Goal: Task Accomplishment & Management: Use online tool/utility

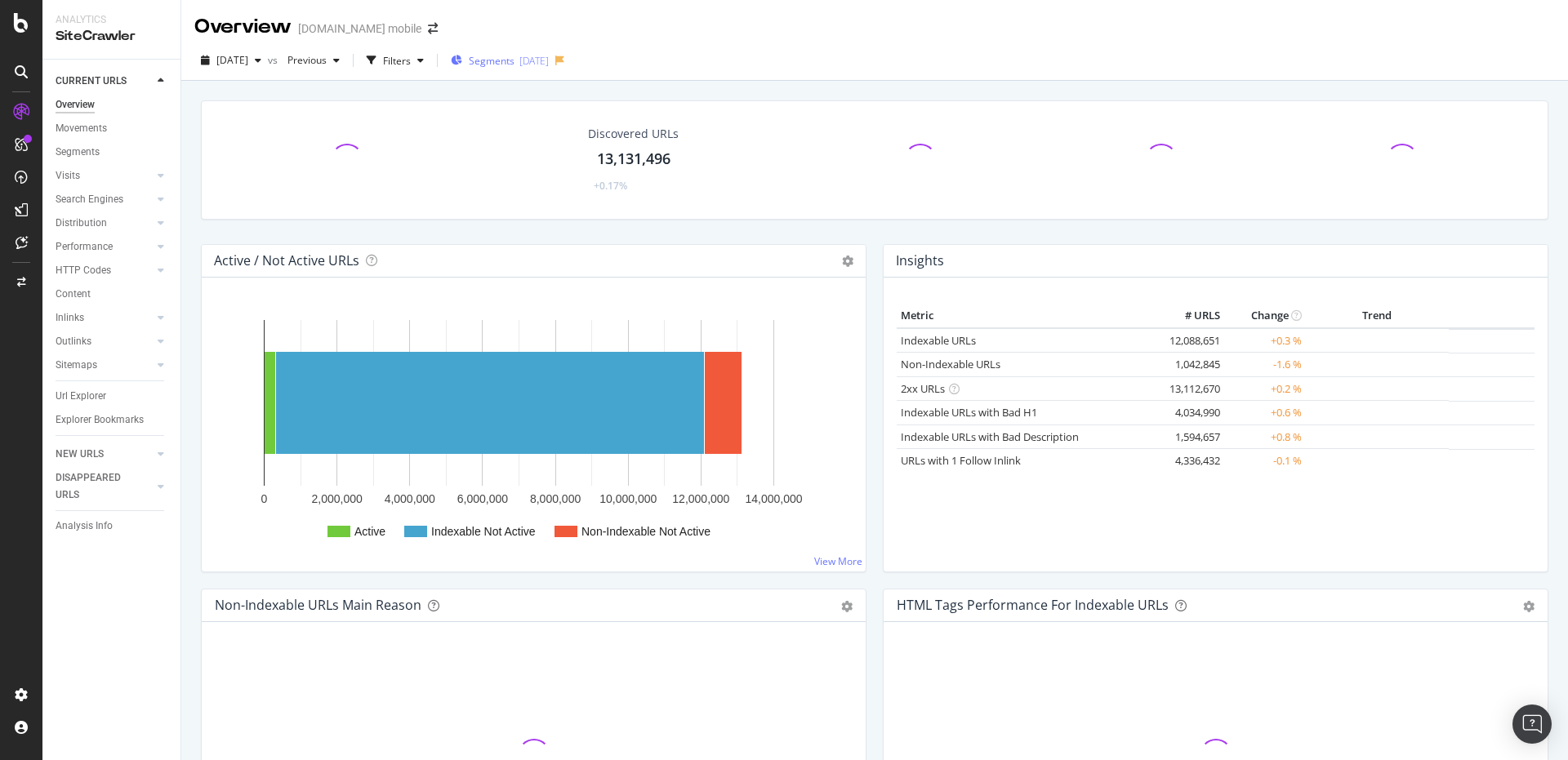
click at [549, 57] on div "[DATE]" at bounding box center [534, 61] width 30 height 14
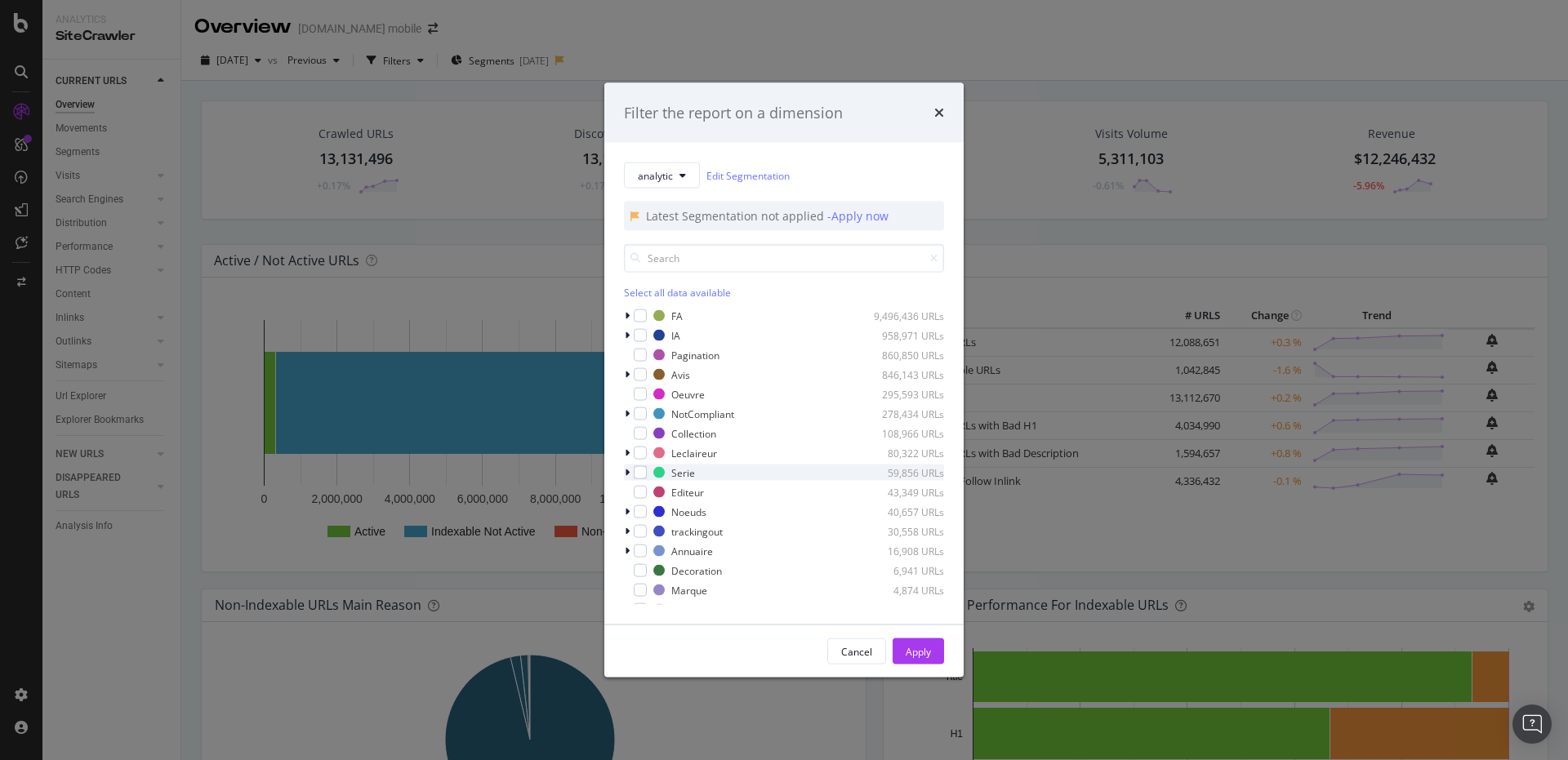
click at [629, 478] on div "modal" at bounding box center [629, 473] width 10 height 17
click at [726, 527] on div "modal" at bounding box center [784, 532] width 147 height 10
click at [910, 656] on div "Apply" at bounding box center [918, 652] width 26 height 14
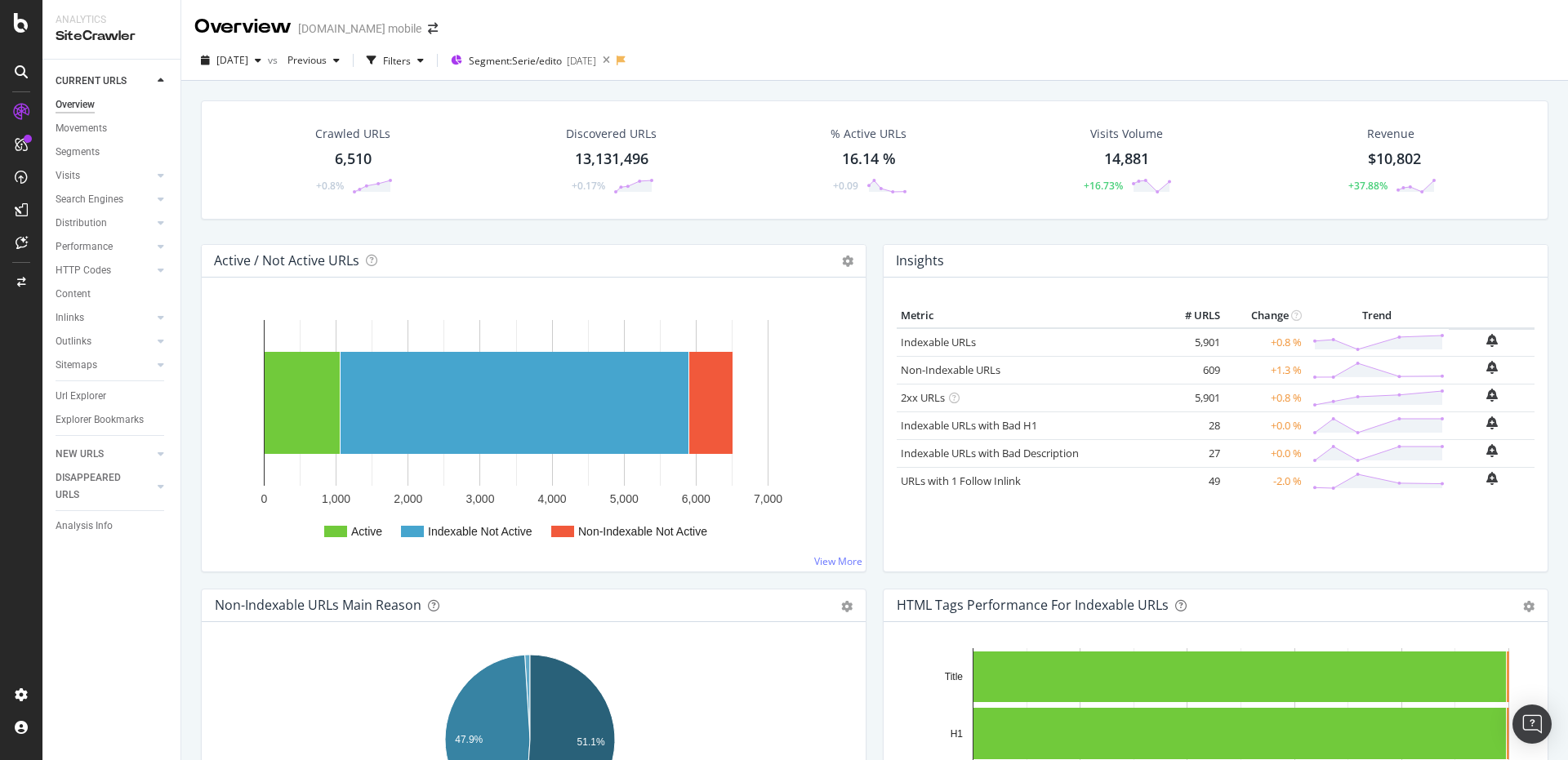
click at [506, 232] on div "Crawled URLs 6,510 +0.8% Discovered URLs 13,131,496 +0.17% % Active URLs 16.14 …" at bounding box center [875, 172] width 1364 height 144
click at [508, 223] on div "Crawled URLs 6,510 +0.8% Discovered URLs 13,131,496 +0.17% % Active URLs 16.14 …" at bounding box center [875, 172] width 1364 height 144
click at [424, 87] on div "Crawled URLs 6,510 +0.8% Discovered URLs 13,131,496 +0.17% % Active URLs 16.14 …" at bounding box center [874, 461] width 1387 height 760
click at [596, 70] on div "Segment: Serie/edito [DATE]" at bounding box center [524, 60] width 146 height 25
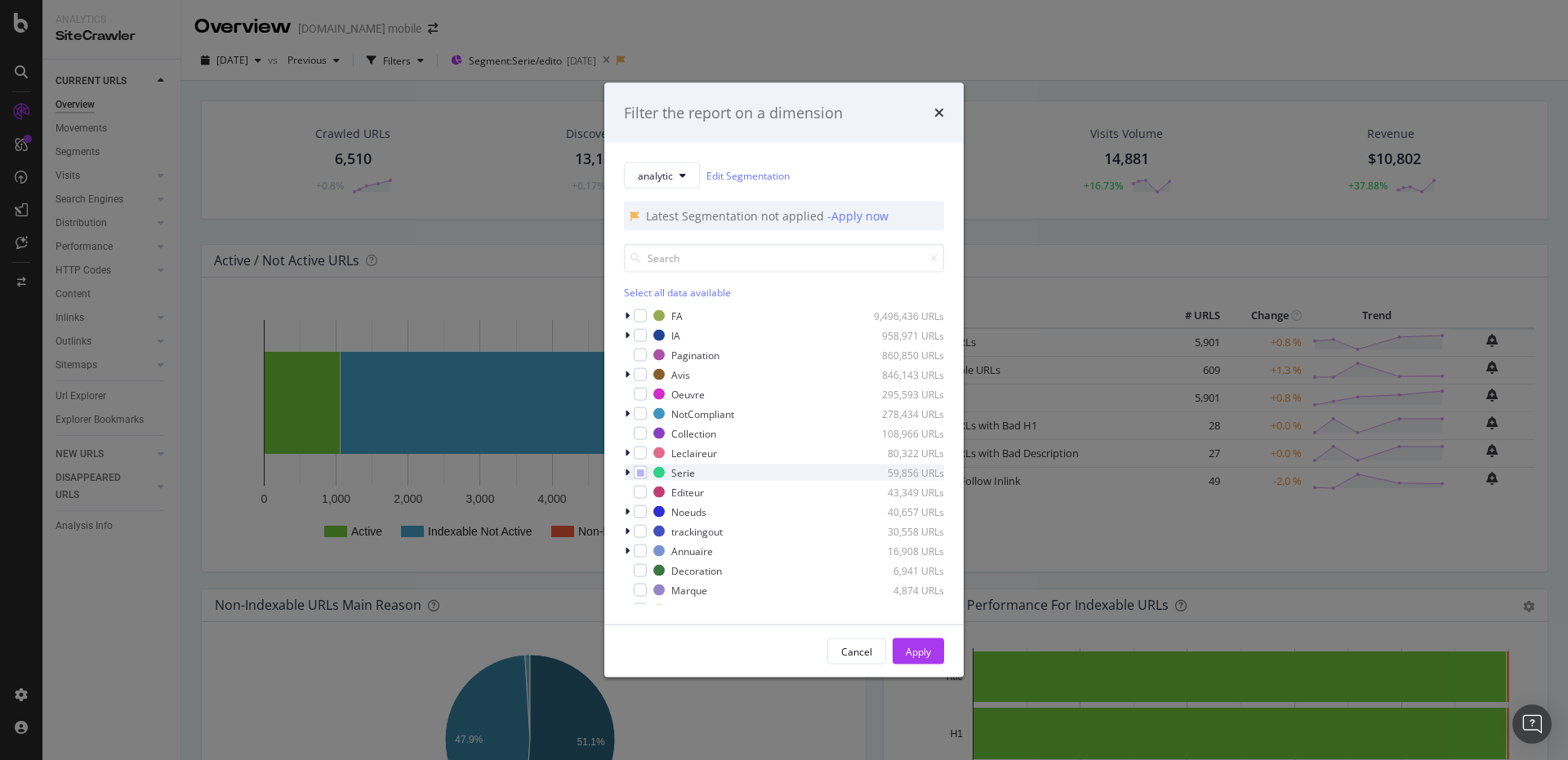
click at [625, 473] on icon "modal" at bounding box center [627, 473] width 5 height 10
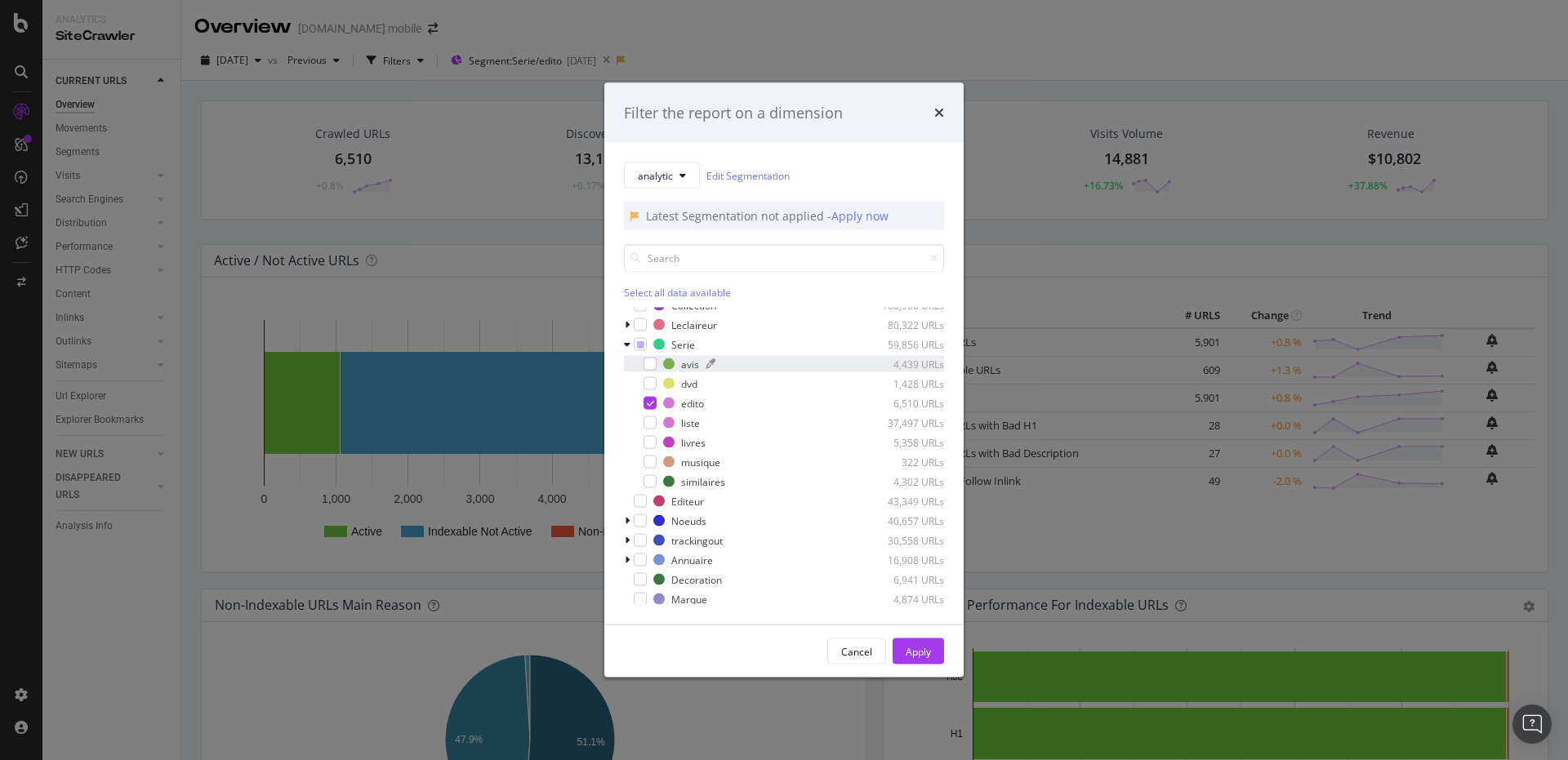
scroll to position [163, 0]
click at [216, 75] on div "Filter the report on a dimension analytic Edit Segmentation Latest Segmentation…" at bounding box center [784, 380] width 1568 height 760
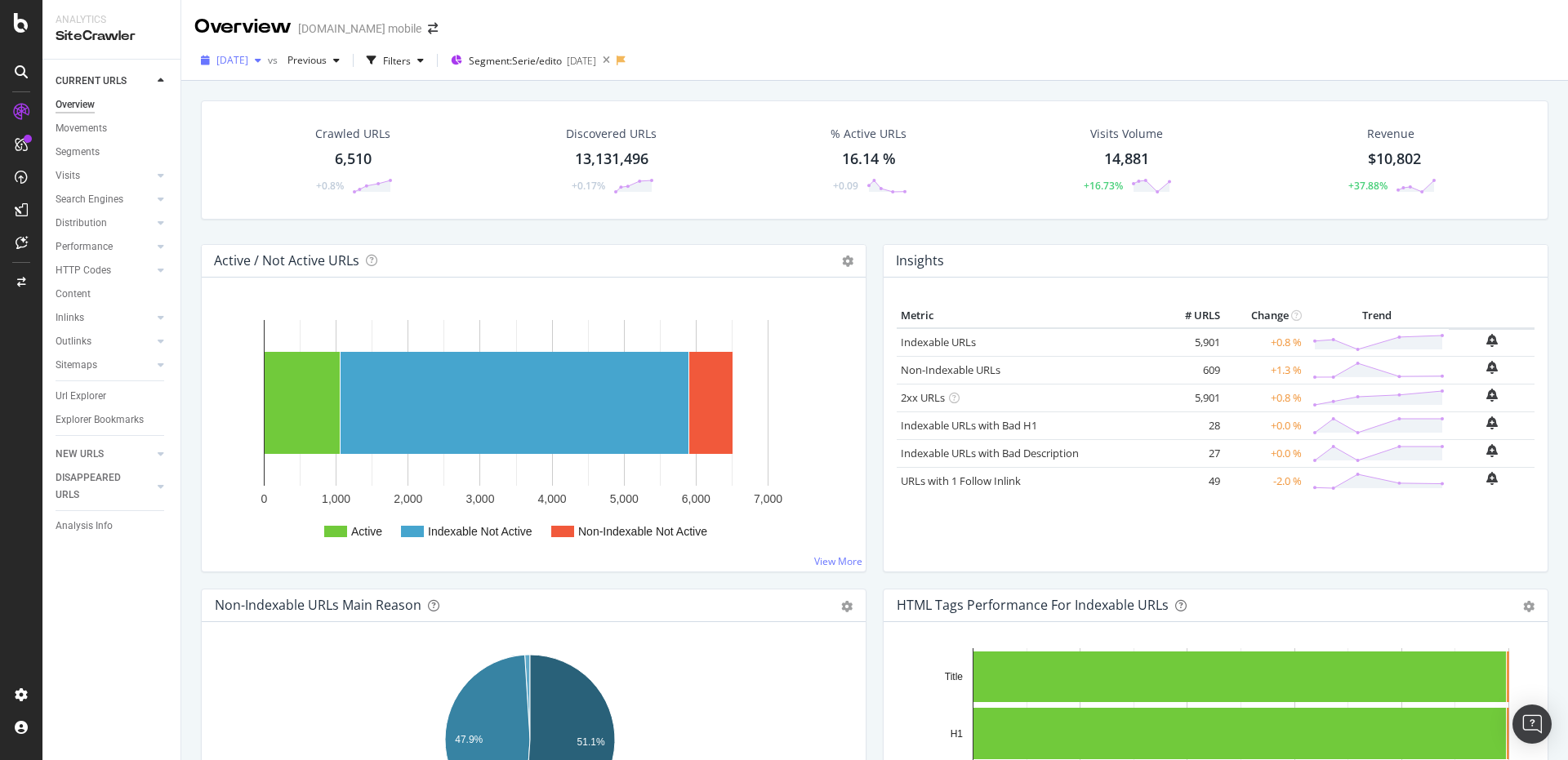
click at [248, 55] on span "[DATE]" at bounding box center [232, 60] width 31 height 14
click at [262, 147] on div "[DATE]" at bounding box center [259, 149] width 82 height 15
drag, startPoint x: 98, startPoint y: 397, endPoint x: 958, endPoint y: 309, distance: 864.5
click at [98, 398] on div "Url Explorer" at bounding box center [80, 396] width 50 height 17
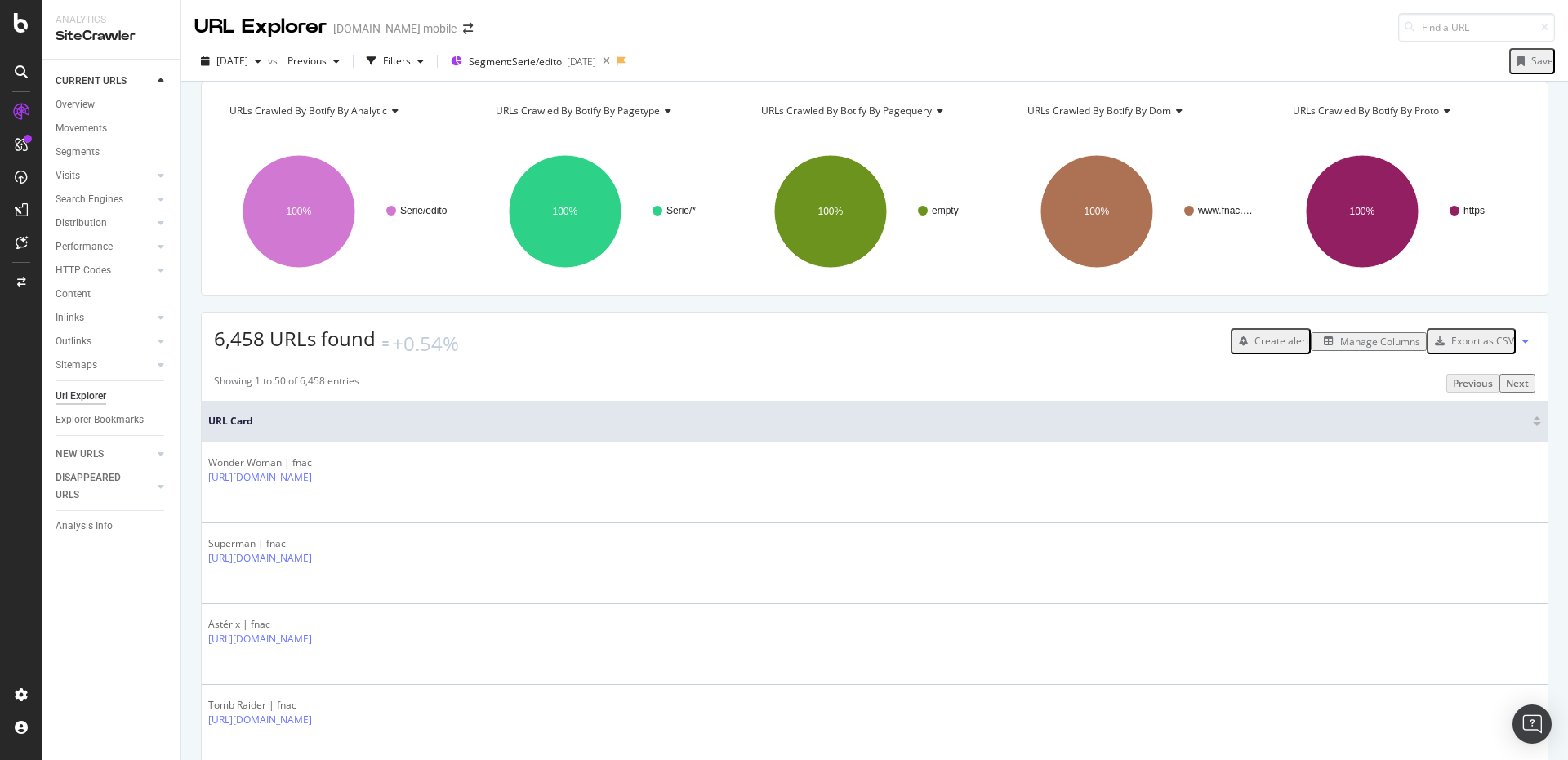
click at [1350, 348] on div "Manage Columns" at bounding box center [1380, 342] width 80 height 14
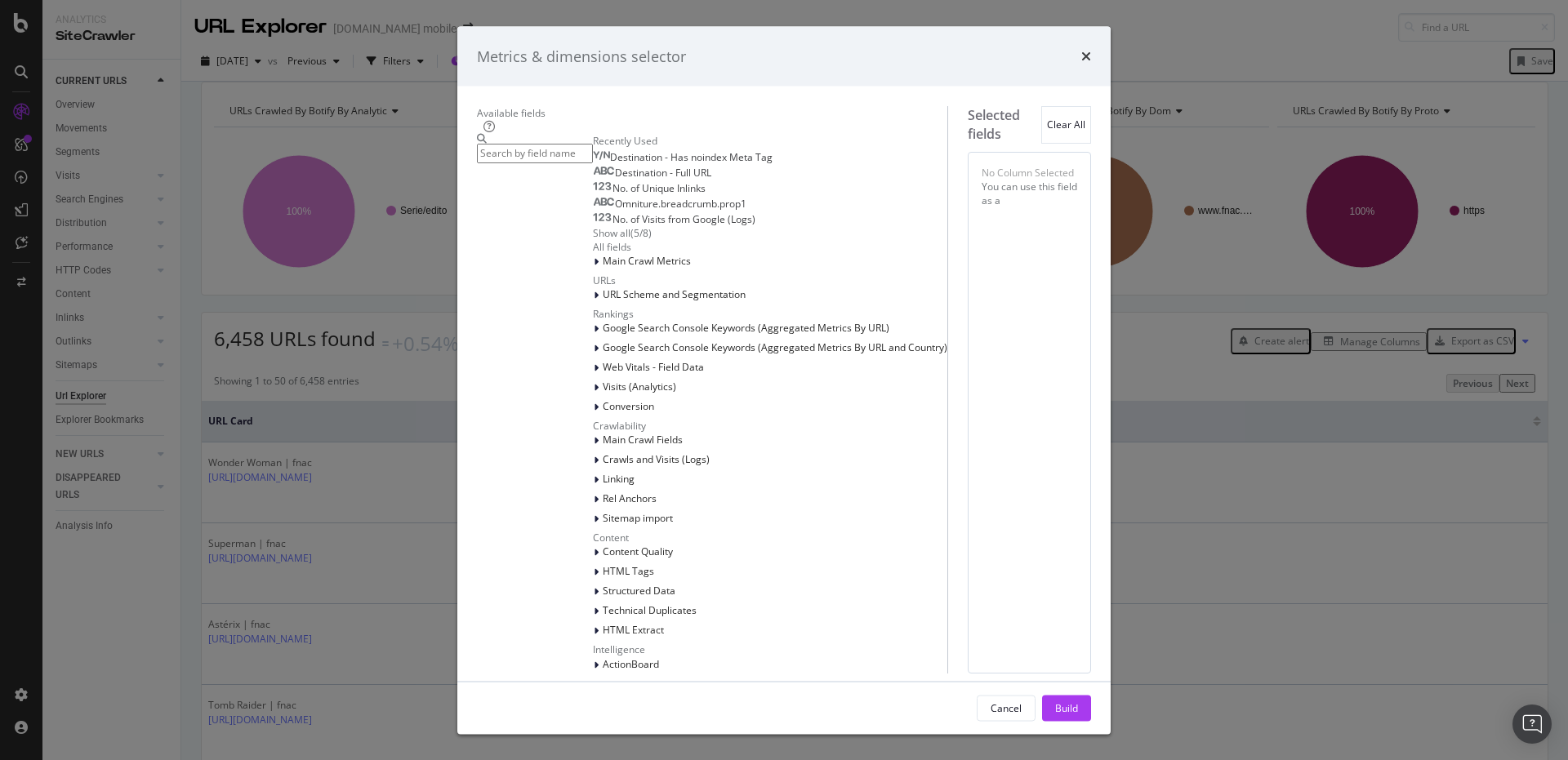
click at [593, 162] on input "modal" at bounding box center [535, 153] width 116 height 19
click at [573, 162] on input "modal" at bounding box center [535, 153] width 116 height 19
click at [1092, 63] on icon "times" at bounding box center [1087, 56] width 10 height 13
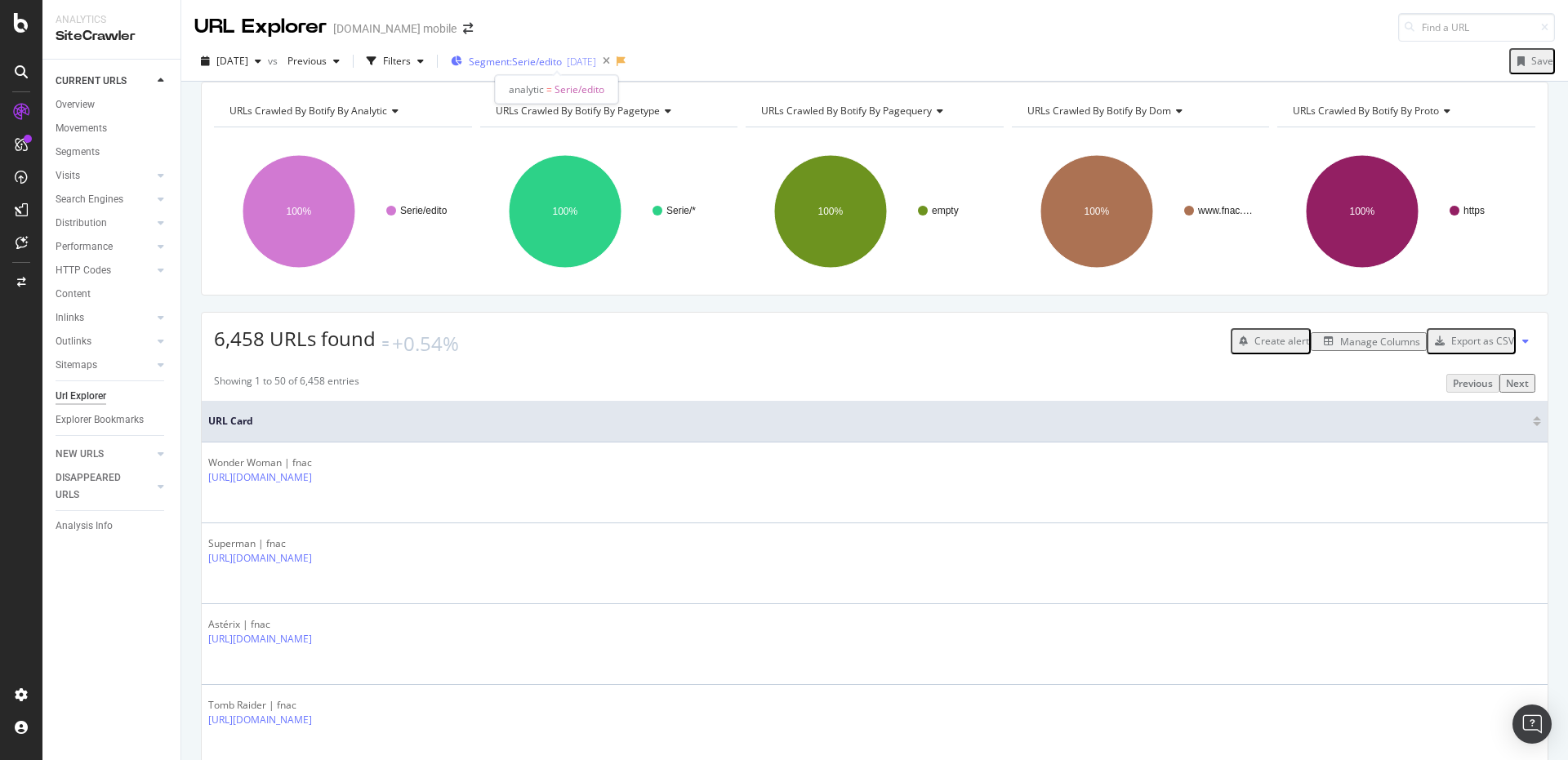
click at [552, 68] on span "Segment: Serie/edito" at bounding box center [515, 62] width 94 height 14
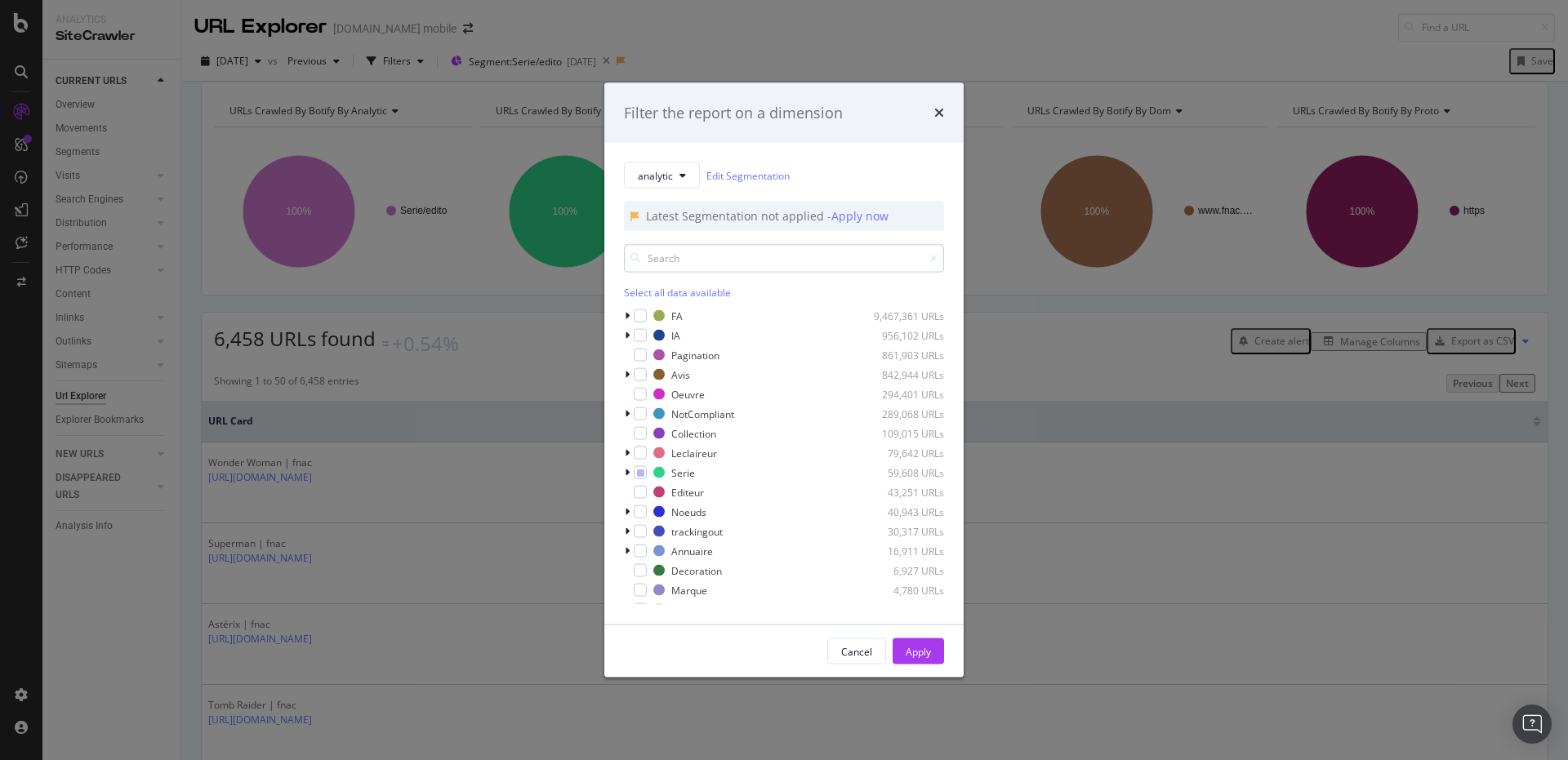
click at [727, 261] on input "modal" at bounding box center [784, 258] width 320 height 29
click at [629, 473] on icon "modal" at bounding box center [627, 473] width 5 height 10
click at [655, 549] on div "modal" at bounding box center [650, 550] width 13 height 13
click at [626, 477] on icon "modal" at bounding box center [627, 473] width 7 height 10
click at [629, 334] on icon "modal" at bounding box center [627, 336] width 5 height 10
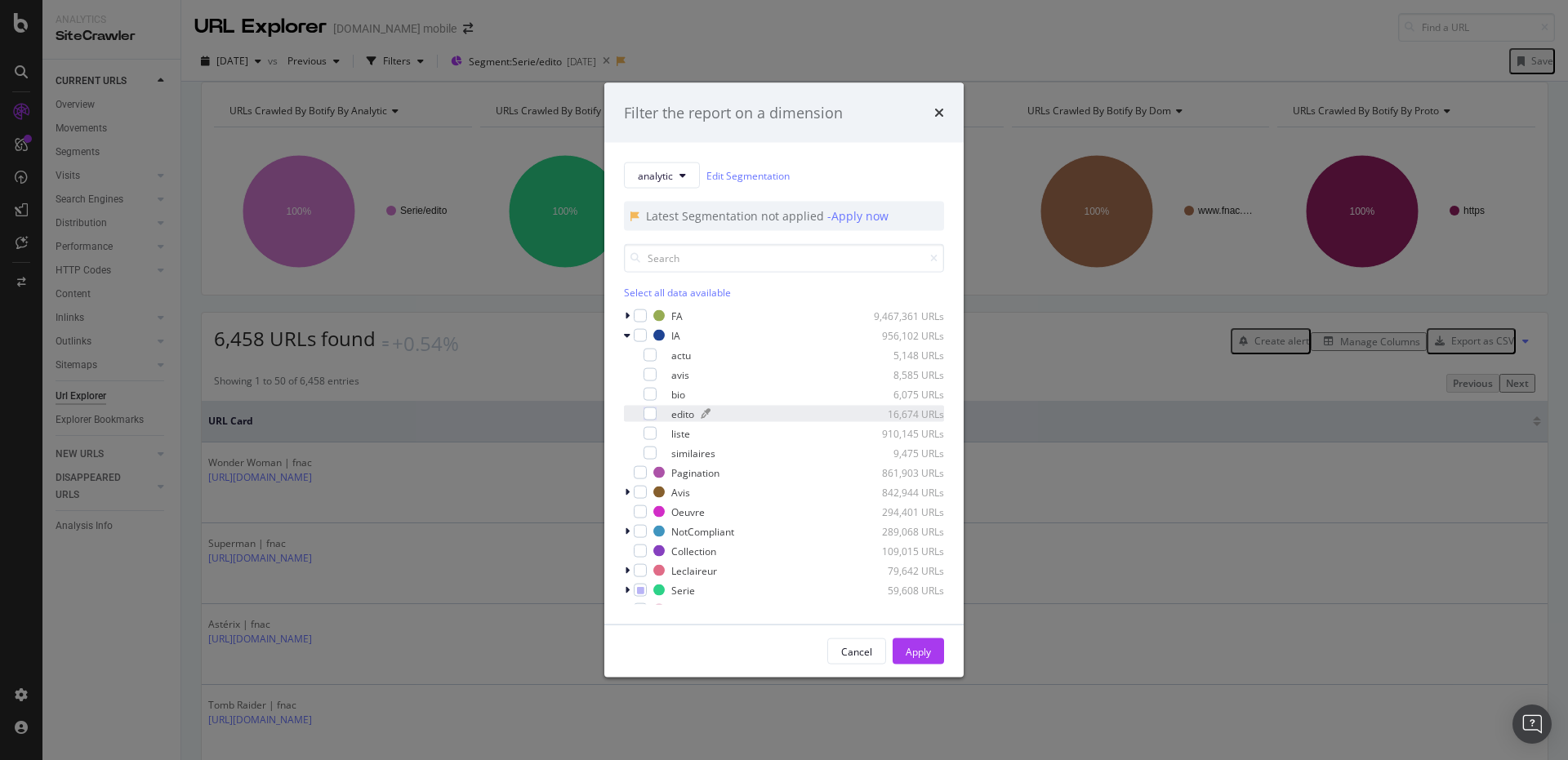
click at [710, 409] on div "edito 16,674 URLs" at bounding box center [803, 413] width 281 height 14
click at [683, 434] on div "liste" at bounding box center [680, 433] width 19 height 14
click at [921, 646] on div "Apply" at bounding box center [918, 652] width 26 height 14
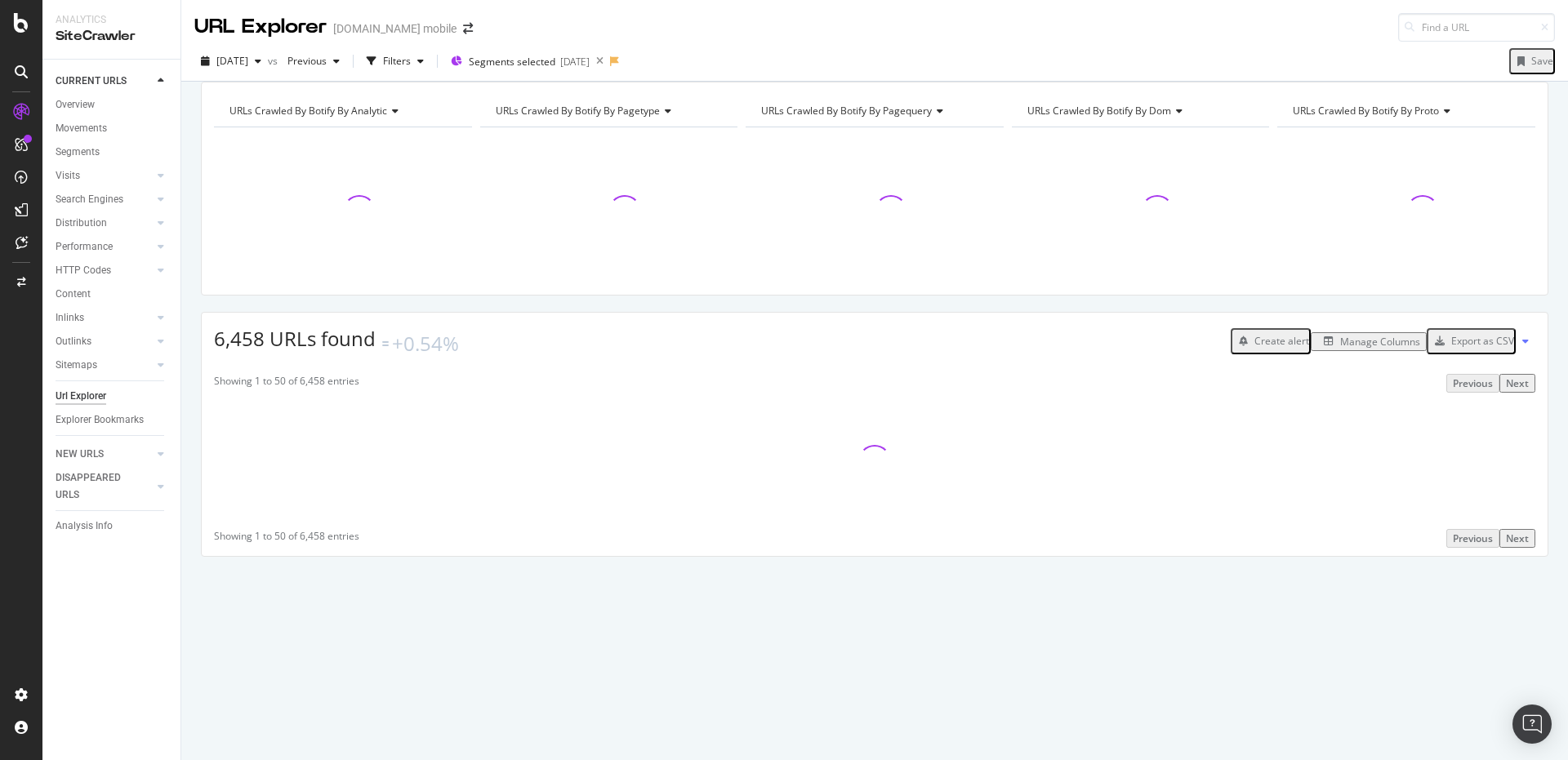
click at [1351, 348] on div "Manage Columns" at bounding box center [1380, 342] width 80 height 14
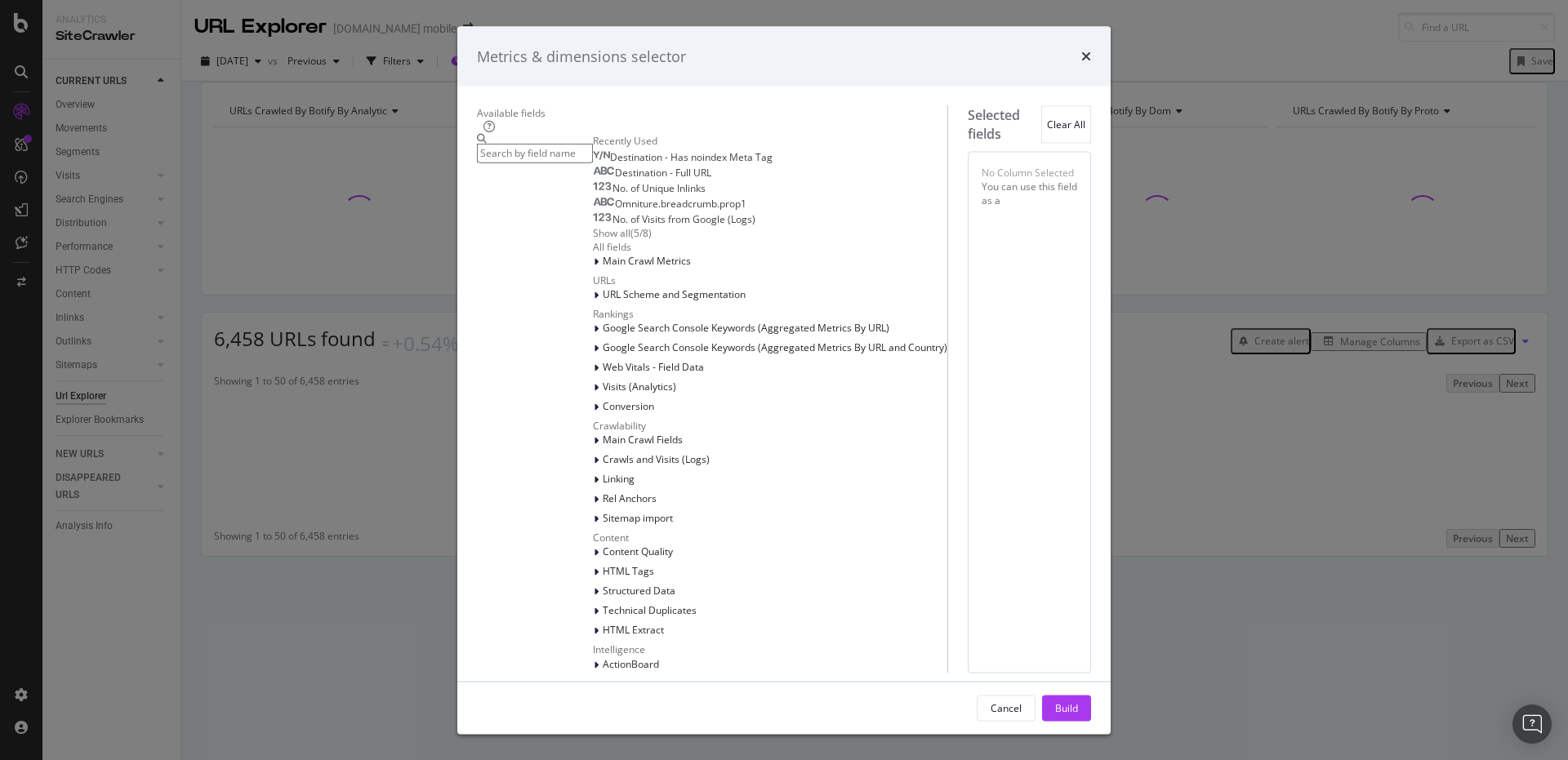
click at [593, 162] on input "modal" at bounding box center [535, 153] width 116 height 19
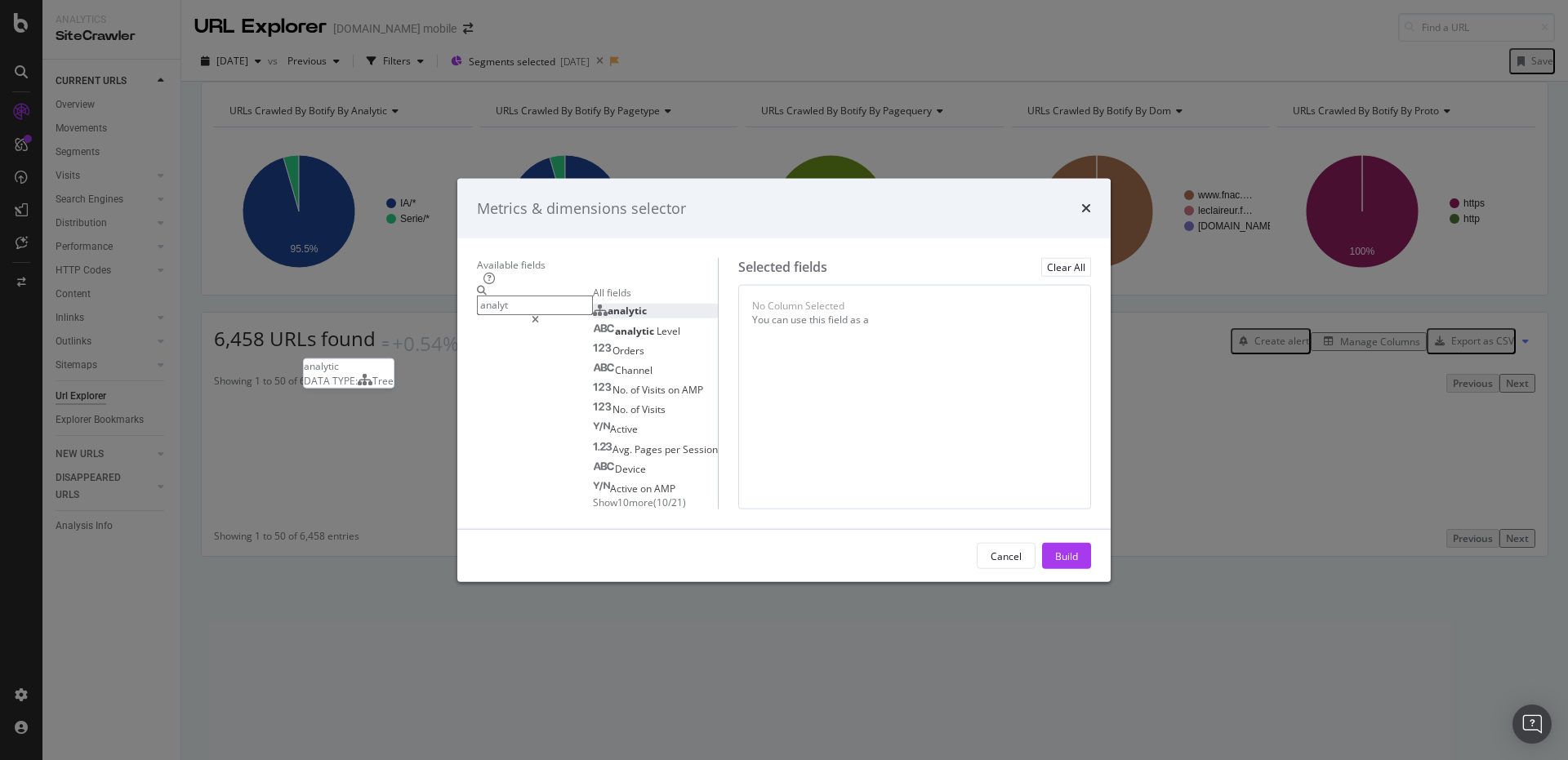
click at [593, 303] on div "analytic" at bounding box center [619, 310] width 54 height 14
click at [496, 295] on input "analyt" at bounding box center [535, 304] width 116 height 19
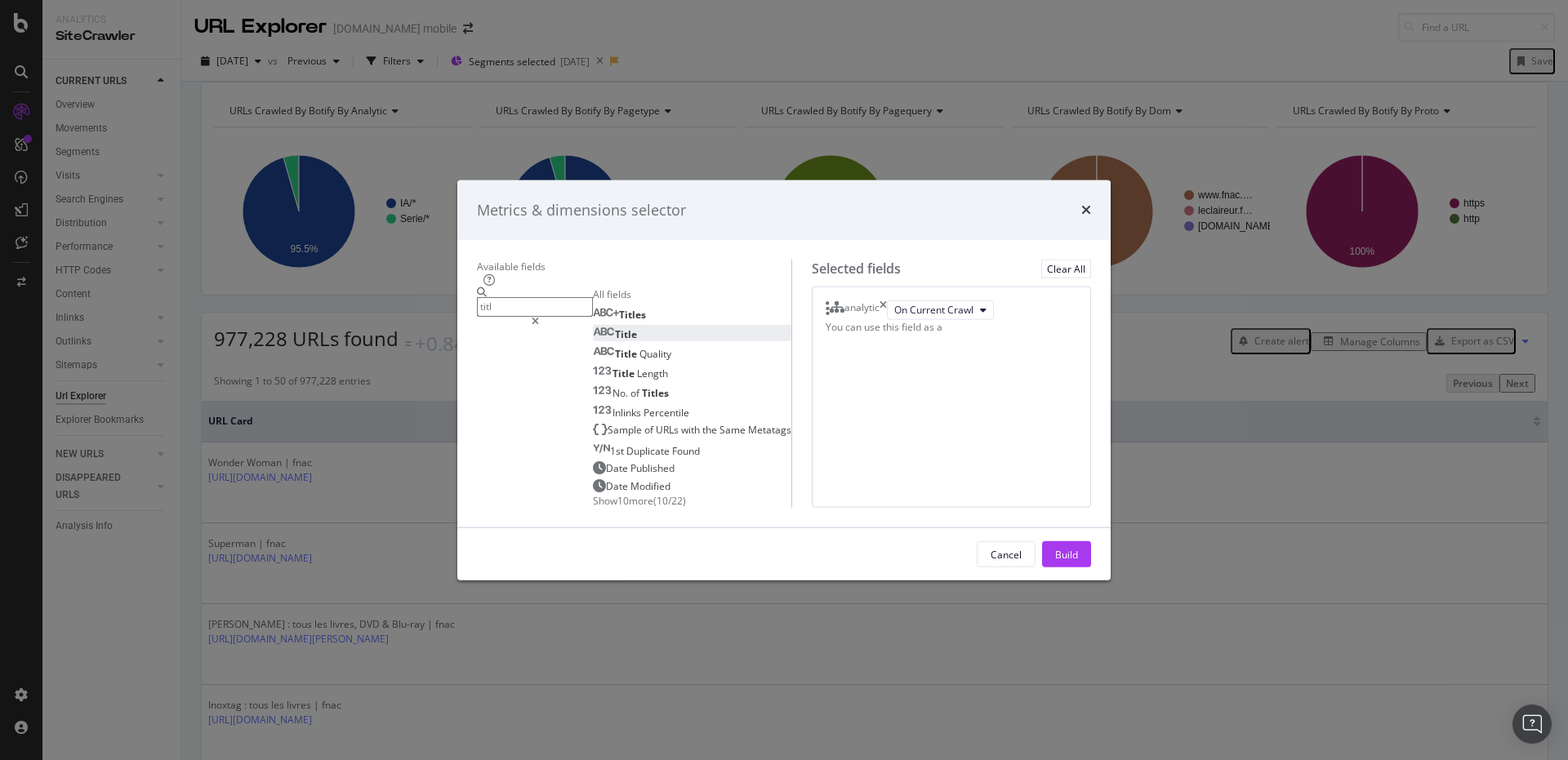
click at [593, 327] on div "Title" at bounding box center [614, 334] width 44 height 14
click at [512, 297] on input "titl" at bounding box center [535, 306] width 116 height 19
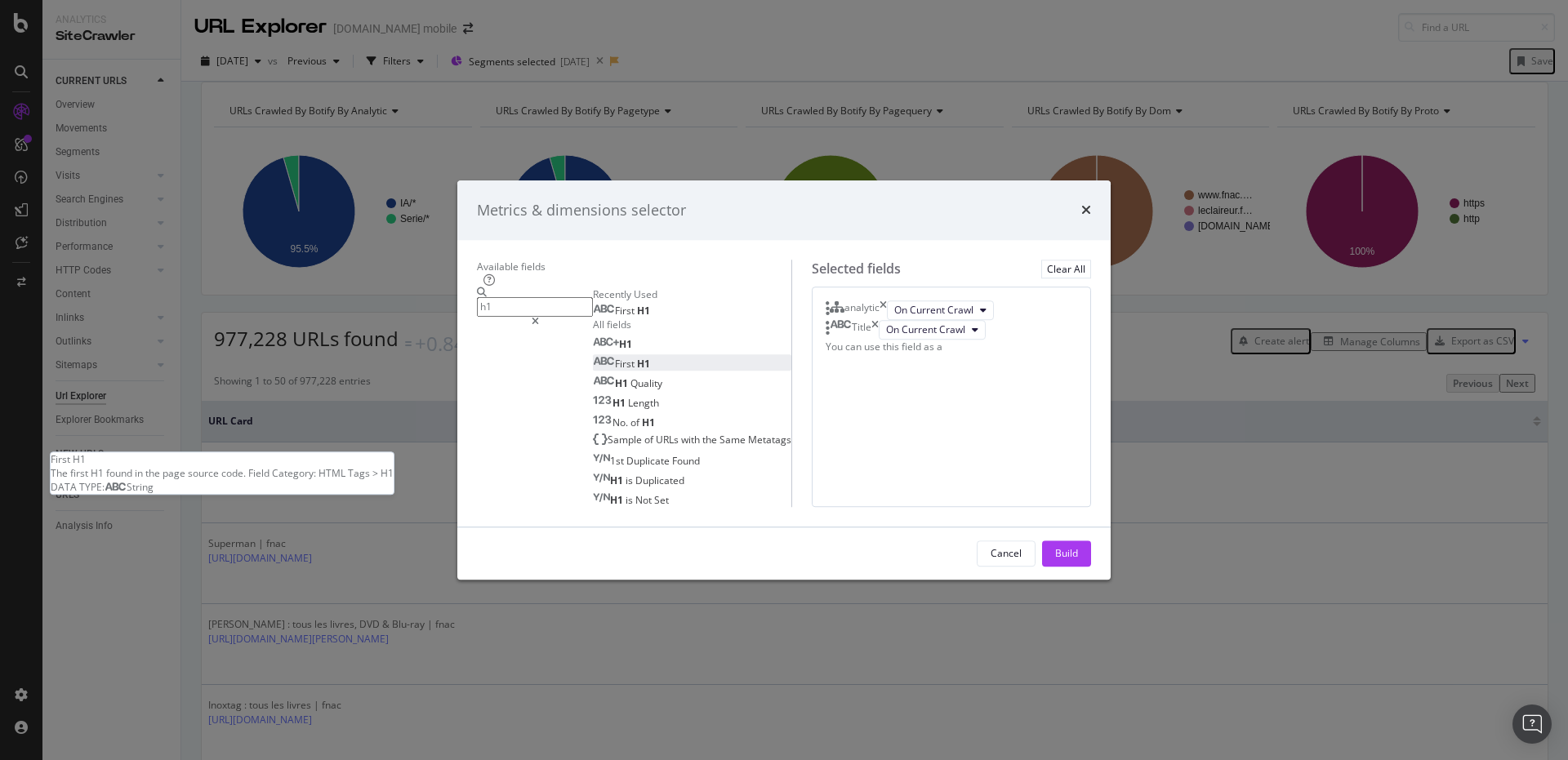
click at [637, 357] on span "H1" at bounding box center [643, 364] width 13 height 14
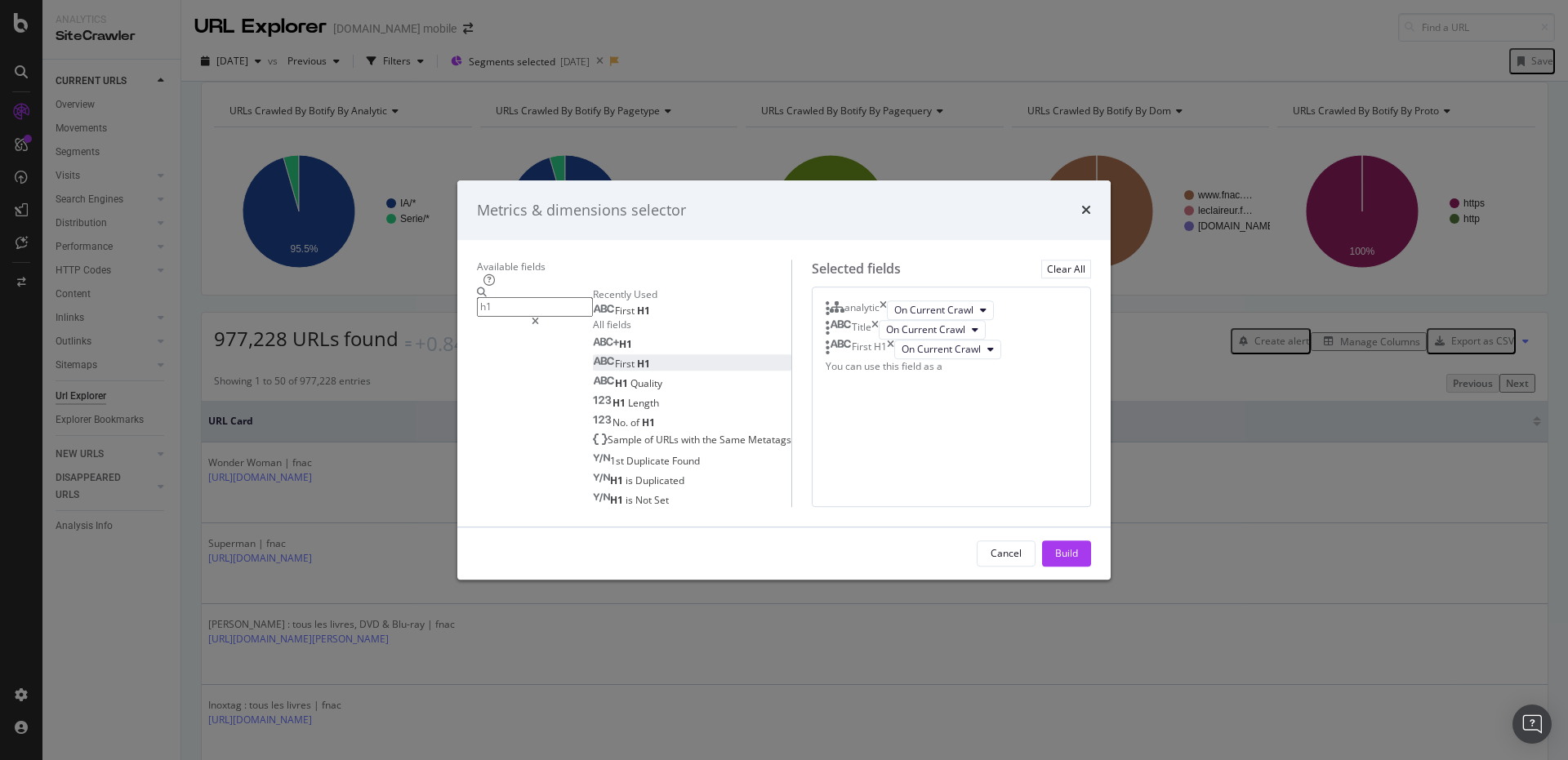
click at [535, 298] on input "h1" at bounding box center [535, 307] width 116 height 19
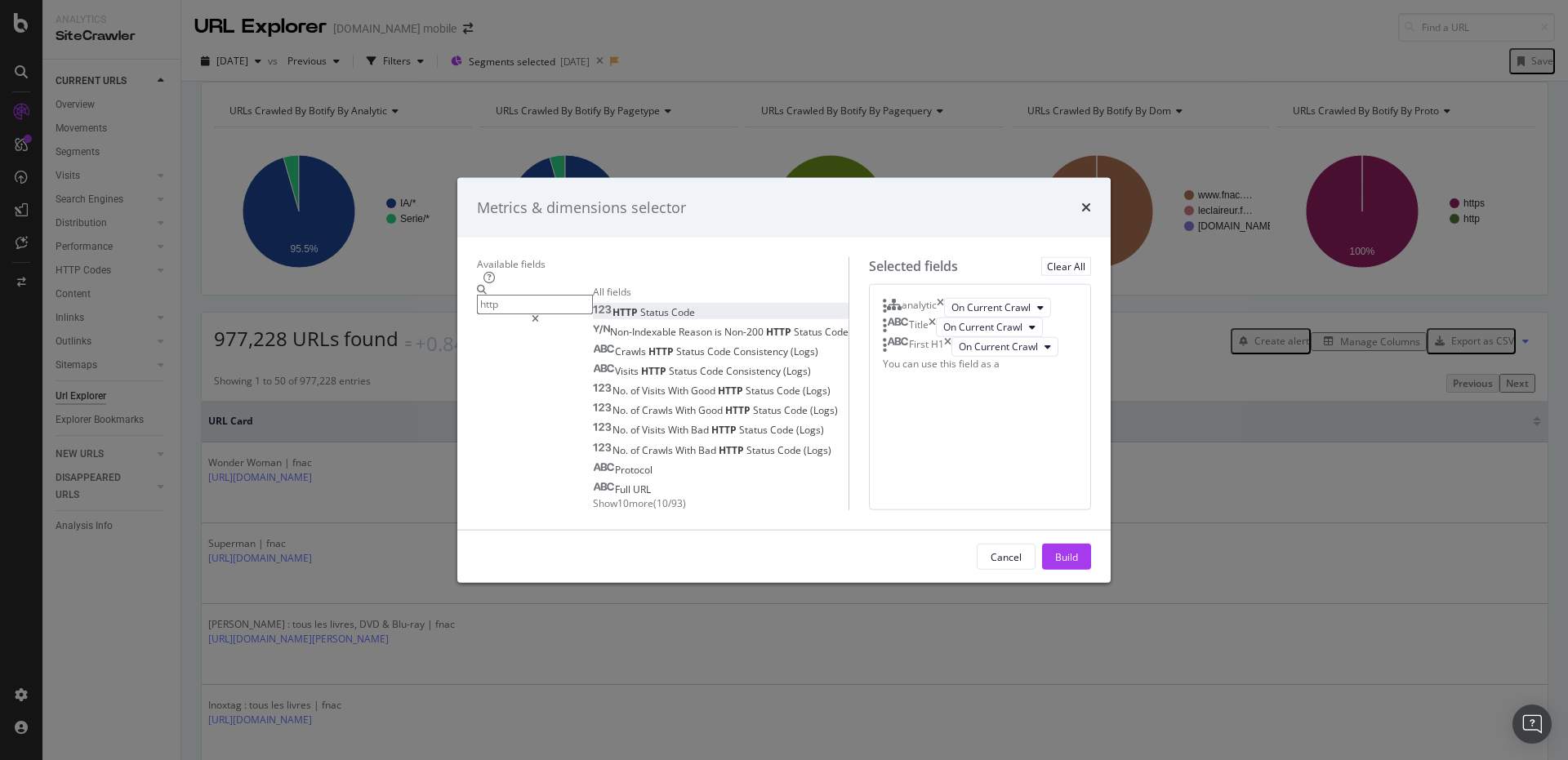
click at [641, 304] on span "Status" at bounding box center [657, 311] width 31 height 14
click at [593, 295] on input "http" at bounding box center [535, 304] width 116 height 19
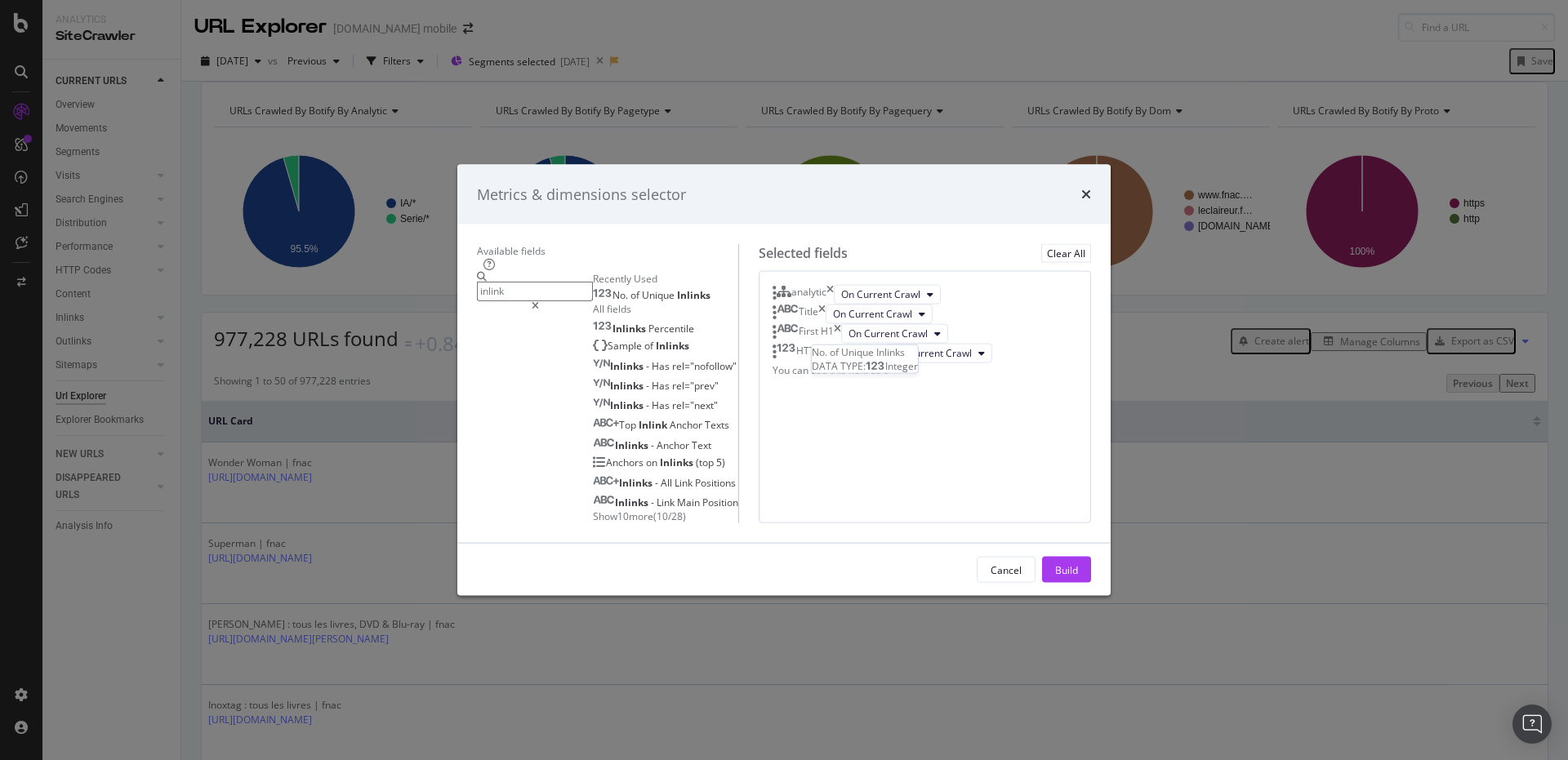
type input "inlink"
click at [600, 288] on div "No. of Unique Inlinks" at bounding box center [651, 294] width 117 height 13
drag, startPoint x: 1117, startPoint y: 687, endPoint x: 774, endPoint y: 395, distance: 450.5
click at [1078, 577] on div "Build" at bounding box center [1066, 570] width 23 height 14
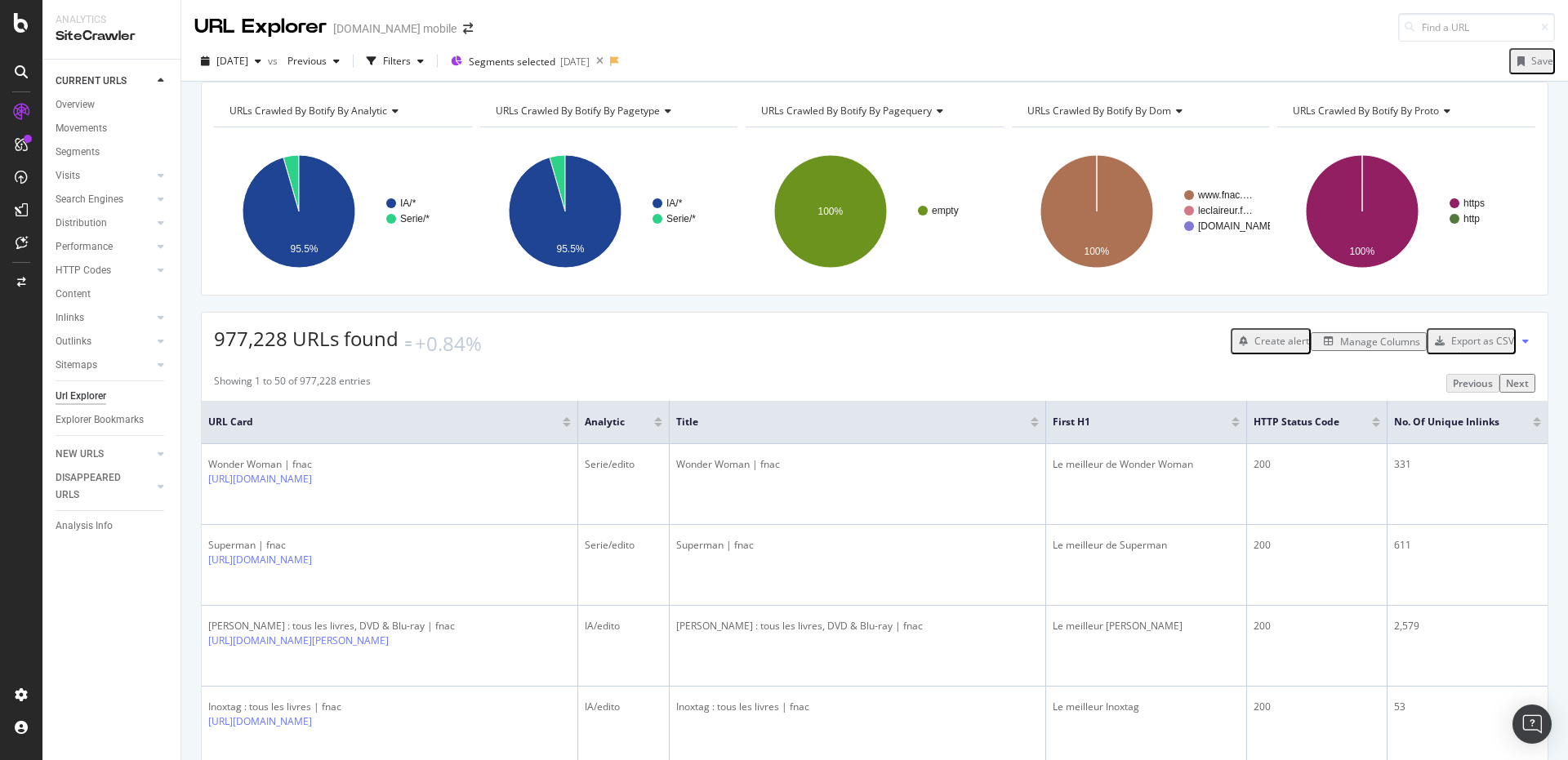
click at [846, 334] on div "977,228 URLs found +0.84% Create alert Manage Columns Export as CSV" at bounding box center [874, 336] width 1346 height 45
click at [485, 348] on div "977,228 URLs found +0.84% Create alert Manage Columns Export as CSV" at bounding box center [874, 336] width 1346 height 45
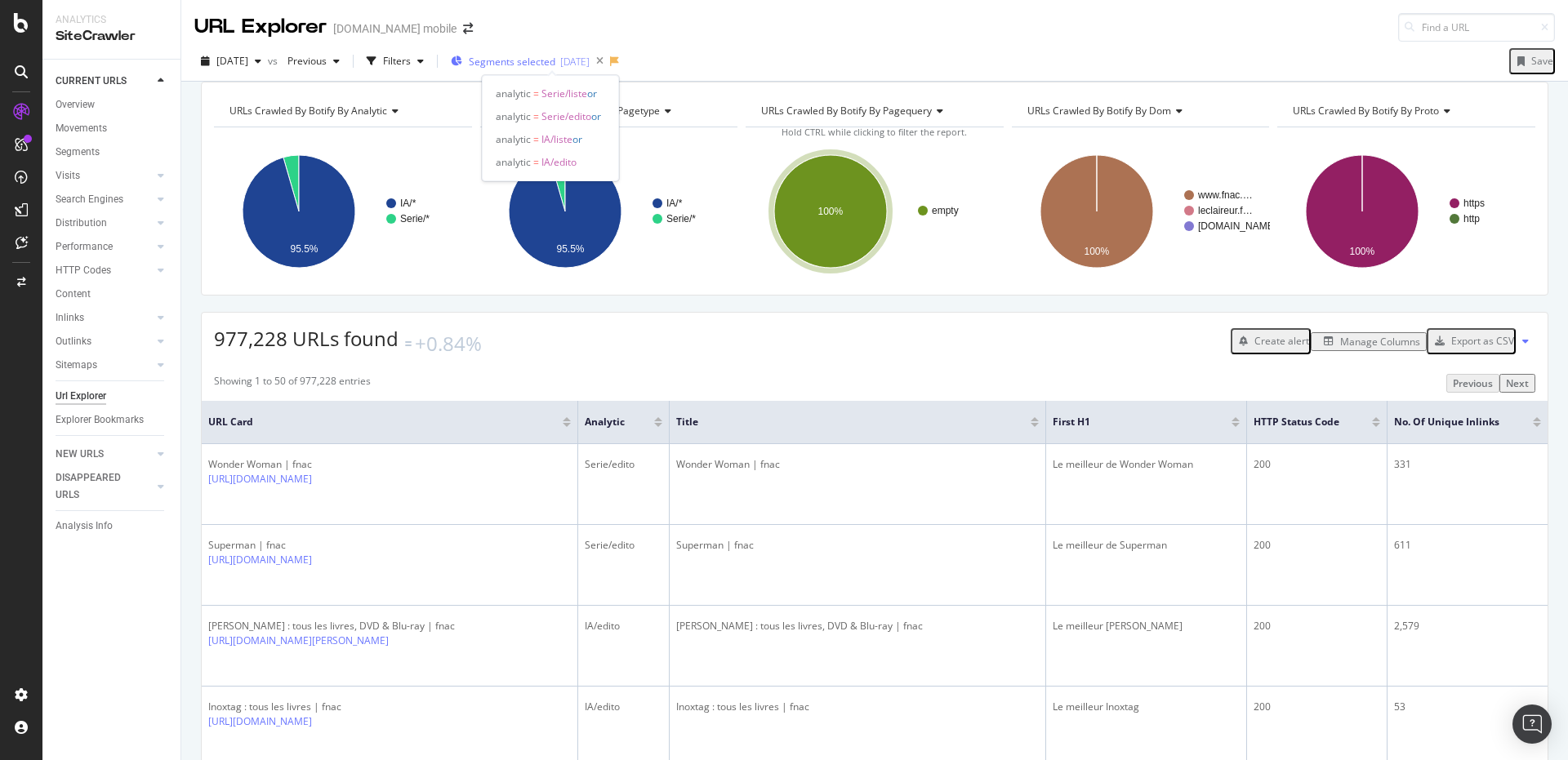
click at [510, 70] on div "Segments selected [DATE]" at bounding box center [520, 61] width 139 height 25
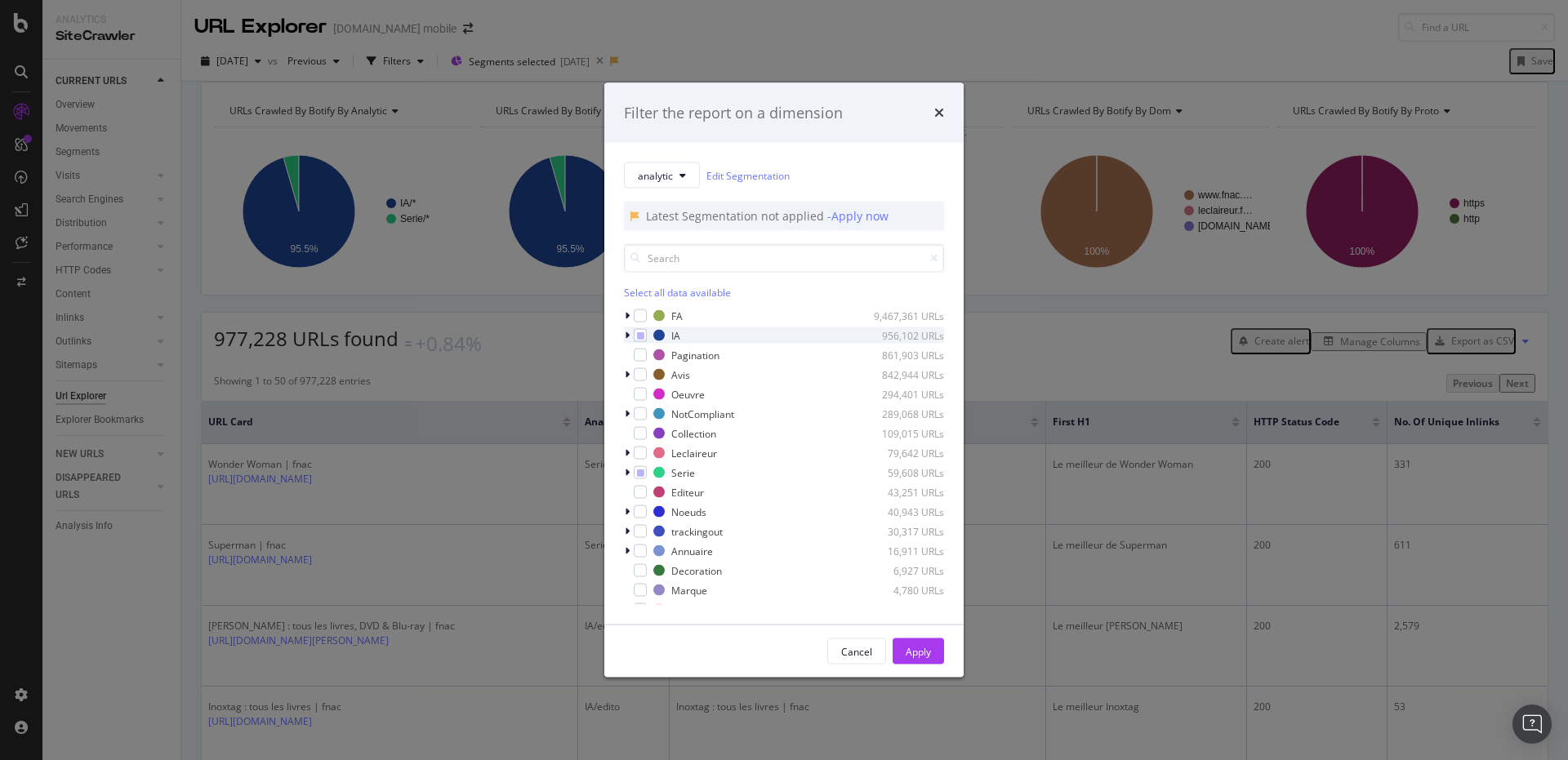
click at [633, 337] on div "modal" at bounding box center [629, 336] width 10 height 17
click at [931, 117] on div "Filter the report on a dimension" at bounding box center [784, 113] width 320 height 22
drag, startPoint x: 935, startPoint y: 109, endPoint x: 1175, endPoint y: 244, distance: 275.4
click at [936, 109] on icon "times" at bounding box center [939, 112] width 10 height 13
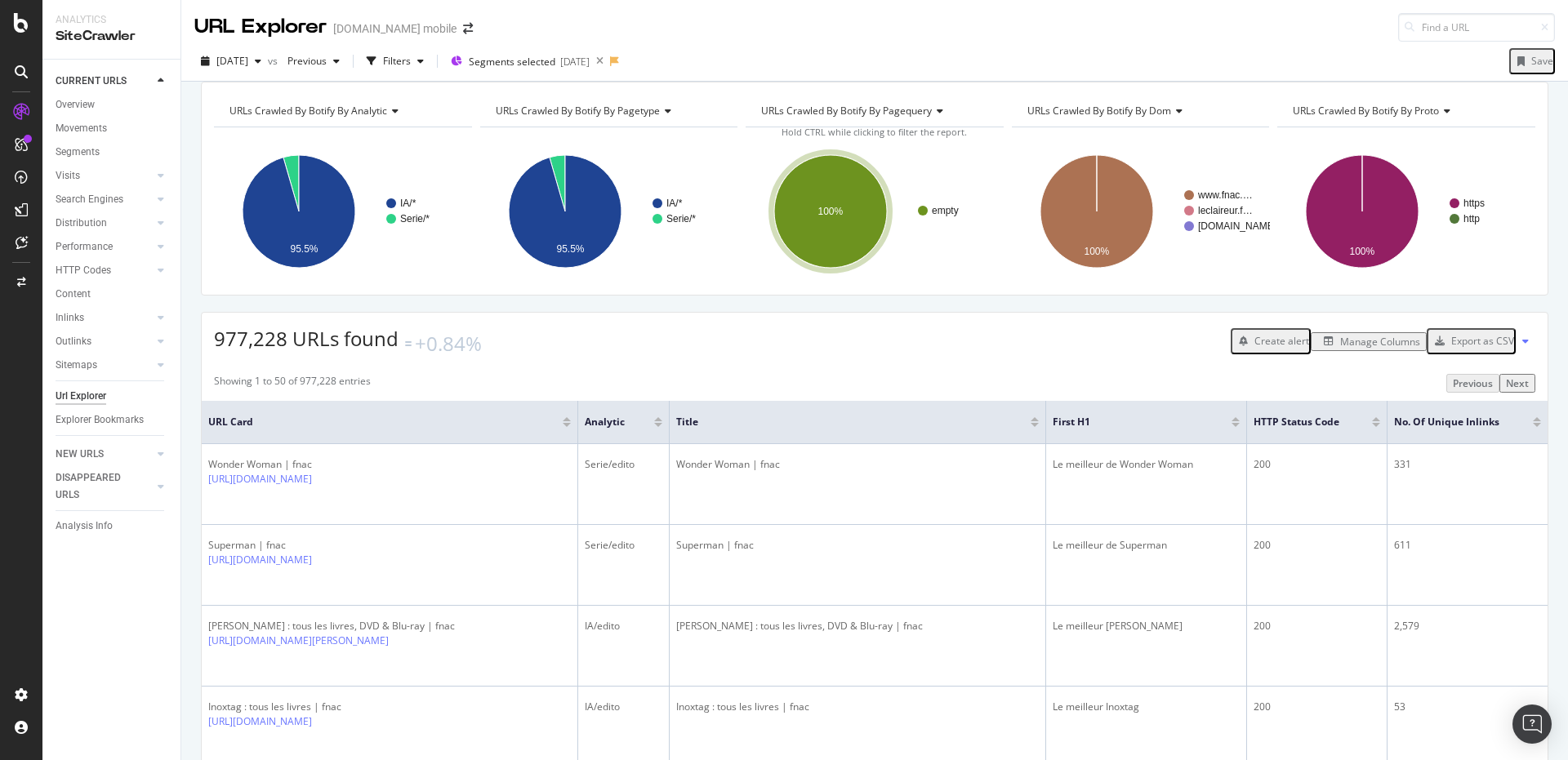
click at [1466, 352] on div "Export as CSV" at bounding box center [1471, 342] width 86 height 22
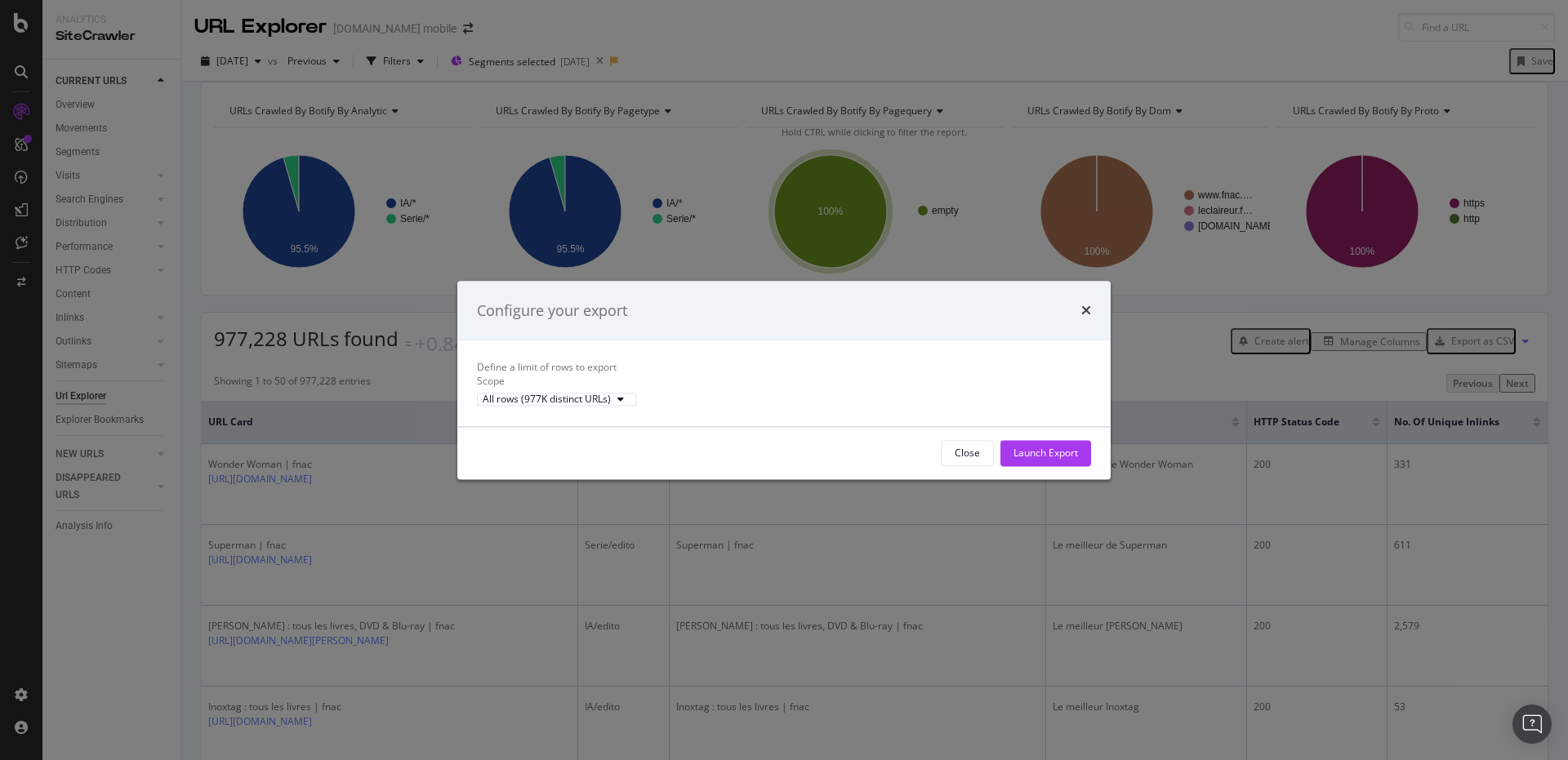
click at [990, 452] on div "Close Launch Export" at bounding box center [784, 453] width 654 height 52
click at [1014, 460] on div "Launch Export" at bounding box center [1046, 453] width 65 height 25
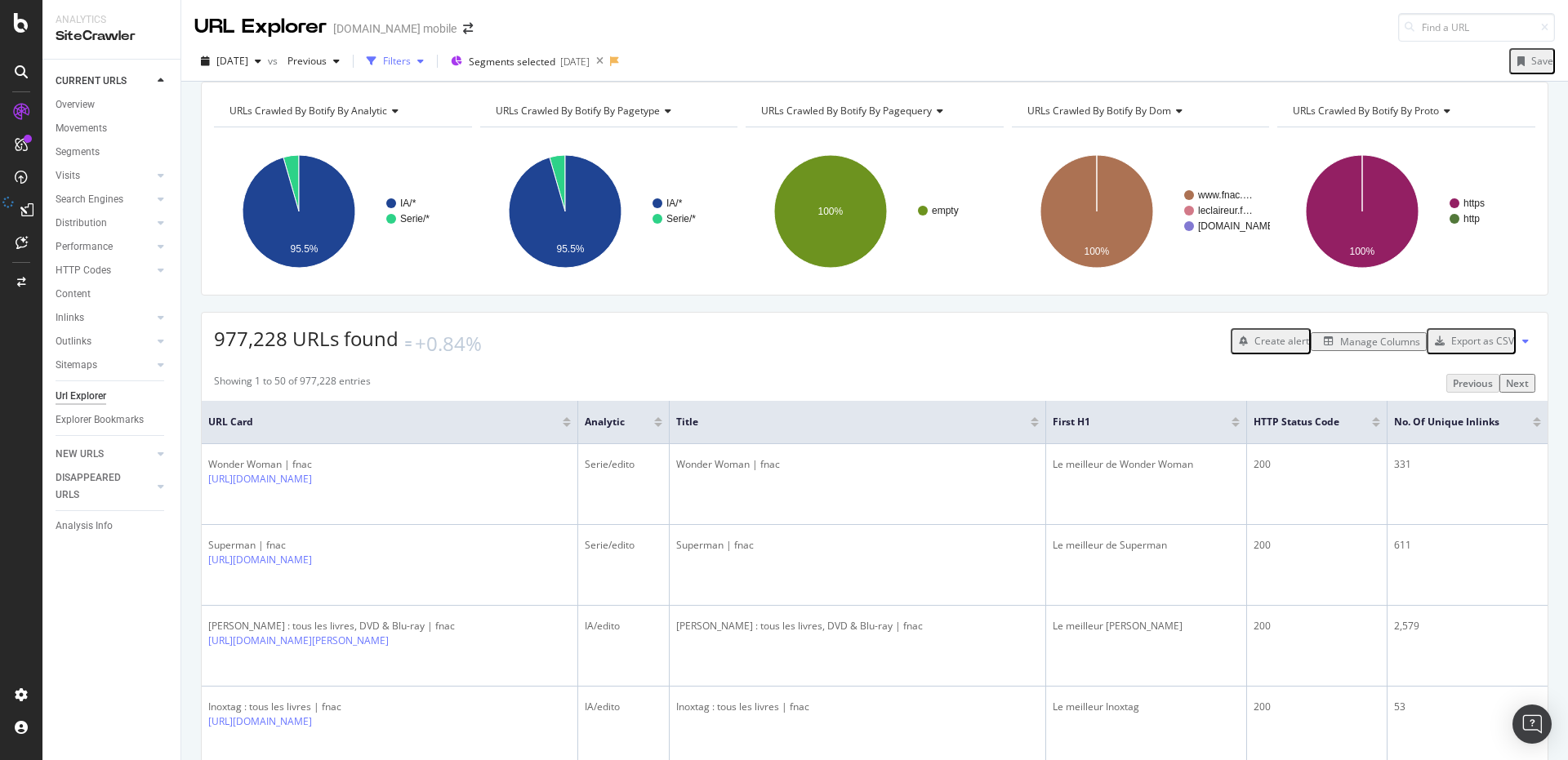
click at [407, 63] on div "Filters" at bounding box center [397, 61] width 28 height 14
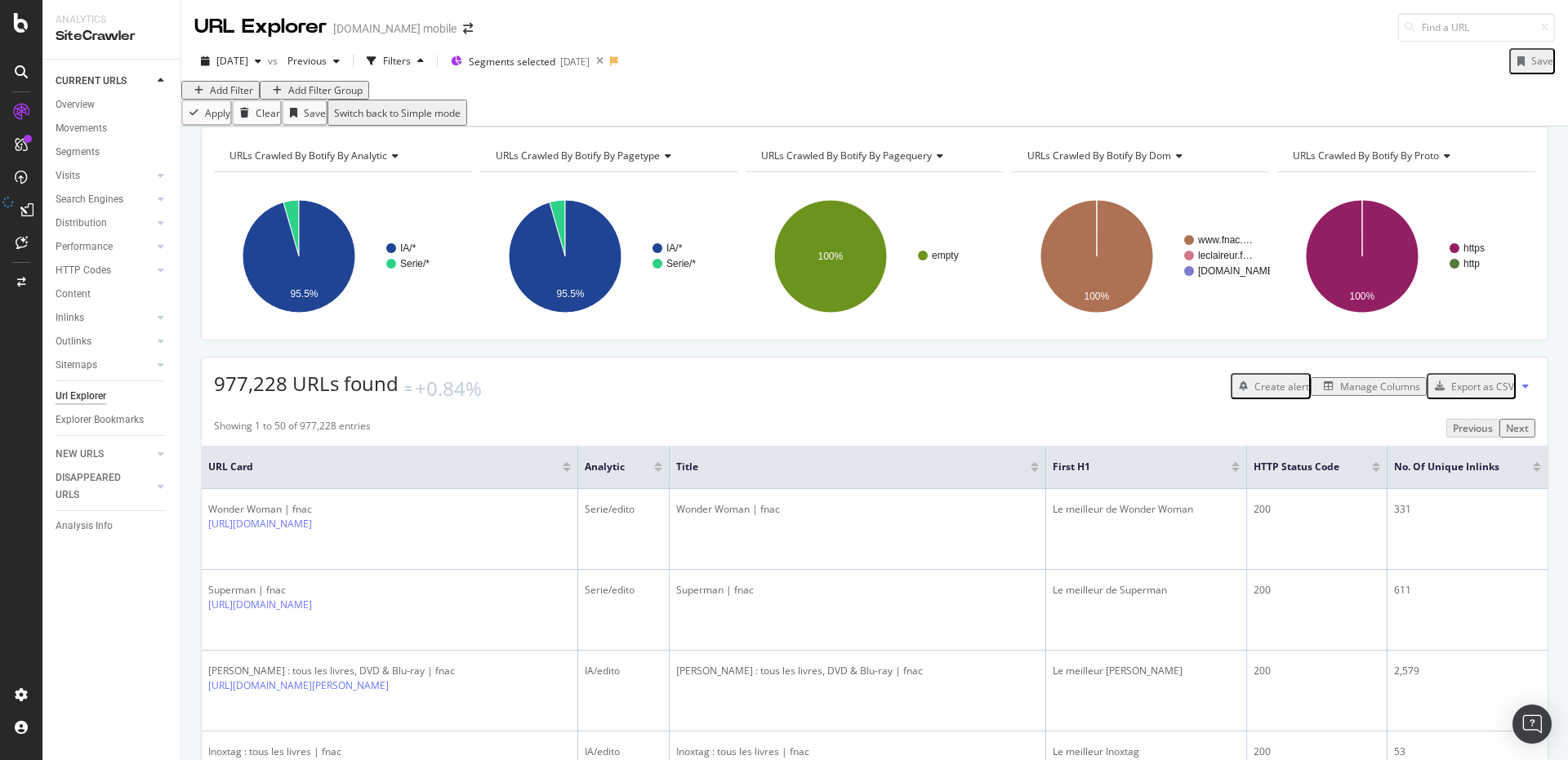
click at [262, 97] on div "Add Filter Add Filter Group" at bounding box center [275, 90] width 188 height 19
click at [253, 97] on div "Add Filter" at bounding box center [231, 91] width 43 height 14
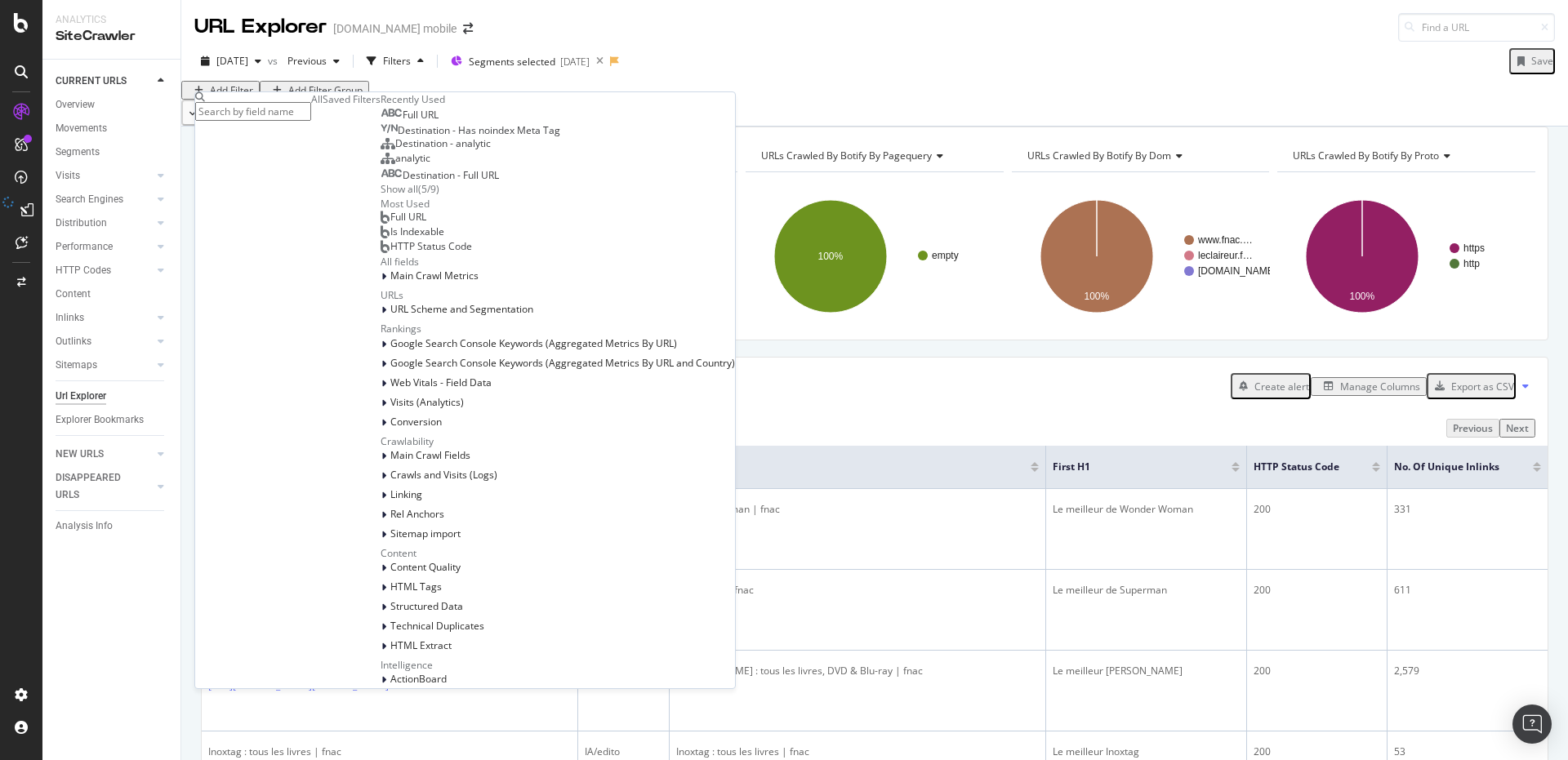
click at [304, 117] on input "text" at bounding box center [253, 111] width 116 height 19
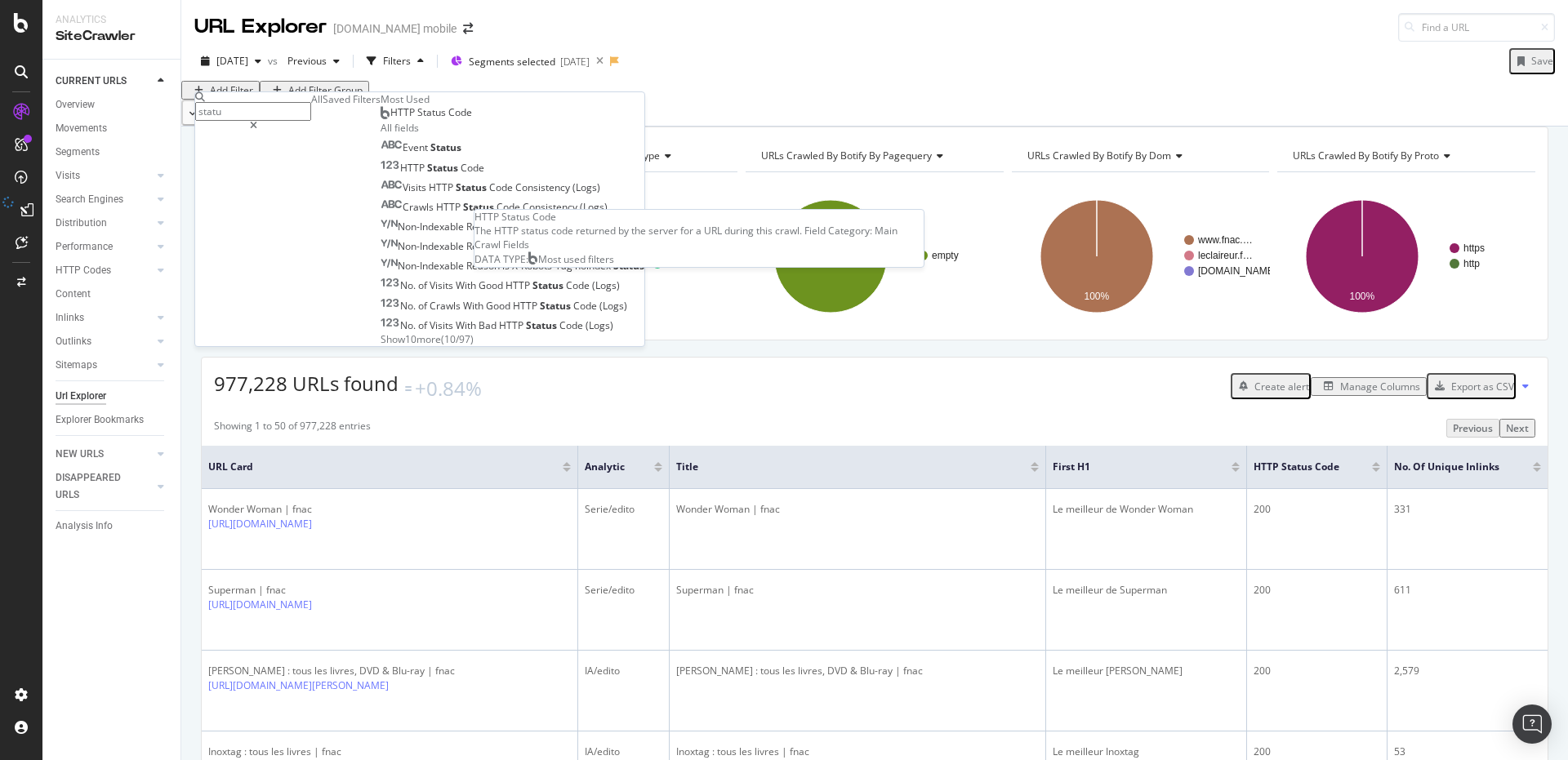
type input "statu"
click at [381, 119] on div "HTTP Status Code" at bounding box center [426, 112] width 92 height 13
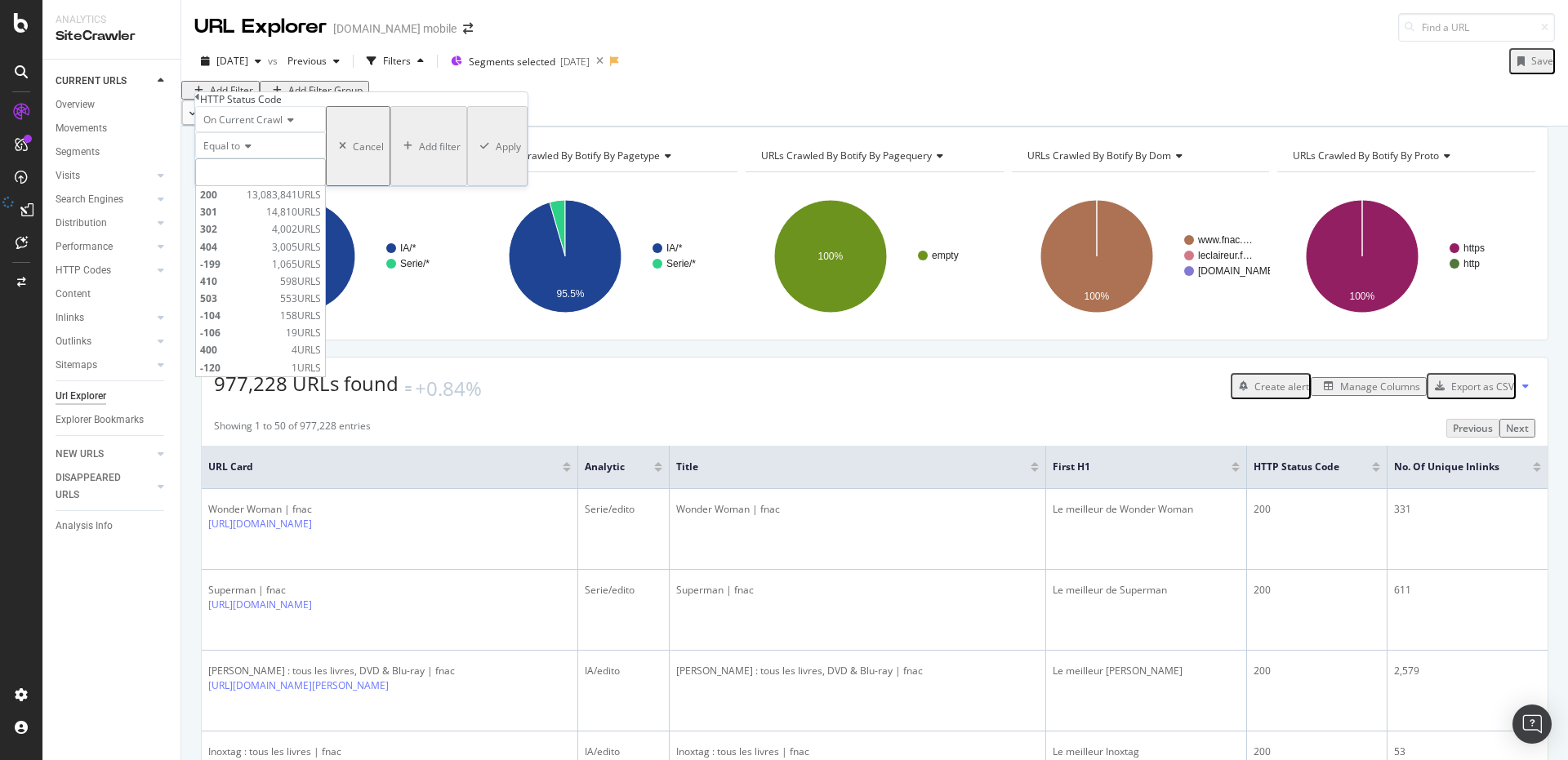
click at [267, 186] on input "number" at bounding box center [260, 172] width 131 height 28
click at [242, 202] on span "200" at bounding box center [220, 195] width 42 height 14
type input "200"
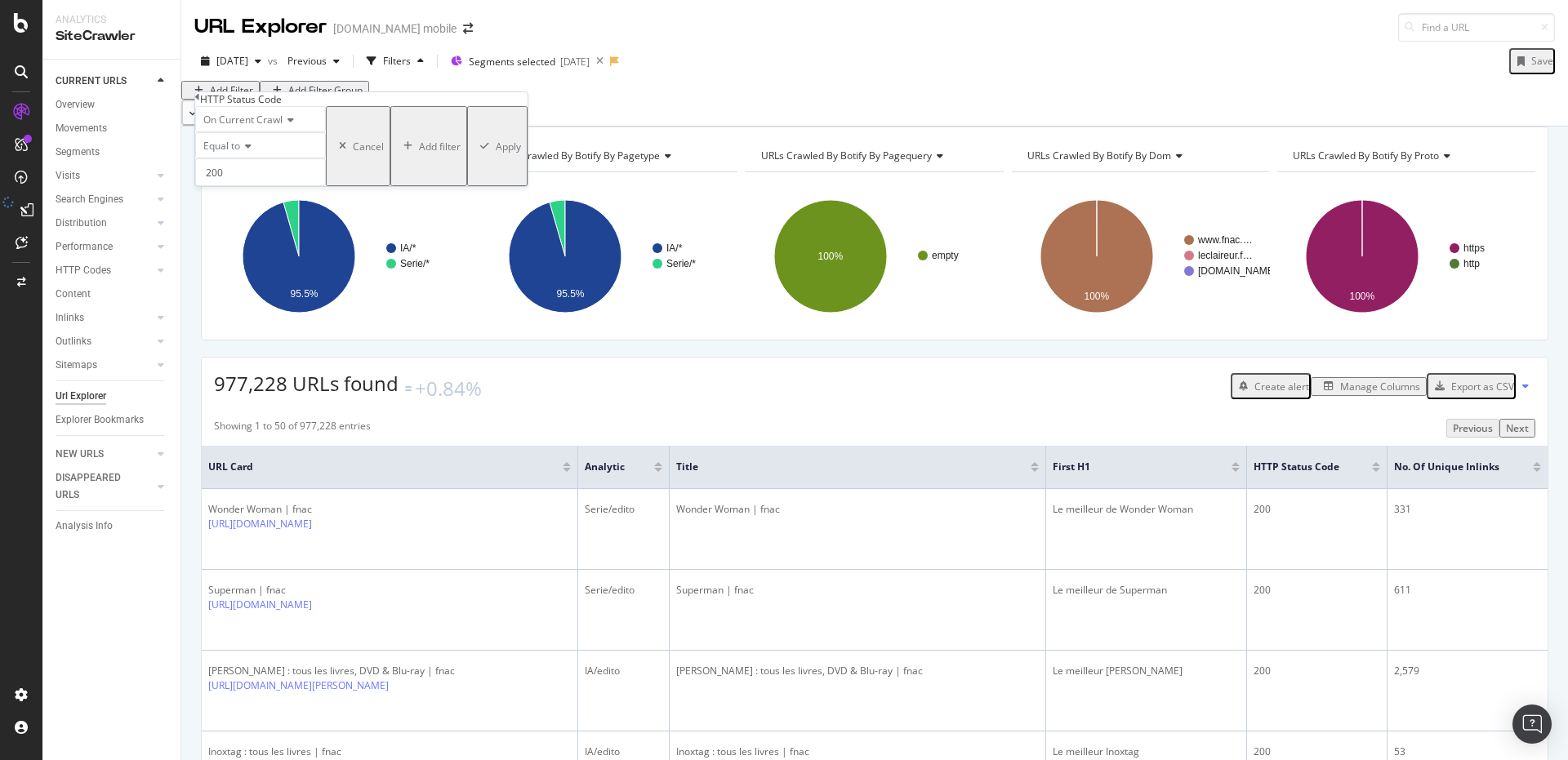
click at [496, 154] on div "Apply" at bounding box center [509, 147] width 26 height 14
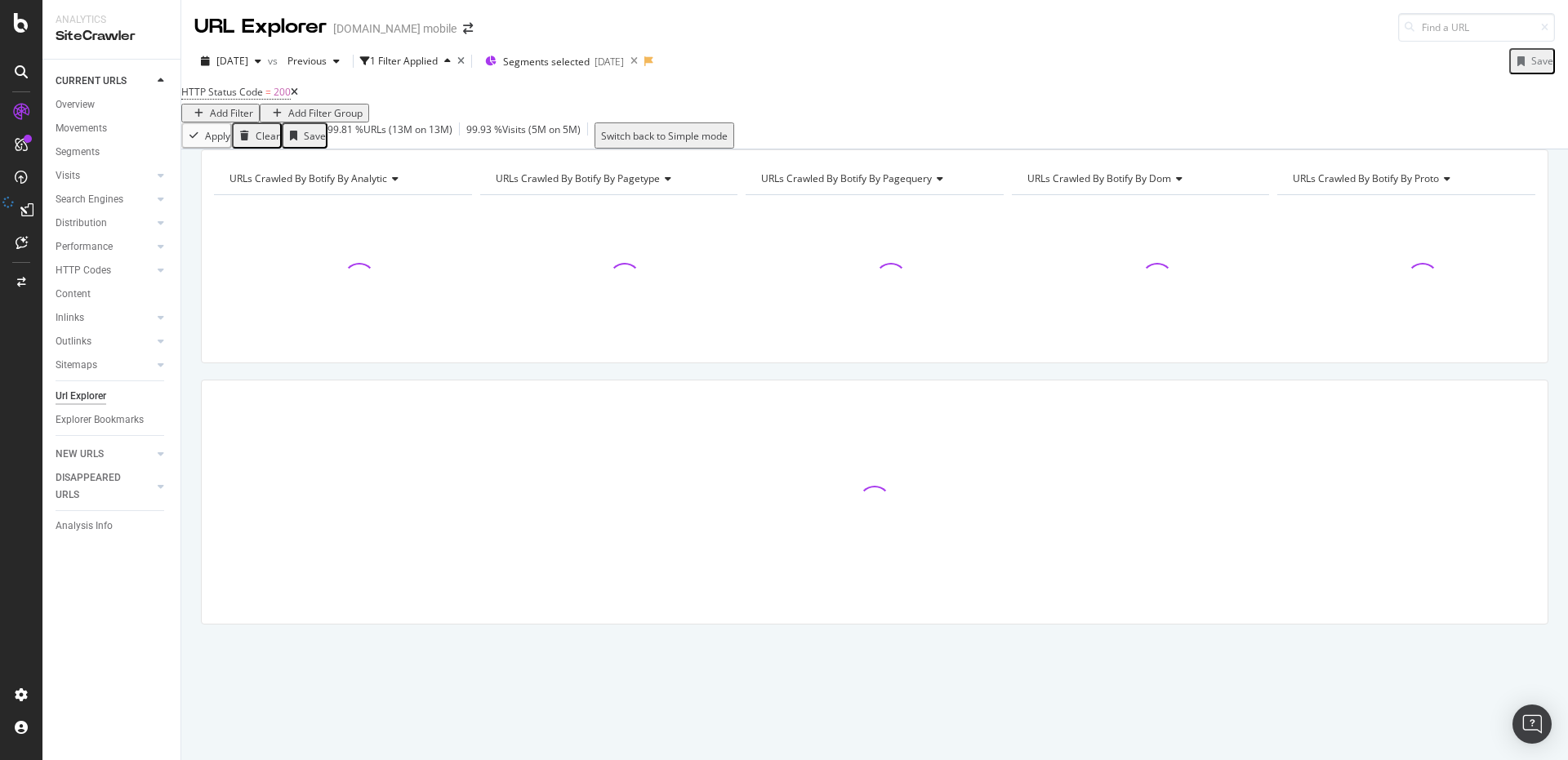
click at [900, 150] on div "URLs Crawled By Botify By analytic Chart (by Value) Table Expand Export as CSV …" at bounding box center [874, 150] width 1387 height 0
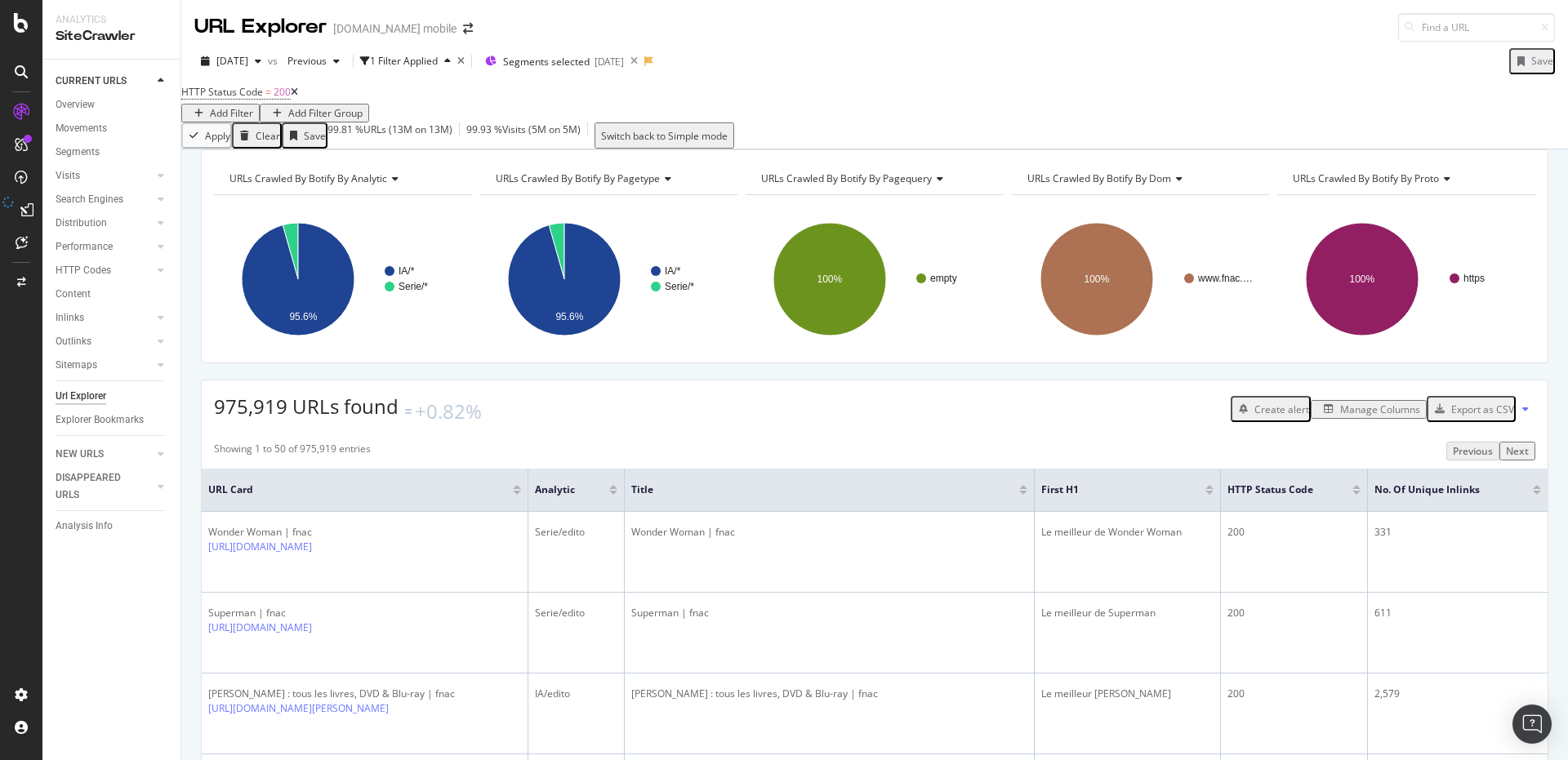
click at [253, 106] on div "Add Filter" at bounding box center [231, 113] width 43 height 14
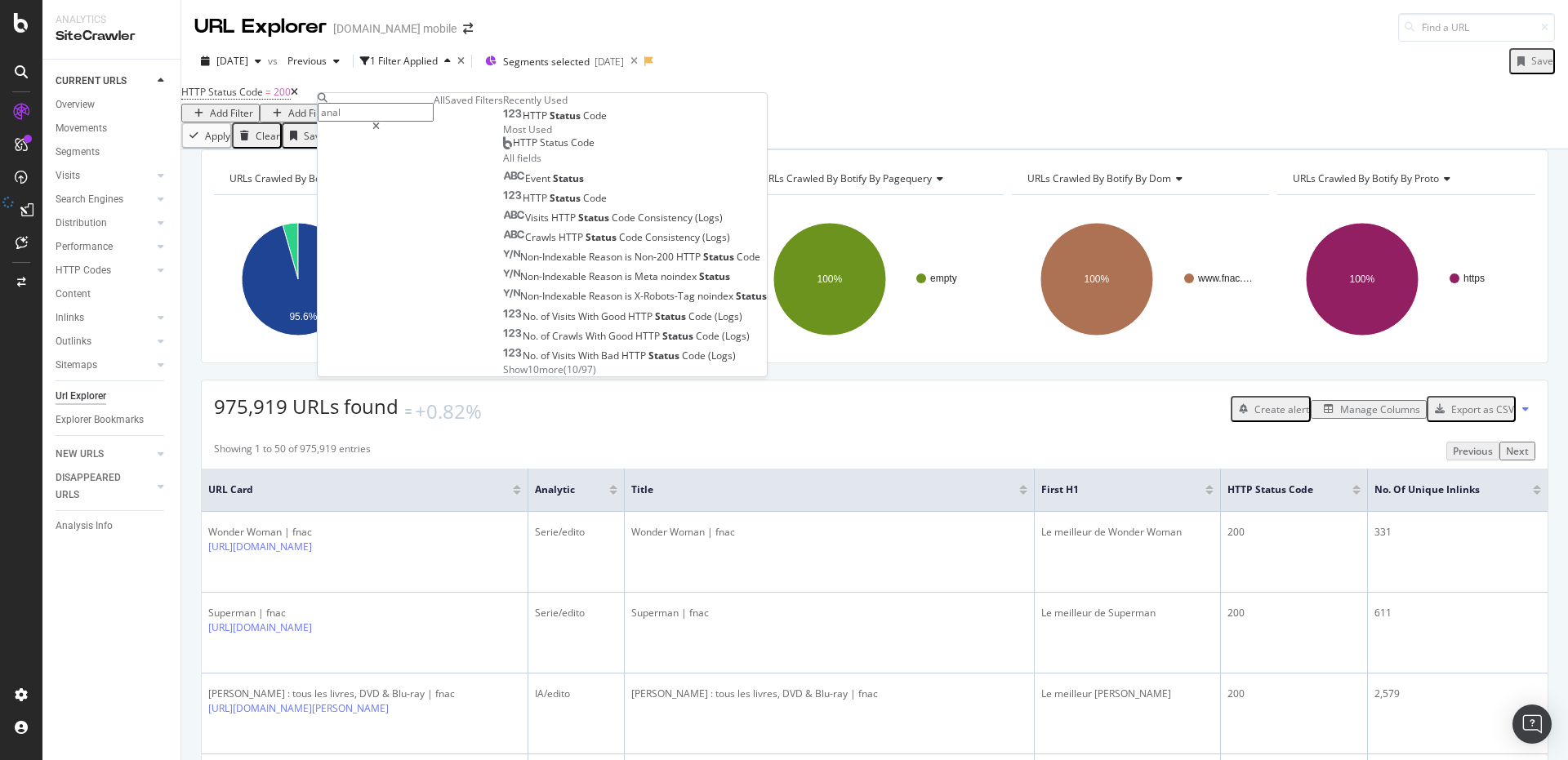
type input "analy"
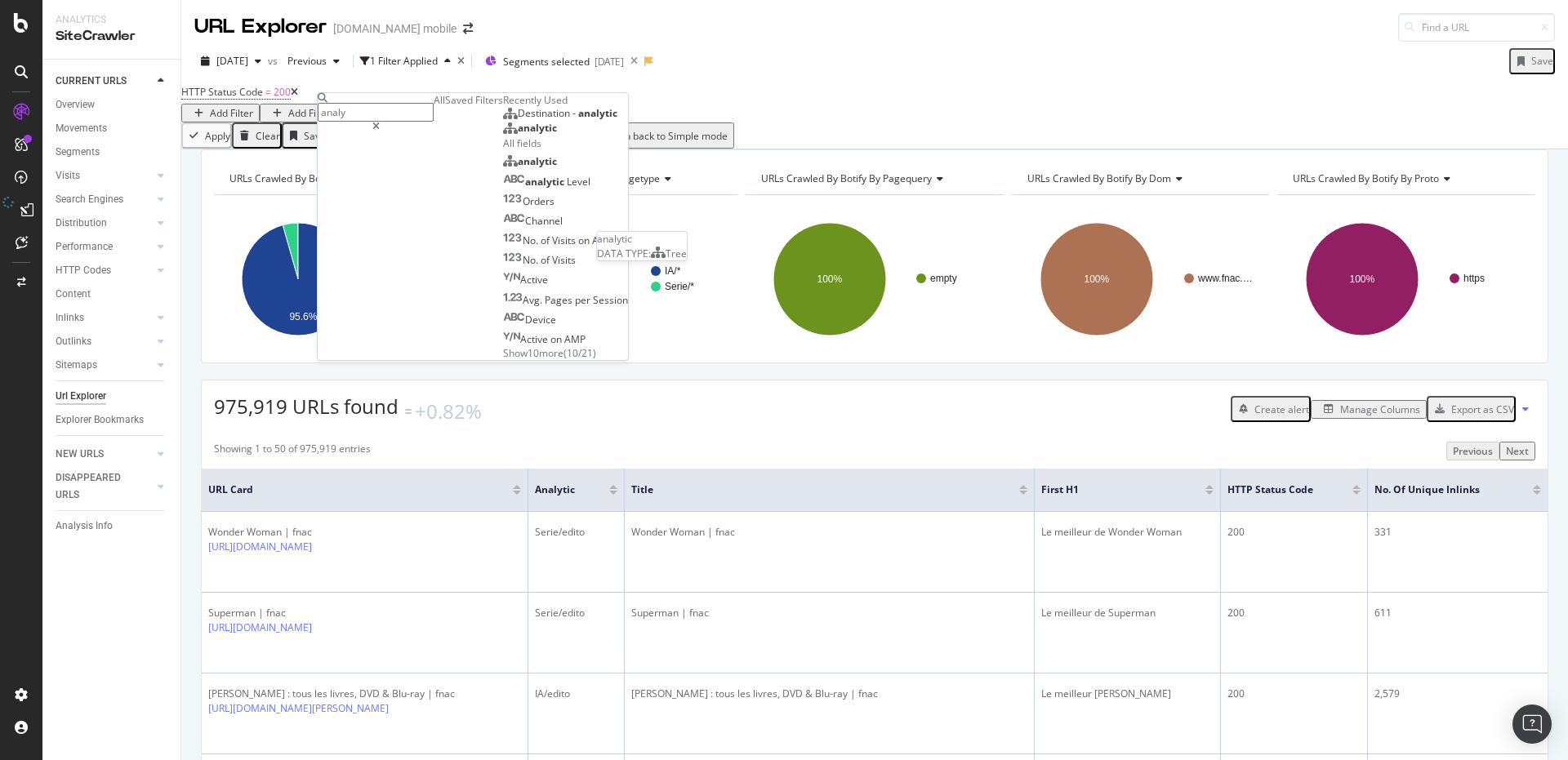
click at [503, 135] on div "analytic" at bounding box center [530, 128] width 54 height 13
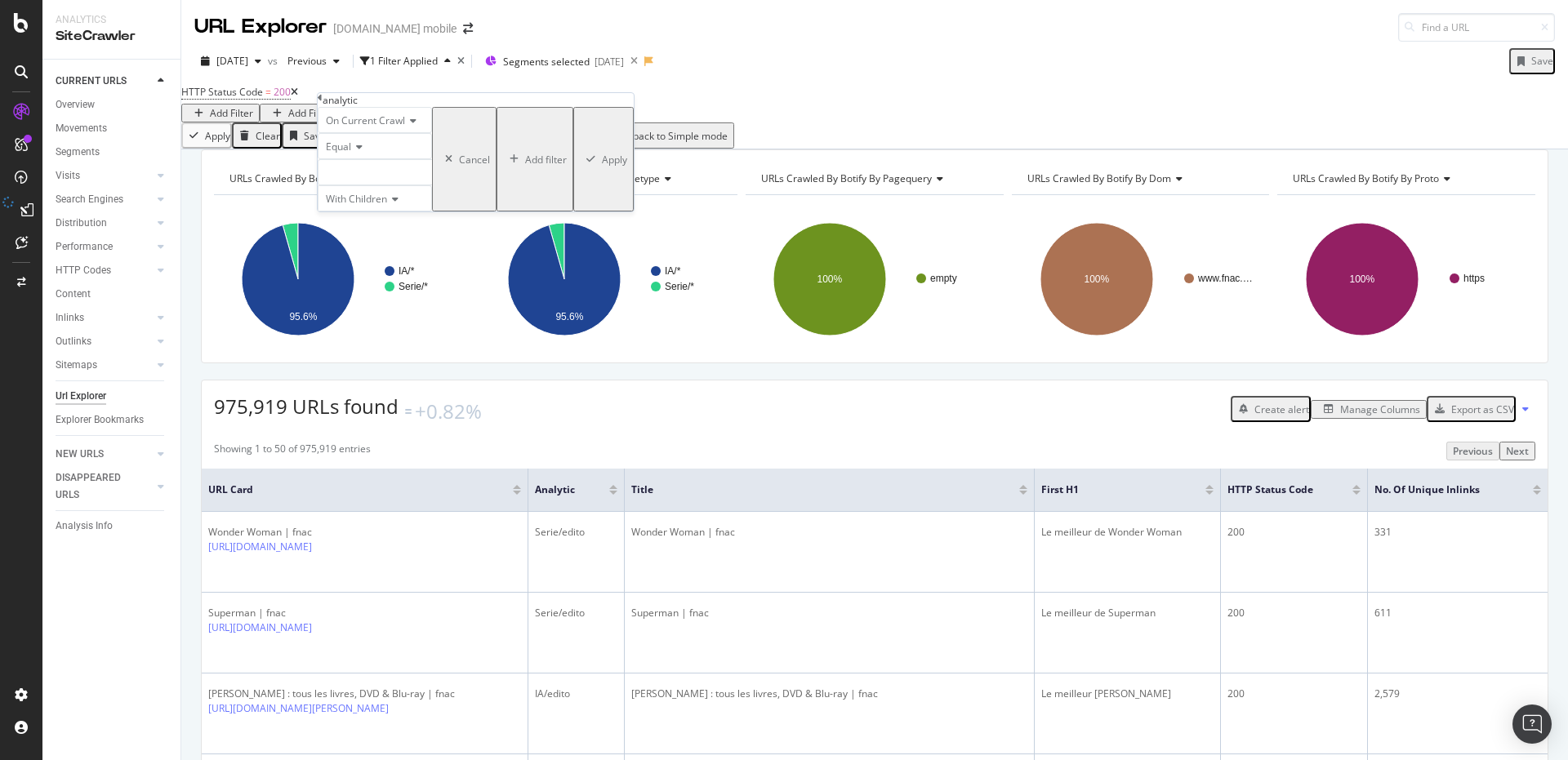
click at [404, 185] on div at bounding box center [375, 172] width 114 height 27
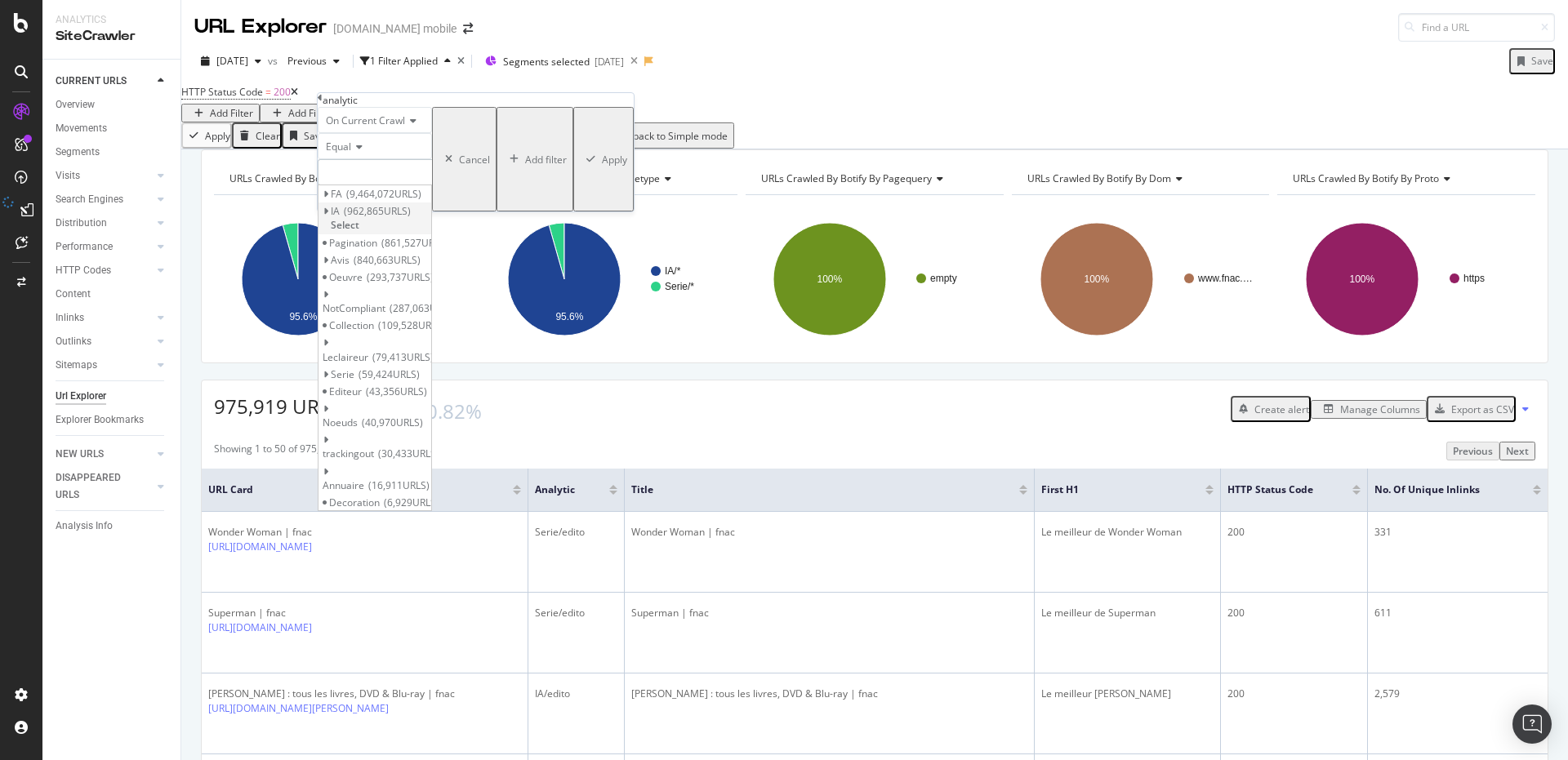
click at [329, 217] on icon at bounding box center [326, 212] width 6 height 10
click at [362, 253] on span "edito" at bounding box center [349, 246] width 23 height 14
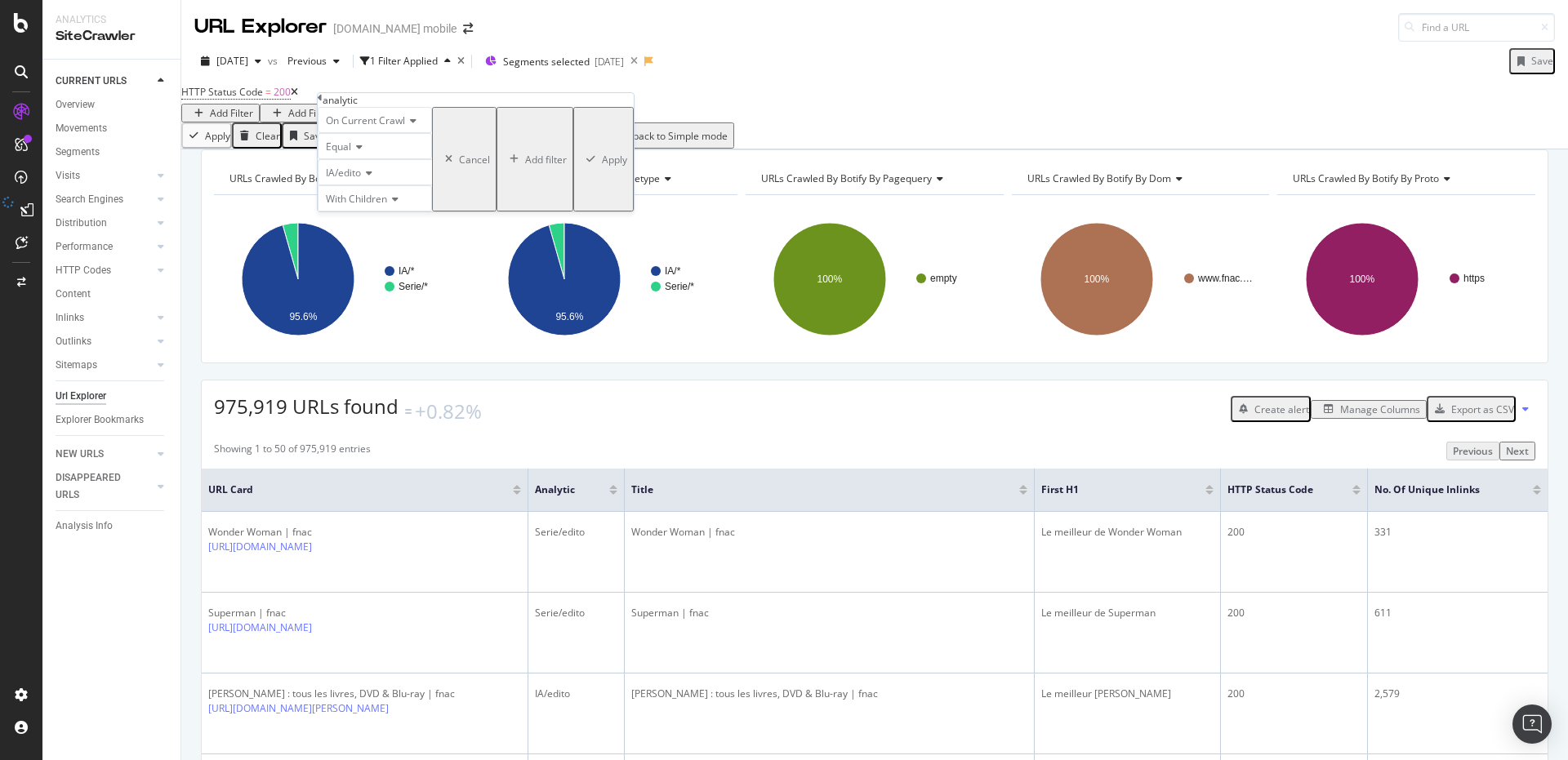
click at [602, 166] on div "Apply" at bounding box center [615, 159] width 26 height 14
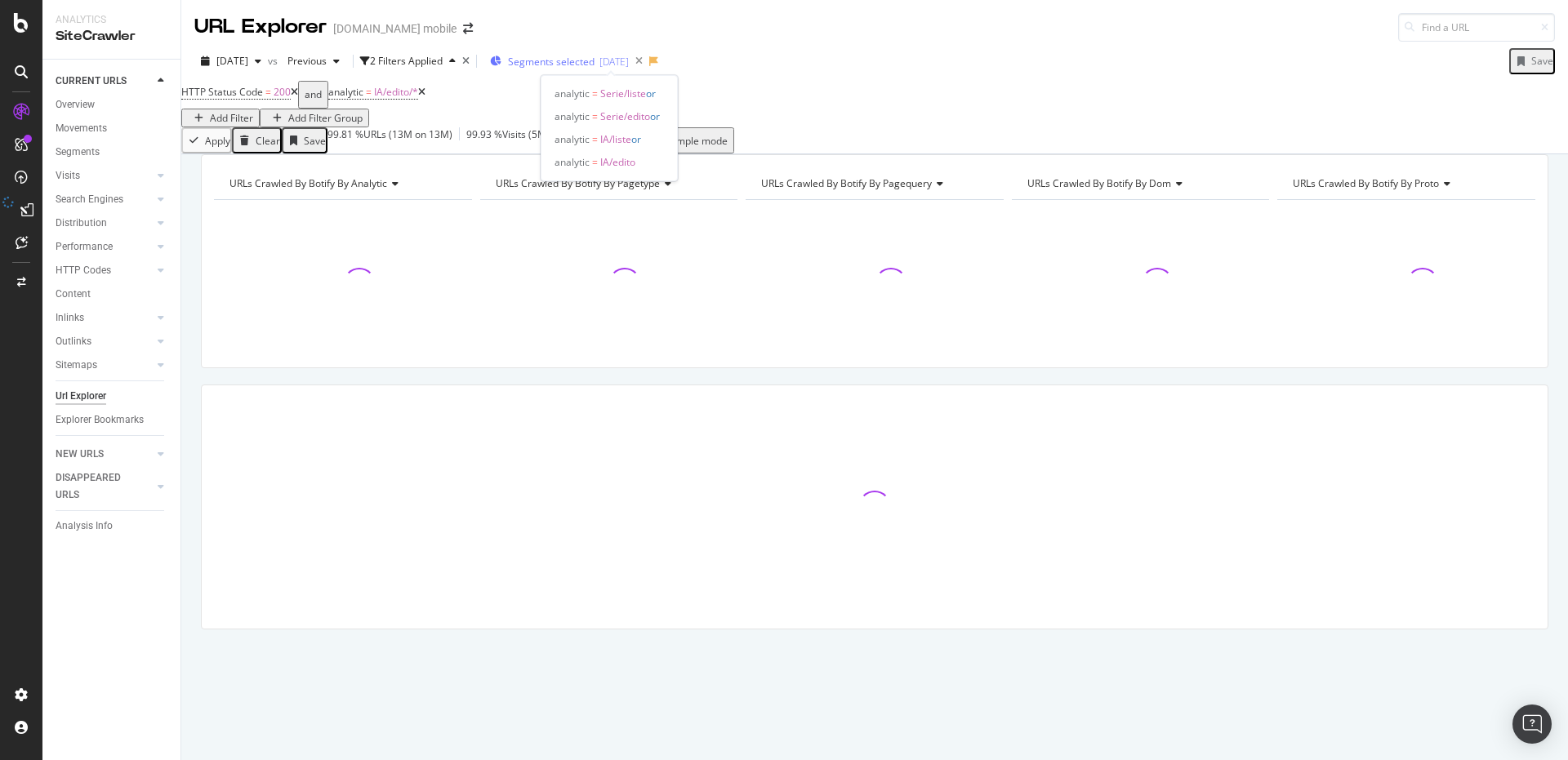
click at [629, 62] on div "[DATE]" at bounding box center [614, 62] width 30 height 14
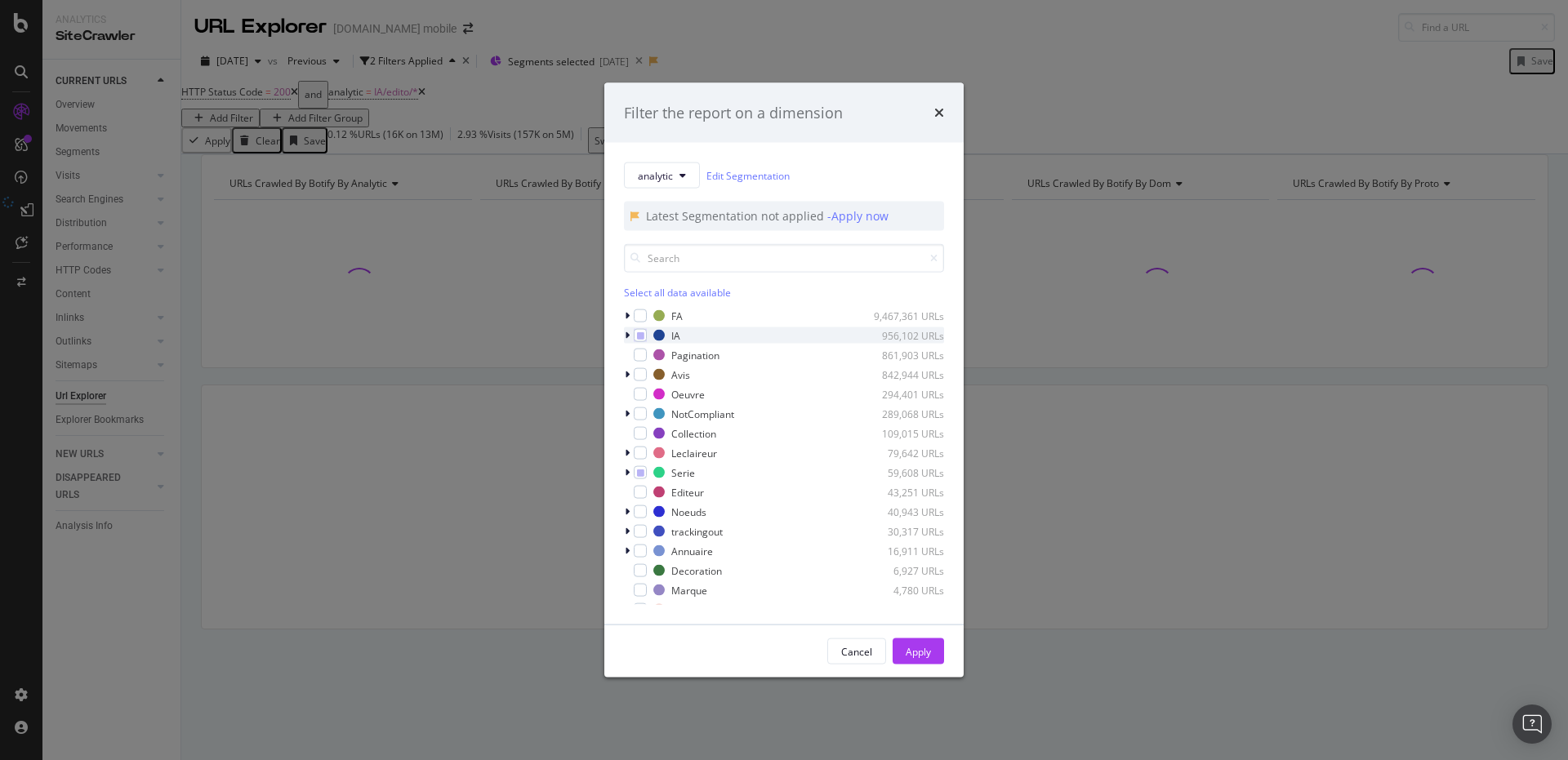
click at [626, 328] on div "modal" at bounding box center [629, 336] width 10 height 17
click at [943, 116] on icon "times" at bounding box center [939, 112] width 10 height 13
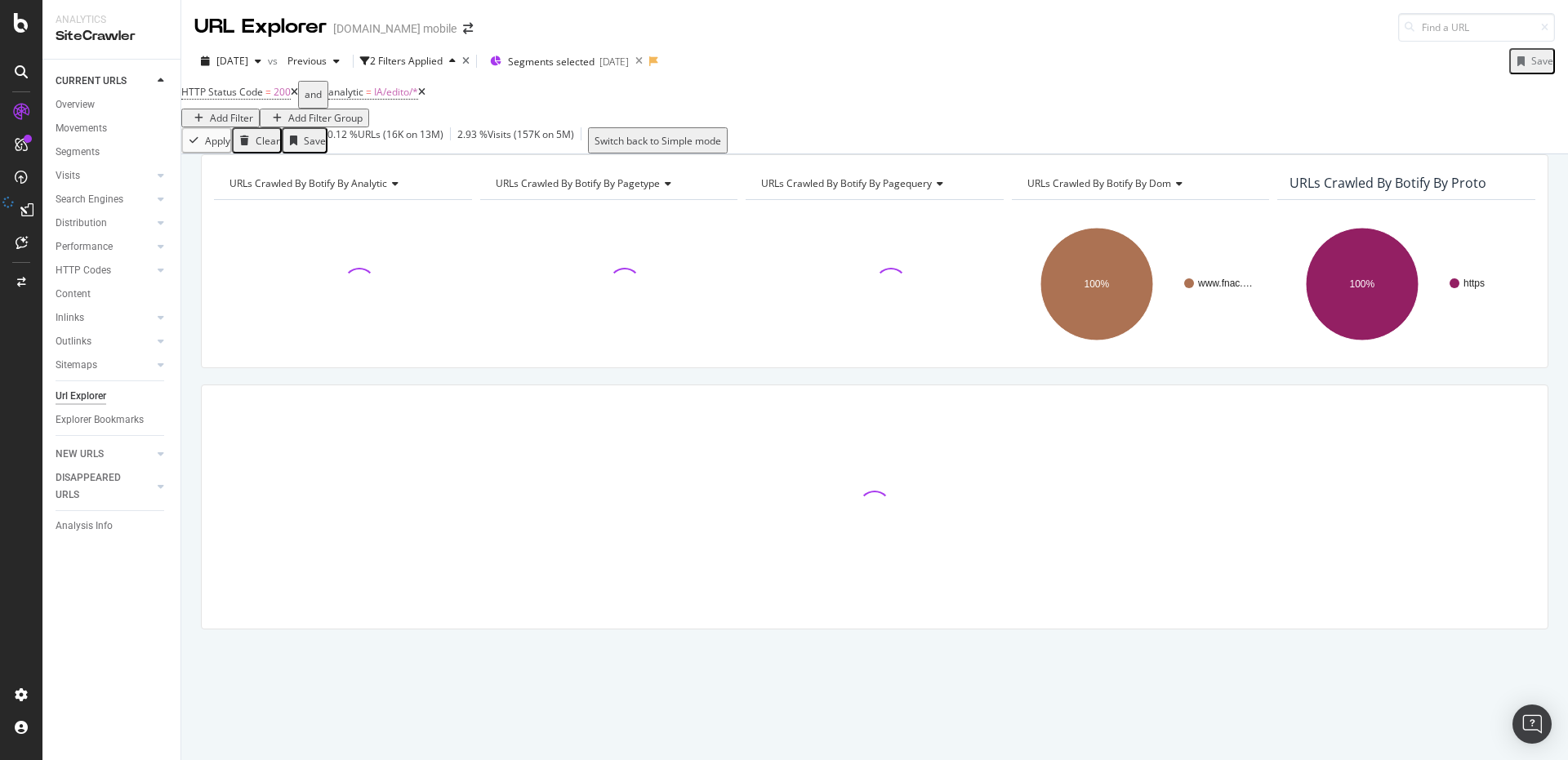
click at [188, 298] on div "URLs Crawled By Botify By analytic Chart (by Value) Table Expand Export as CSV …" at bounding box center [874, 420] width 1387 height 533
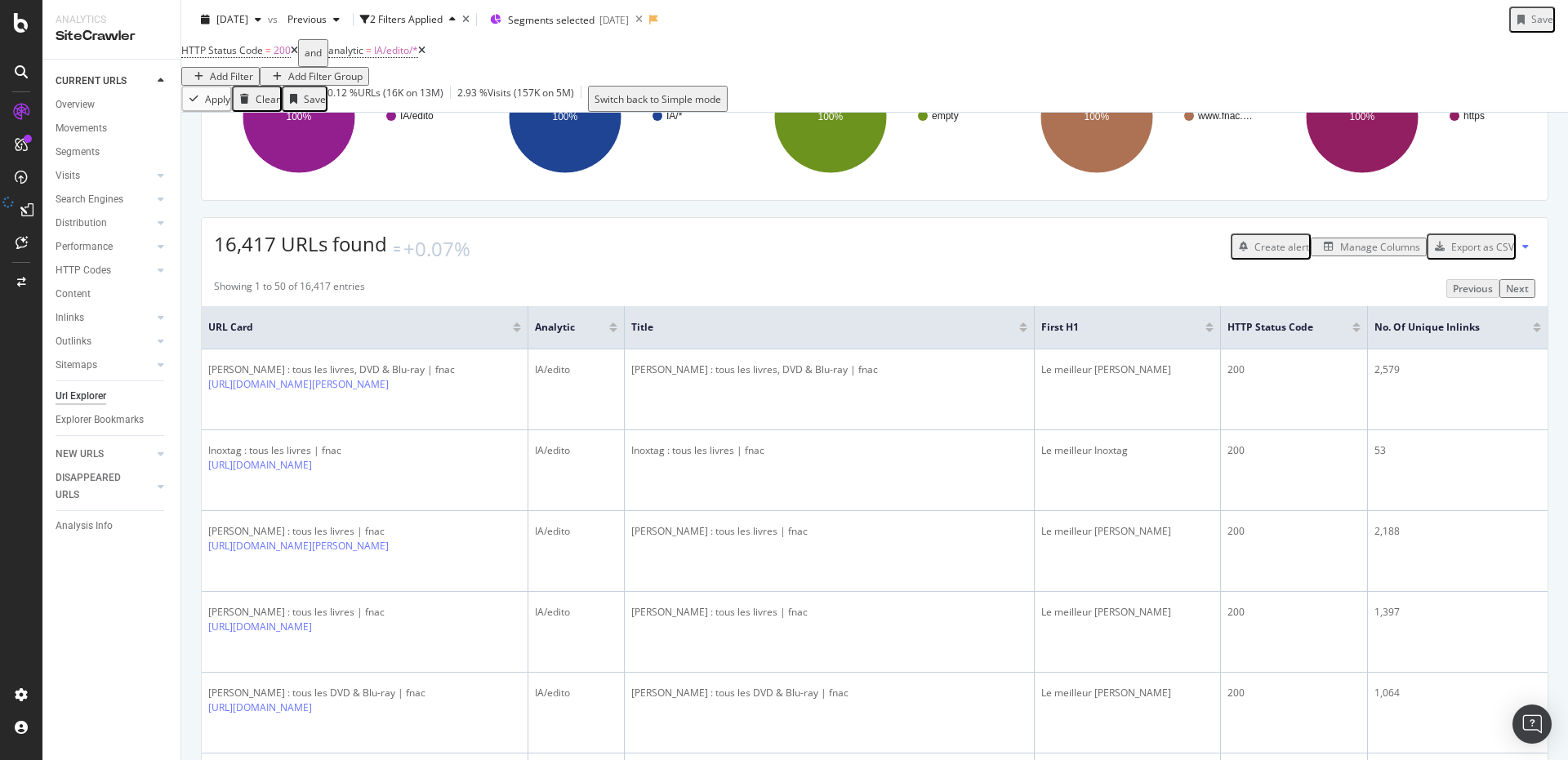
scroll to position [327, 0]
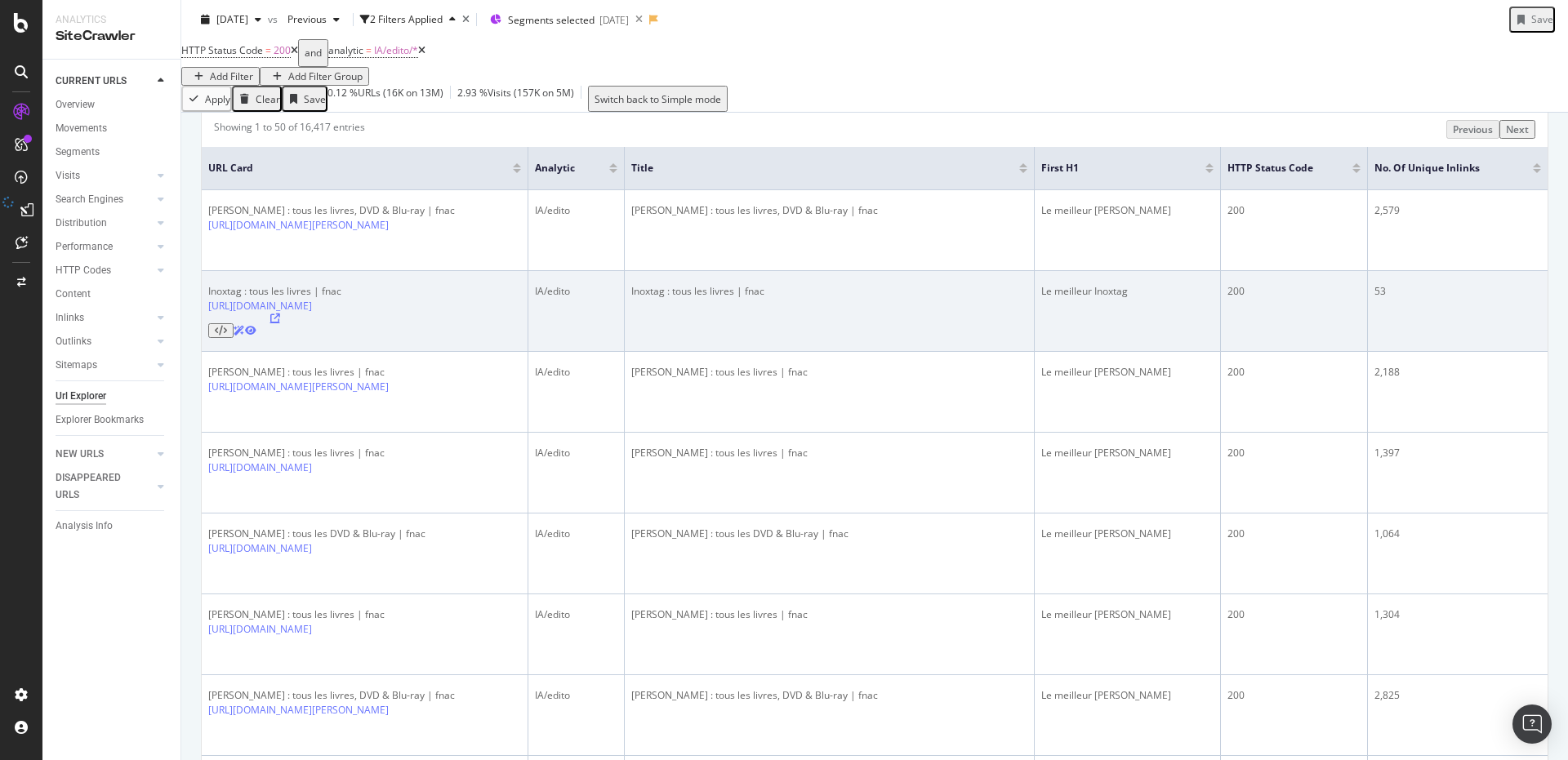
click at [281, 314] on icon at bounding box center [276, 319] width 10 height 10
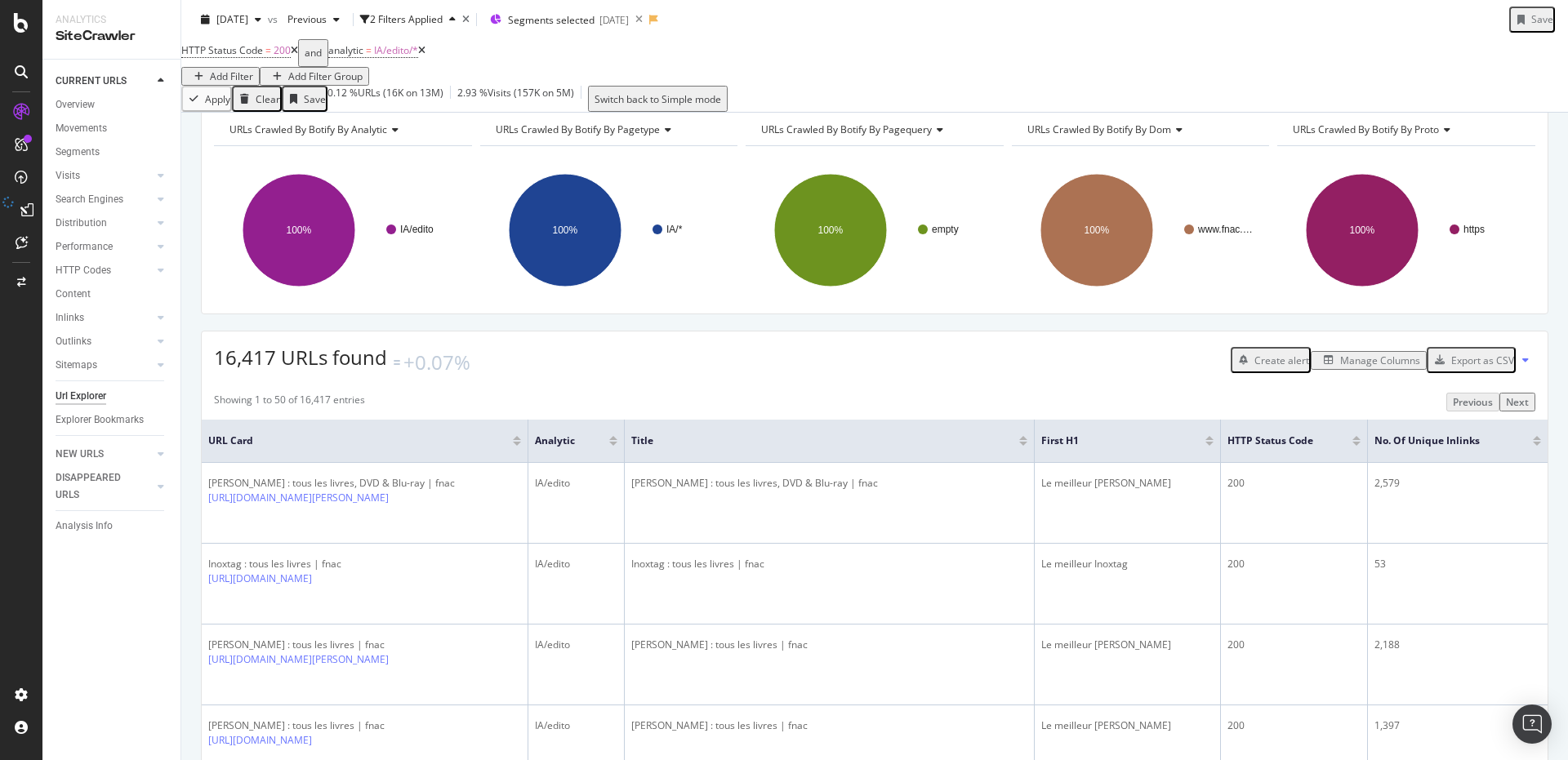
scroll to position [0, 0]
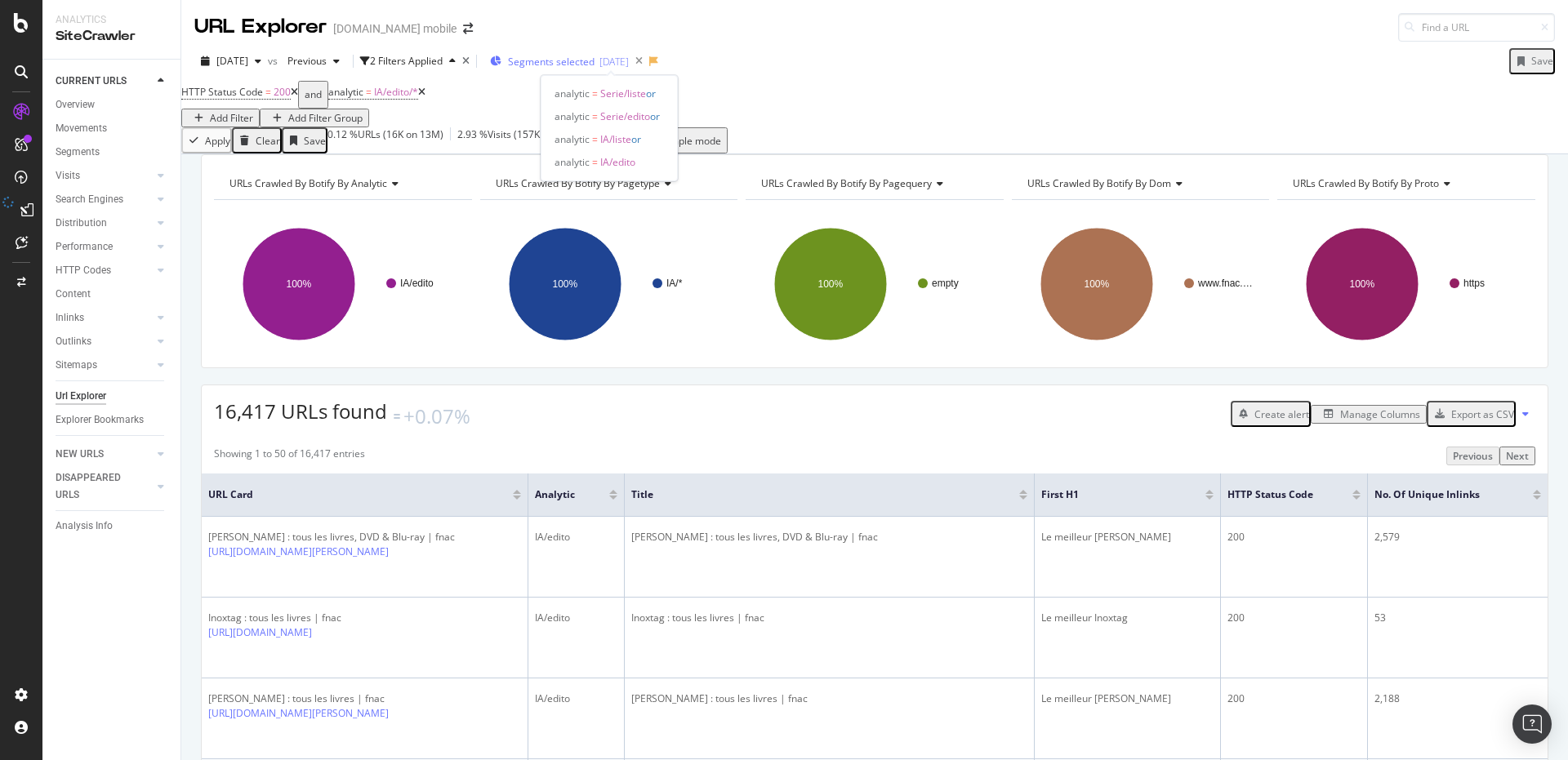
click at [583, 67] on span "Segments selected" at bounding box center [551, 62] width 87 height 14
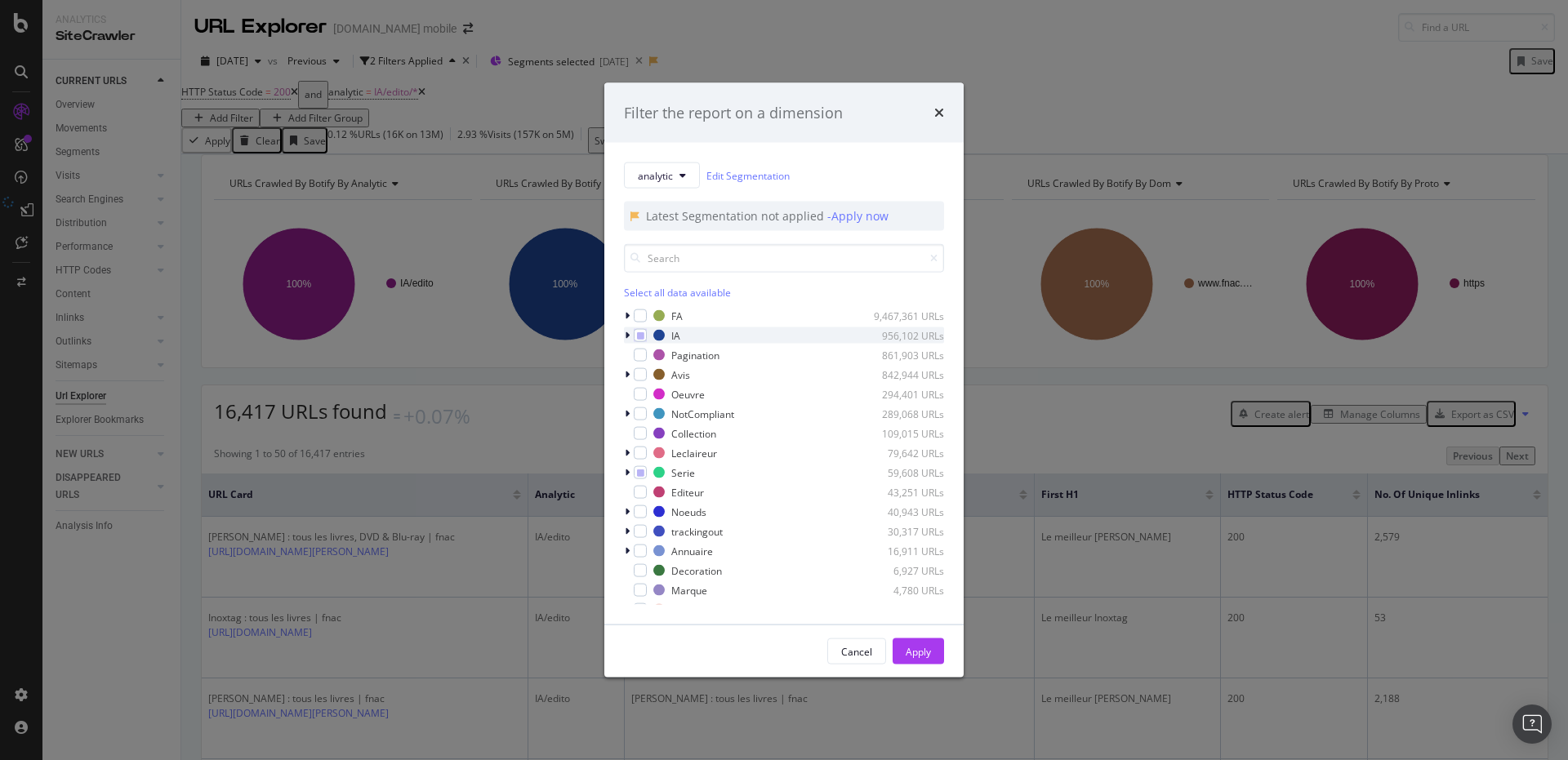
click at [627, 334] on icon "modal" at bounding box center [627, 336] width 5 height 10
click at [440, 175] on div "Filter the report on a dimension analytic Edit Segmentation Latest Segmentation…" at bounding box center [784, 380] width 1568 height 760
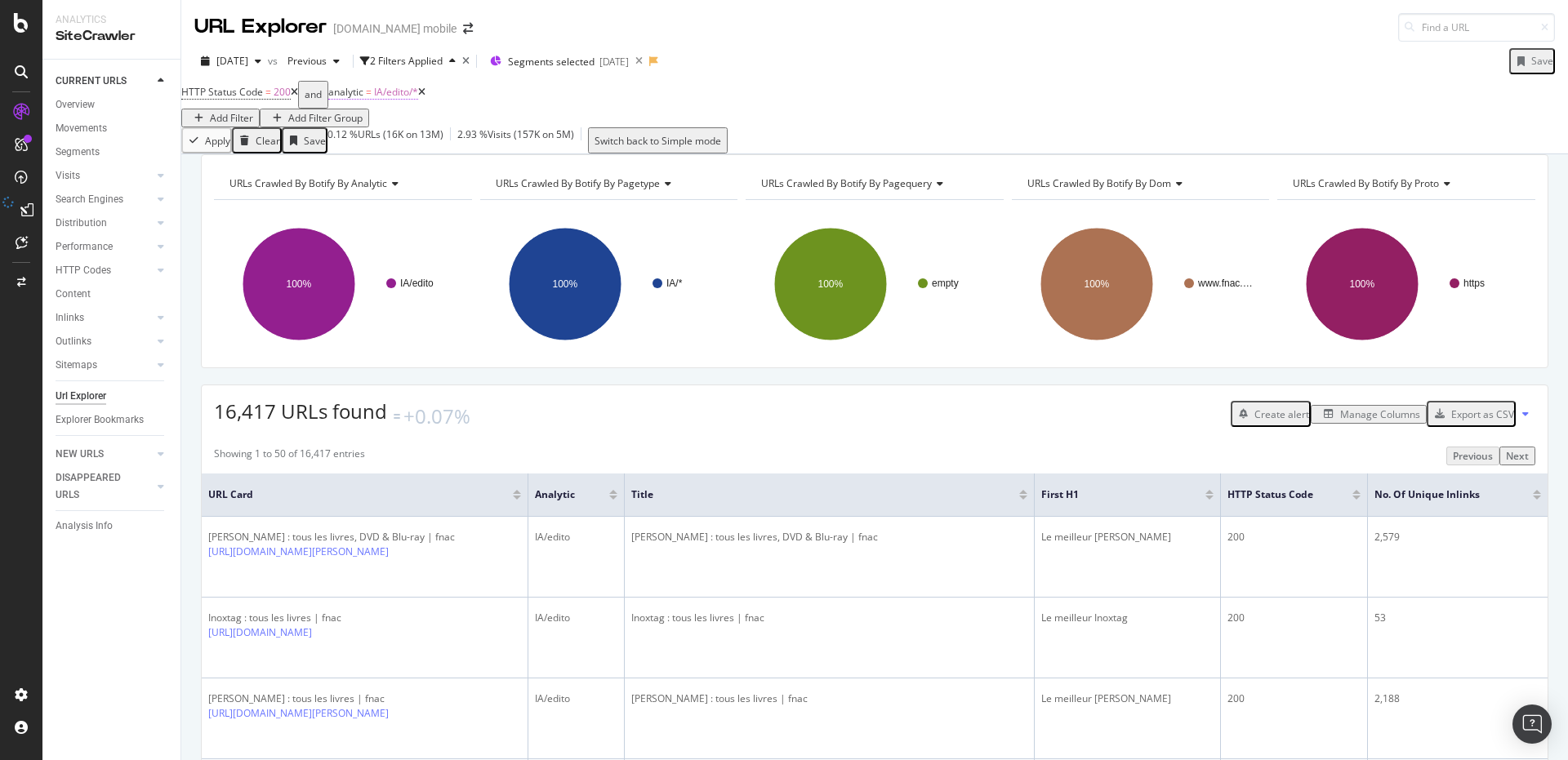
click at [363, 98] on span "analytic" at bounding box center [346, 92] width 35 height 14
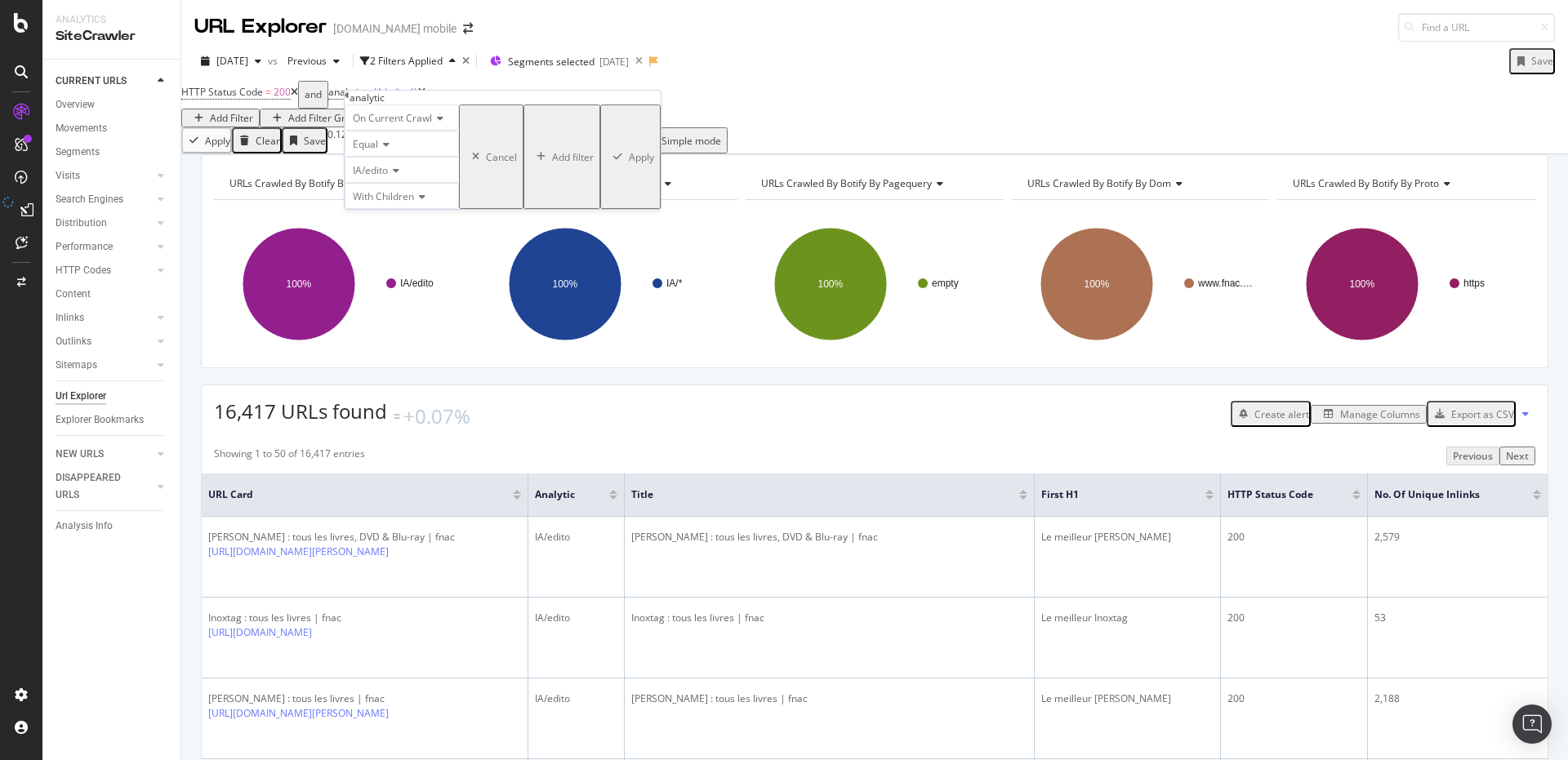
click at [400, 175] on icon at bounding box center [394, 170] width 12 height 10
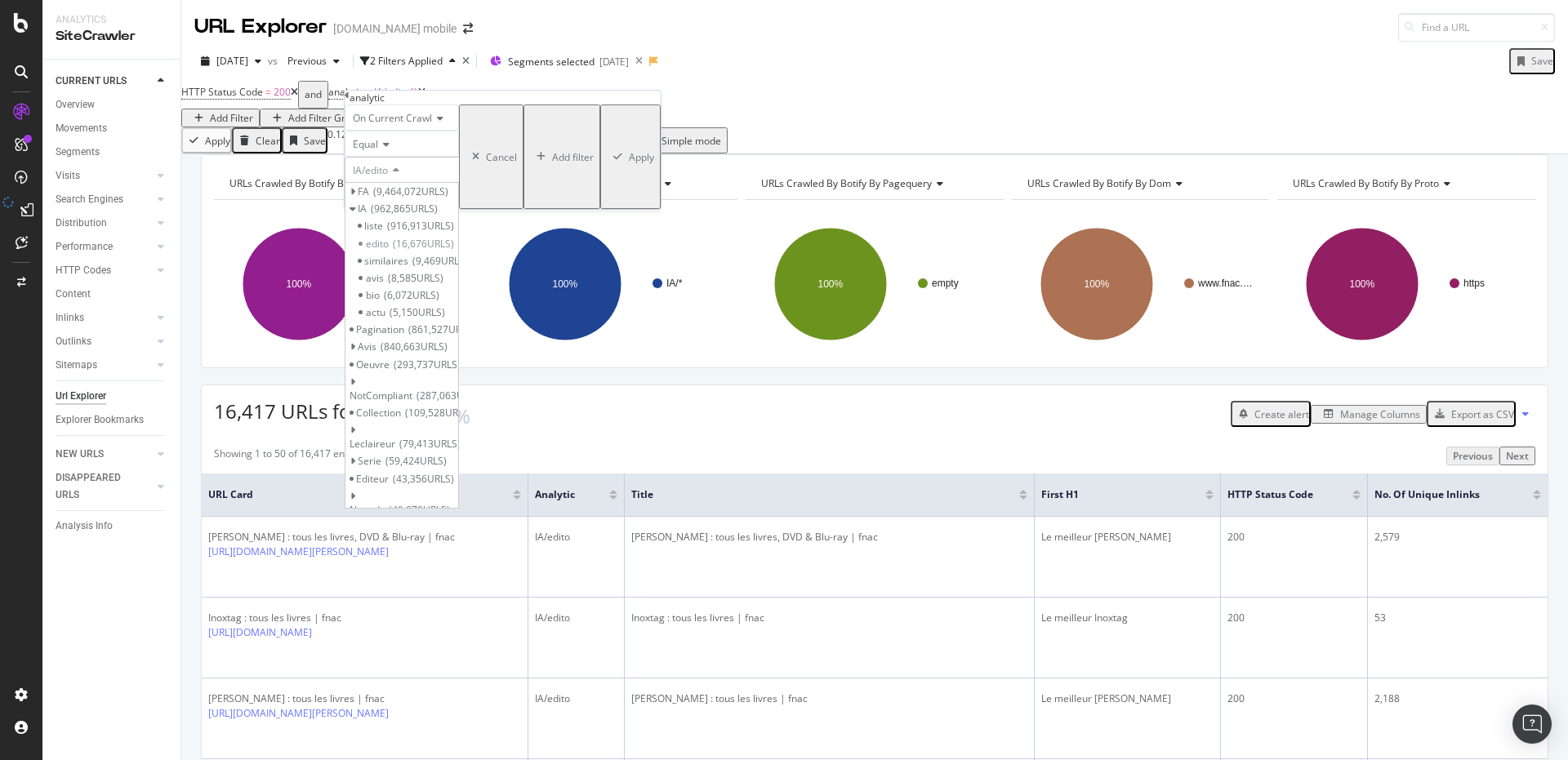
click at [621, 146] on div "Apply Clear Save 0.12 % URLs ( 16K on 13M ) 2.93 % Visits ( 157K on 5M ) Switch…" at bounding box center [874, 140] width 1387 height 27
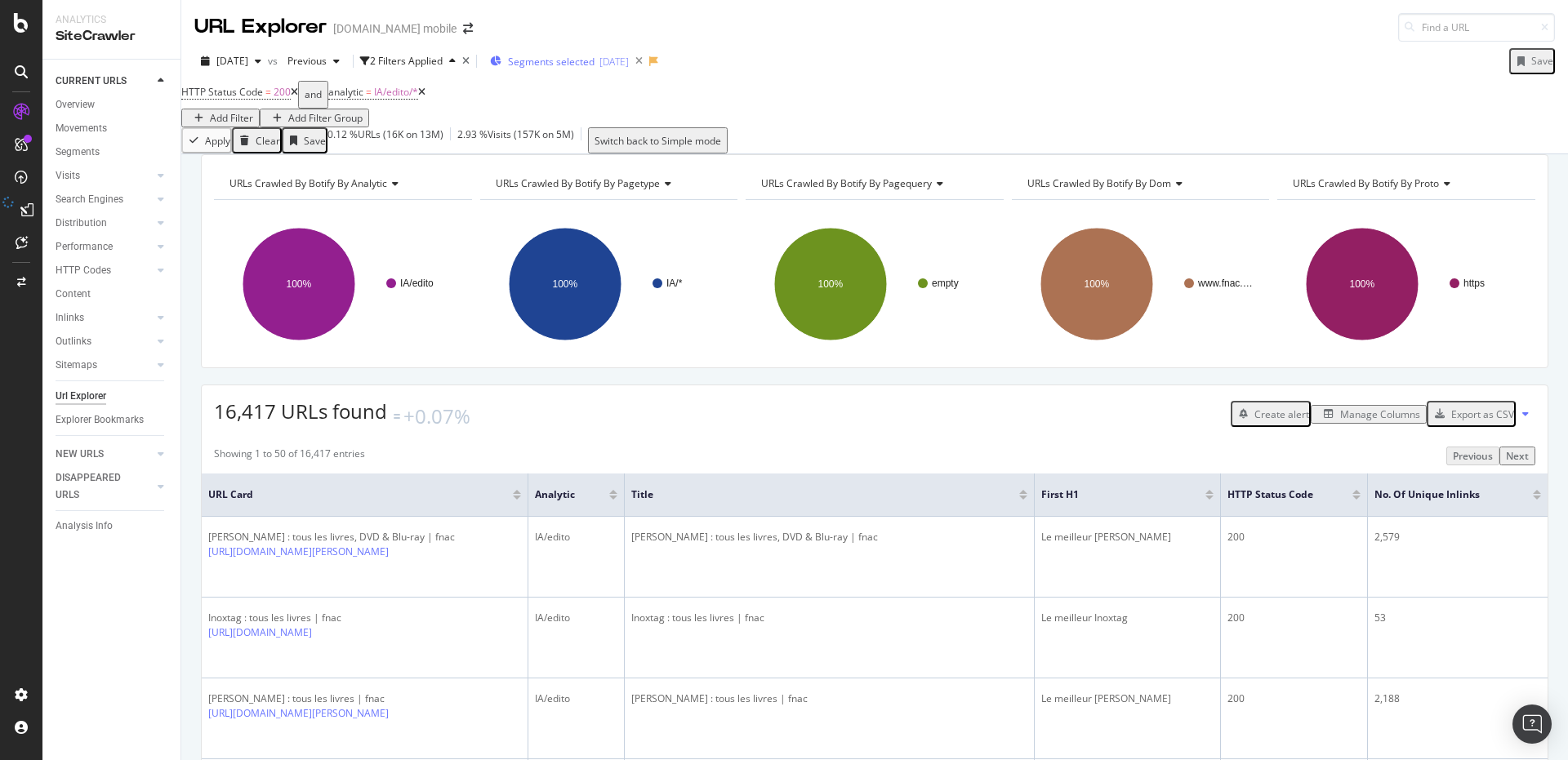
click at [626, 72] on div "Segments selected [DATE]" at bounding box center [559, 61] width 139 height 25
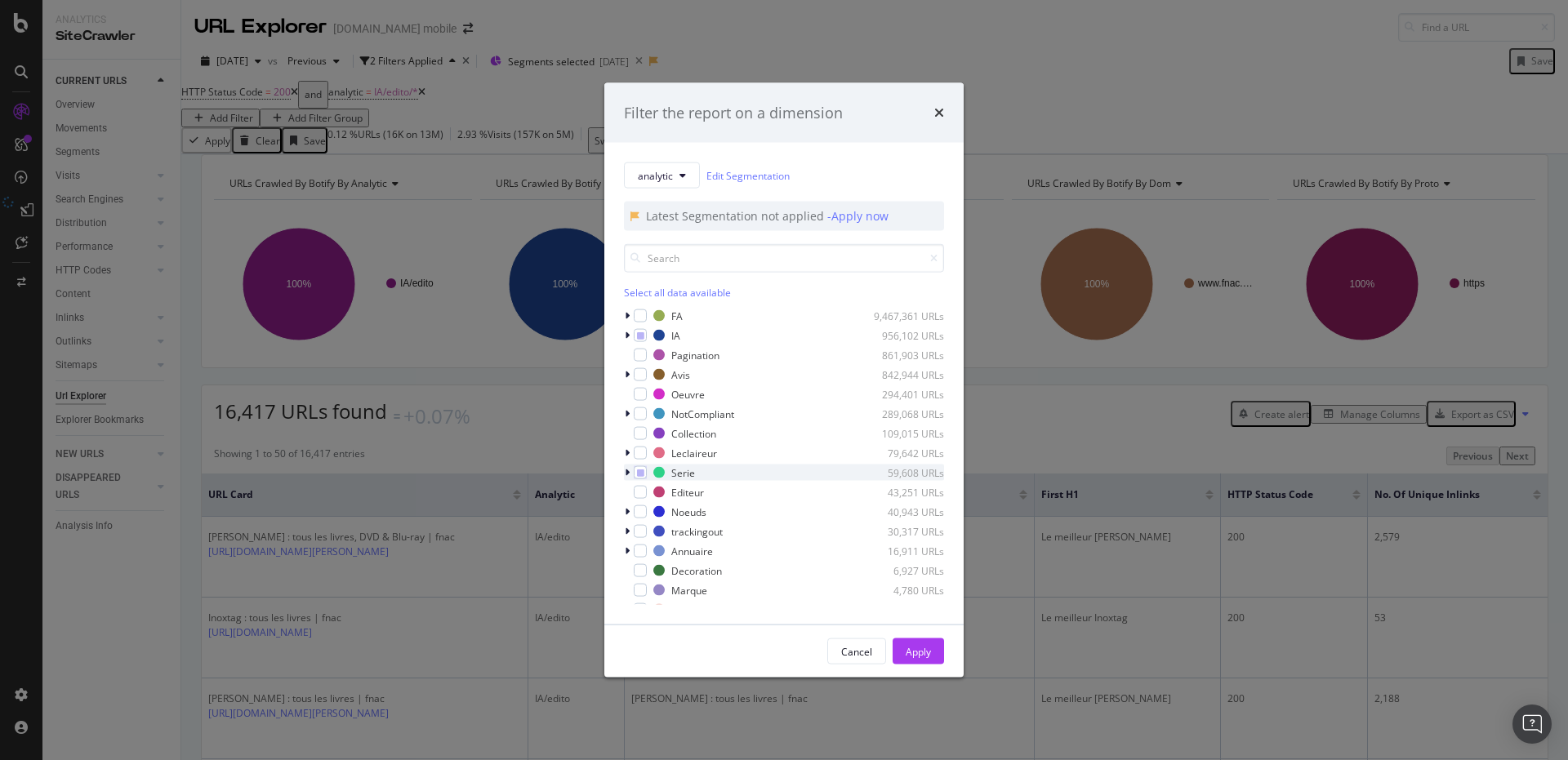
click at [628, 477] on icon "modal" at bounding box center [627, 473] width 5 height 10
click at [568, 398] on div "Filter the report on a dimension analytic Edit Segmentation Latest Segmentation…" at bounding box center [784, 380] width 1568 height 760
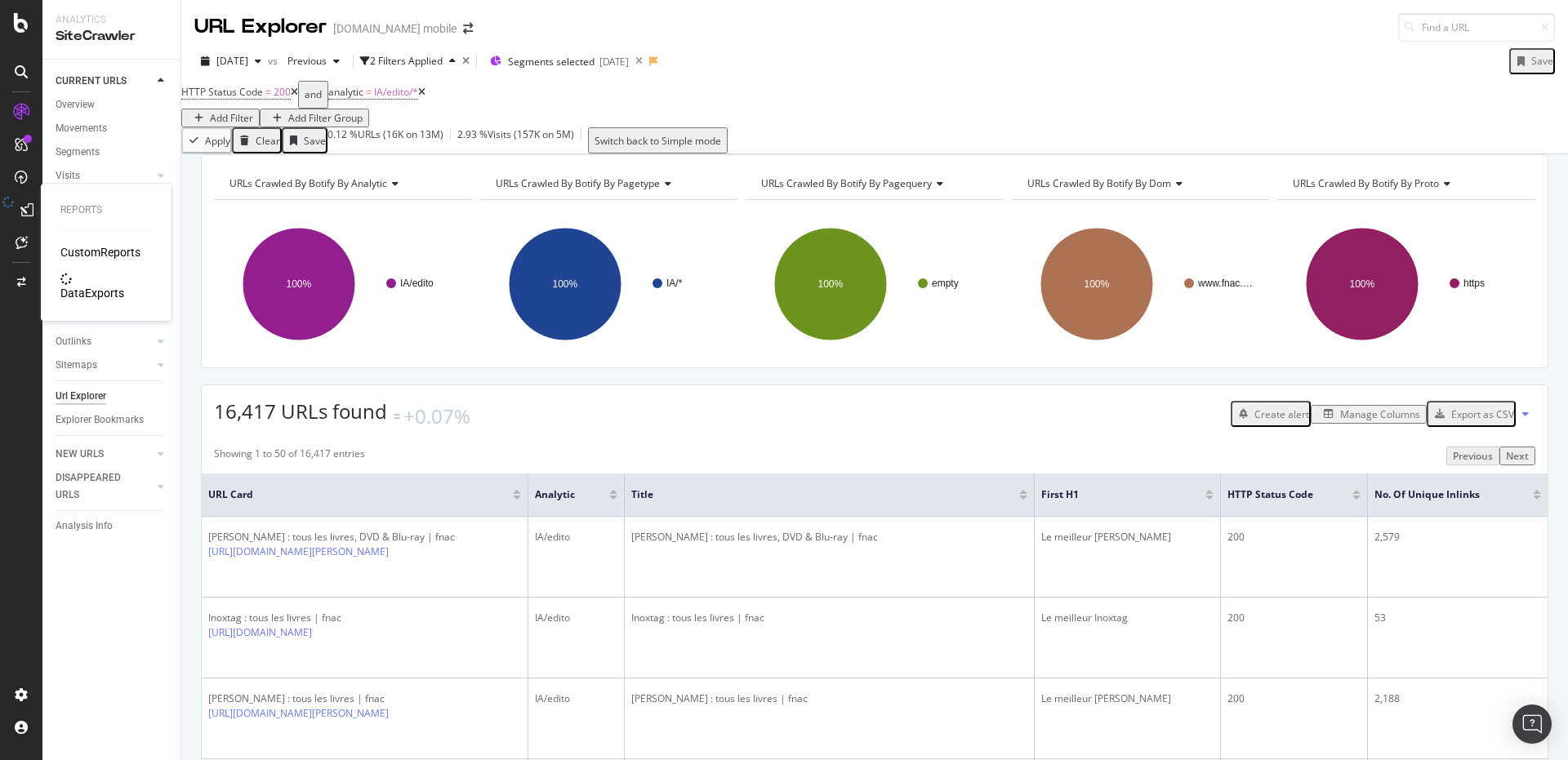
click at [77, 285] on div "DataExports" at bounding box center [92, 293] width 64 height 17
click at [248, 61] on span "[DATE]" at bounding box center [232, 61] width 31 height 14
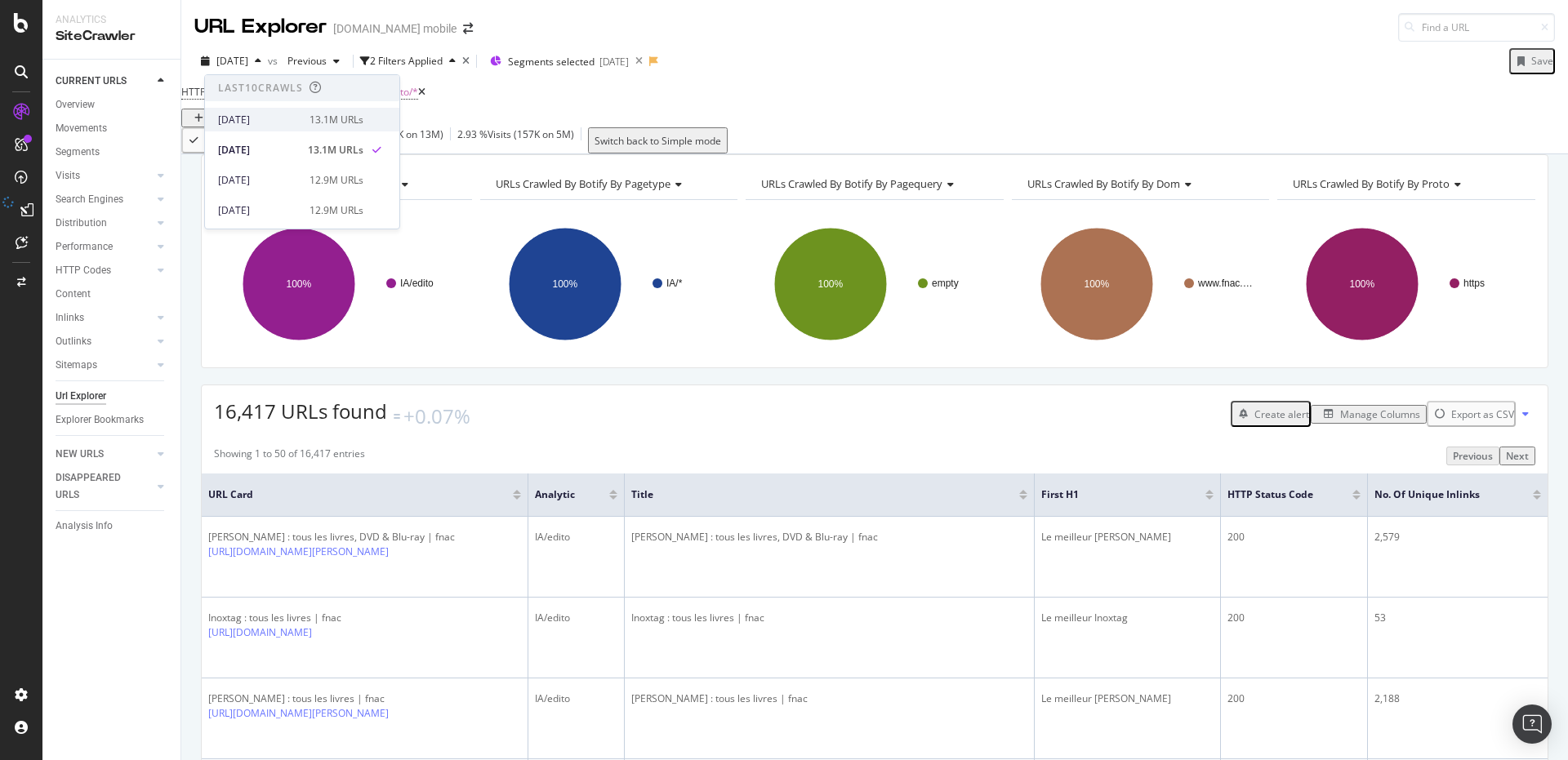
click at [252, 118] on div "[DATE]" at bounding box center [259, 120] width 82 height 15
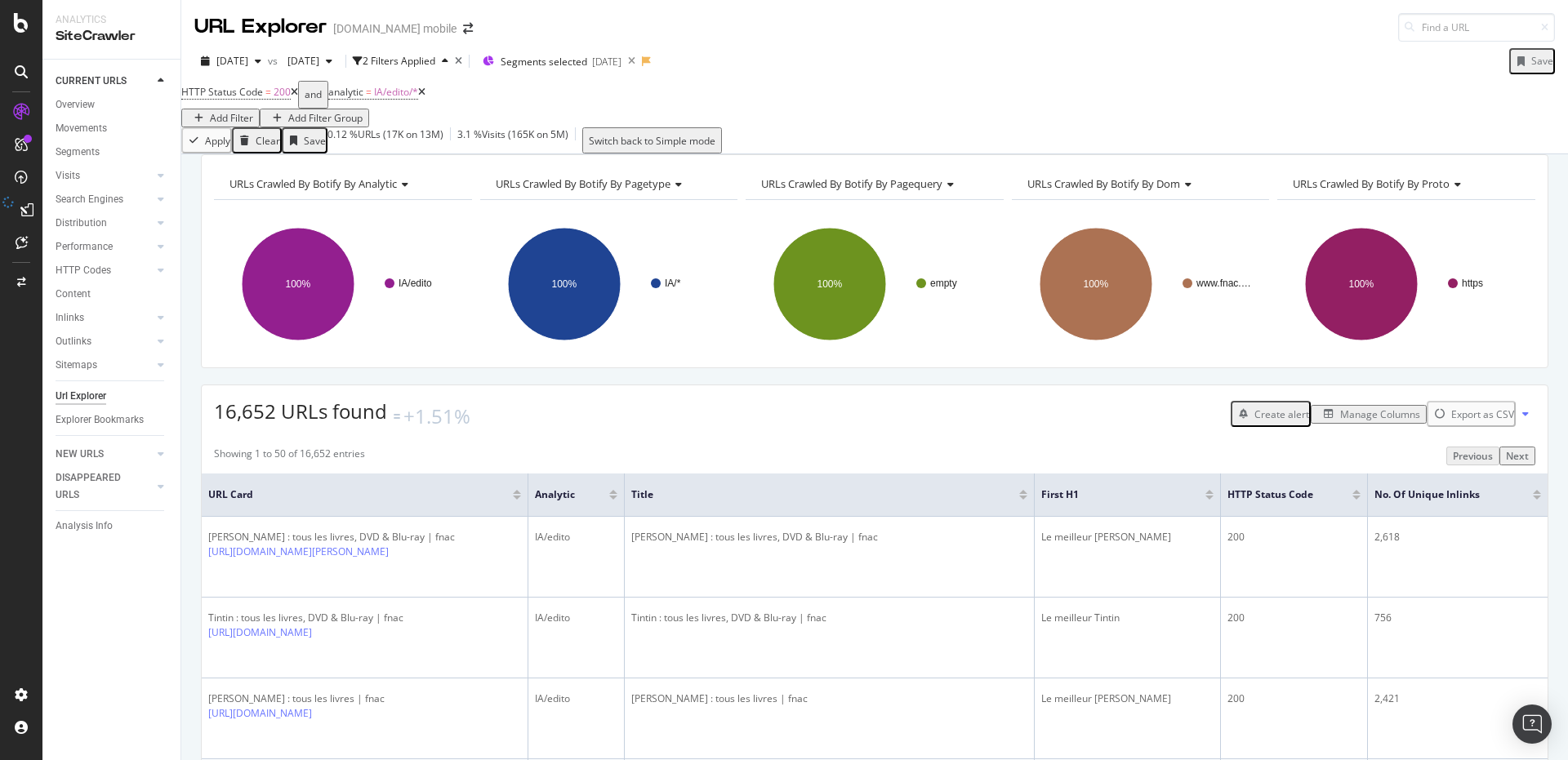
click at [402, 411] on div "16,652 URLs found +1.51% Create alert Manage Columns Export as CSV" at bounding box center [874, 409] width 1346 height 45
click at [425, 97] on icon at bounding box center [421, 93] width 7 height 10
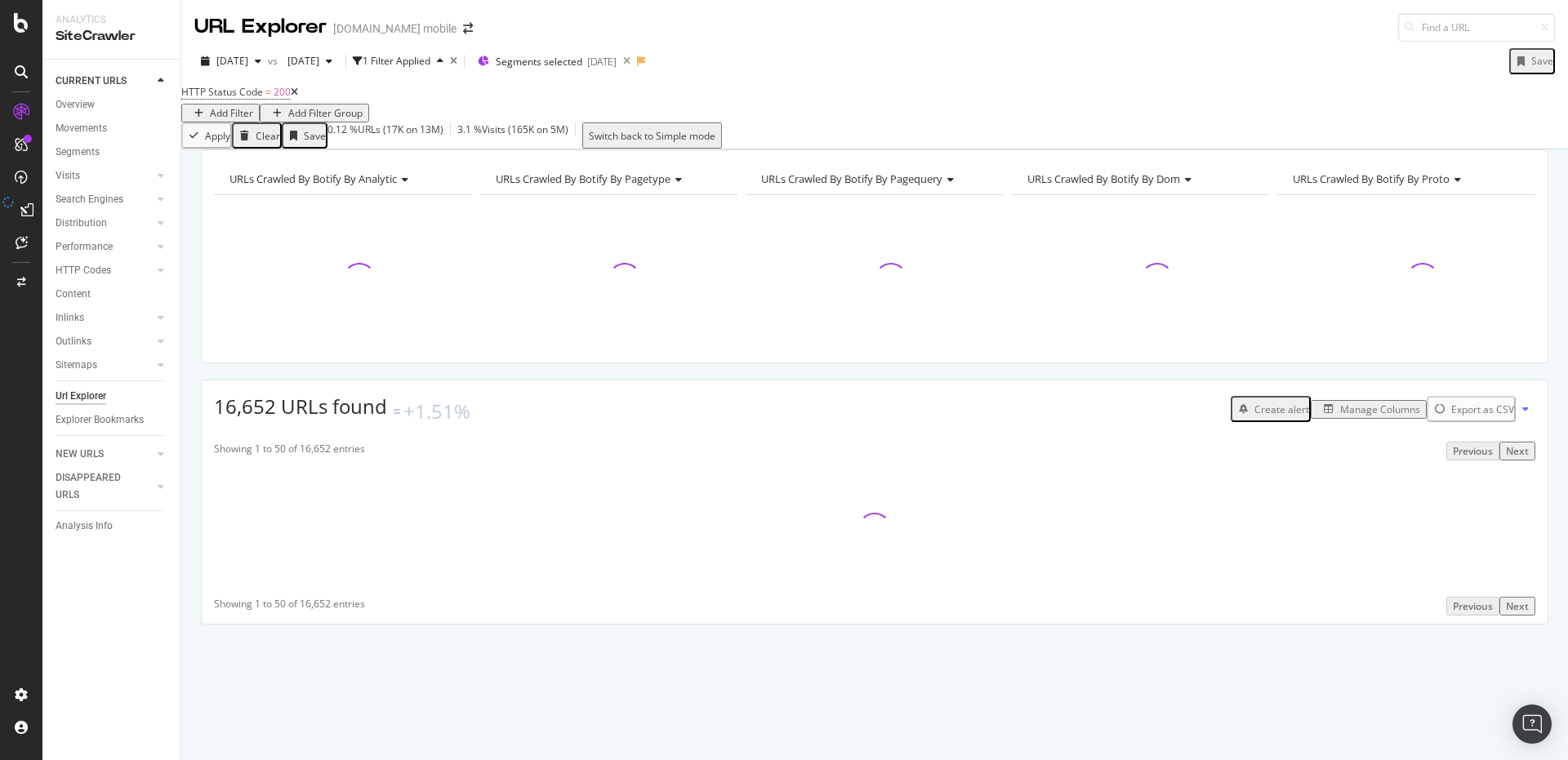
click at [298, 97] on icon at bounding box center [293, 93] width 7 height 10
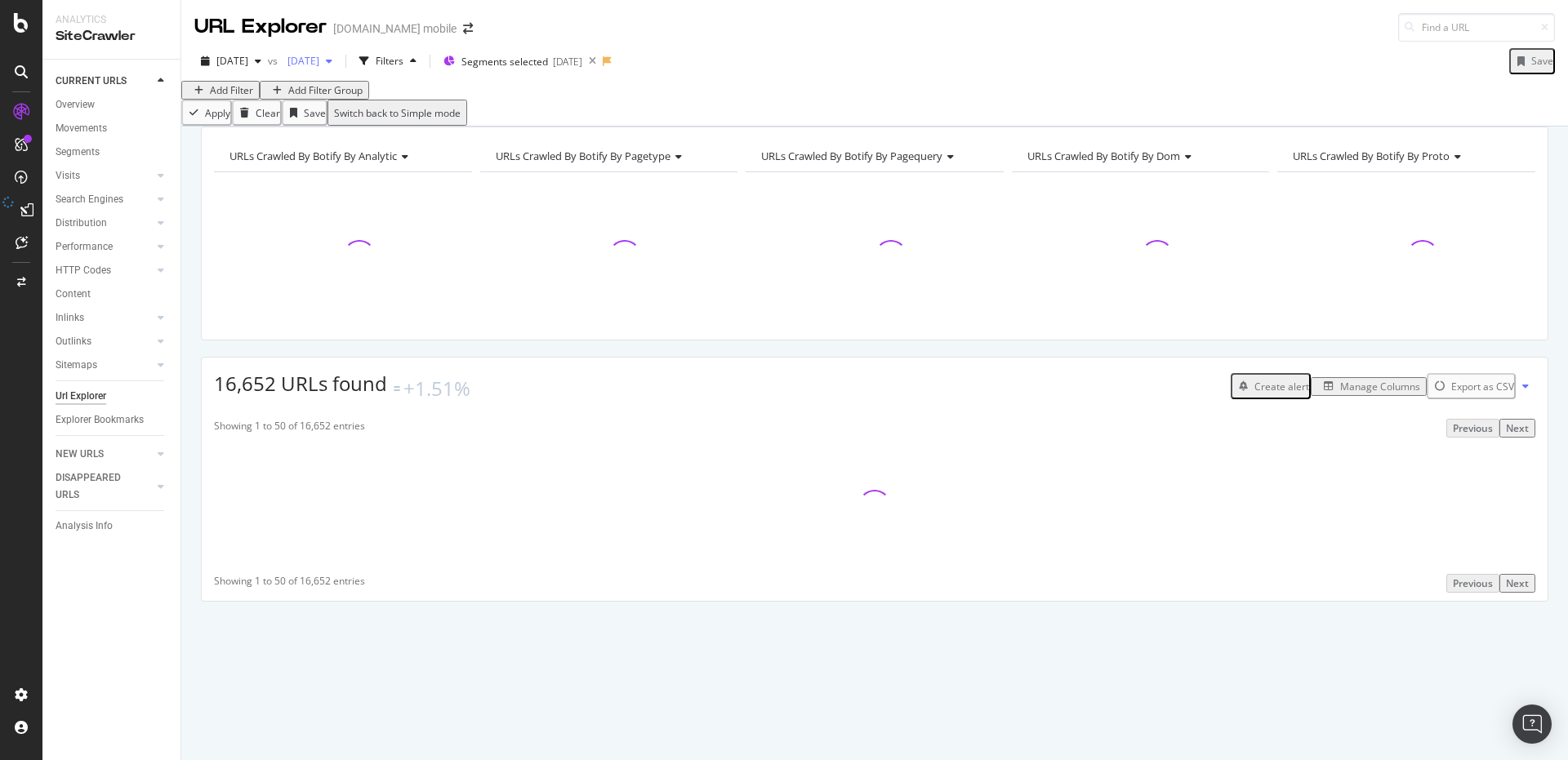
click at [339, 67] on div "[DATE]" at bounding box center [309, 61] width 58 height 25
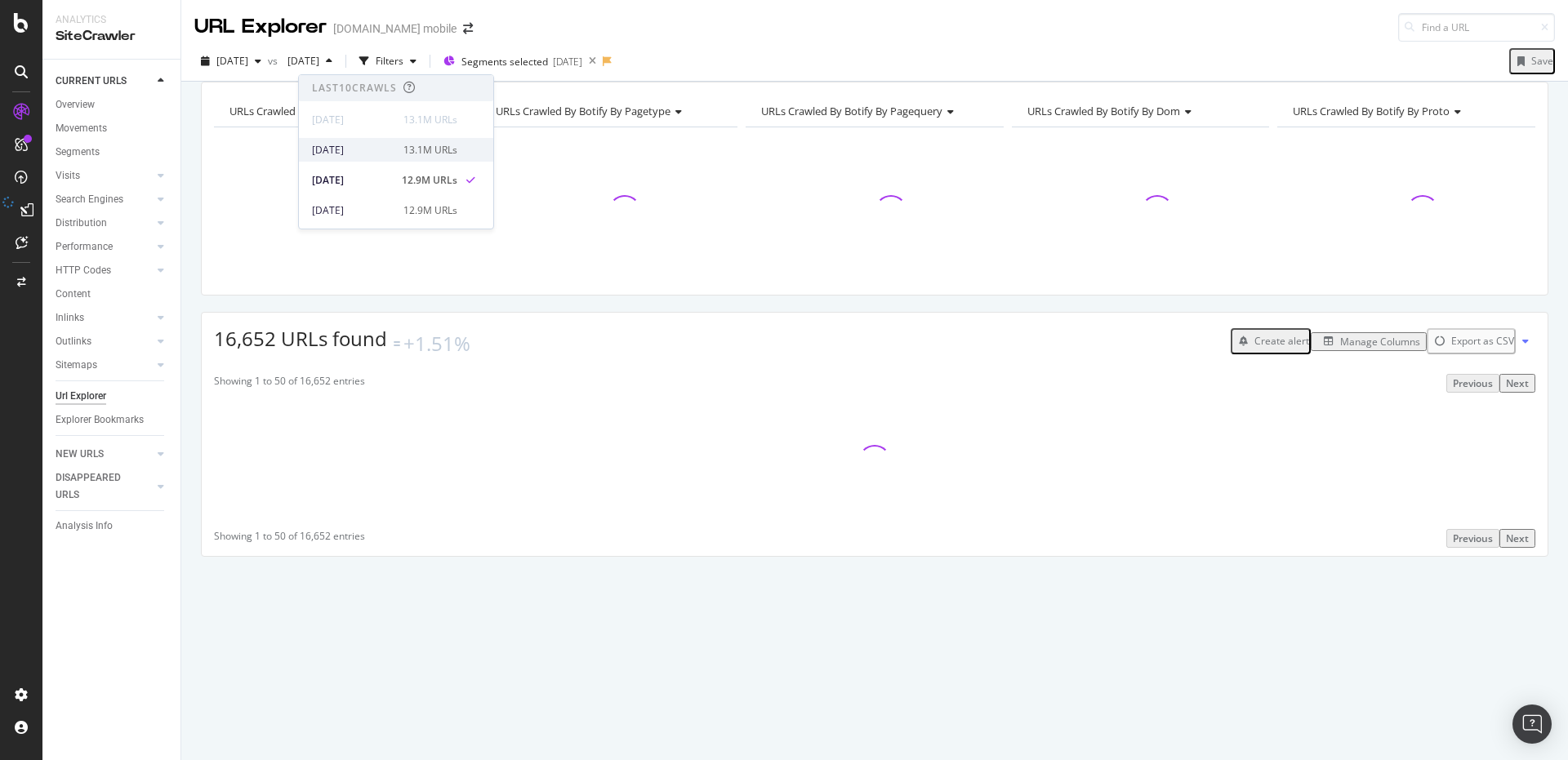
click at [353, 156] on div "[DATE]" at bounding box center [352, 150] width 82 height 15
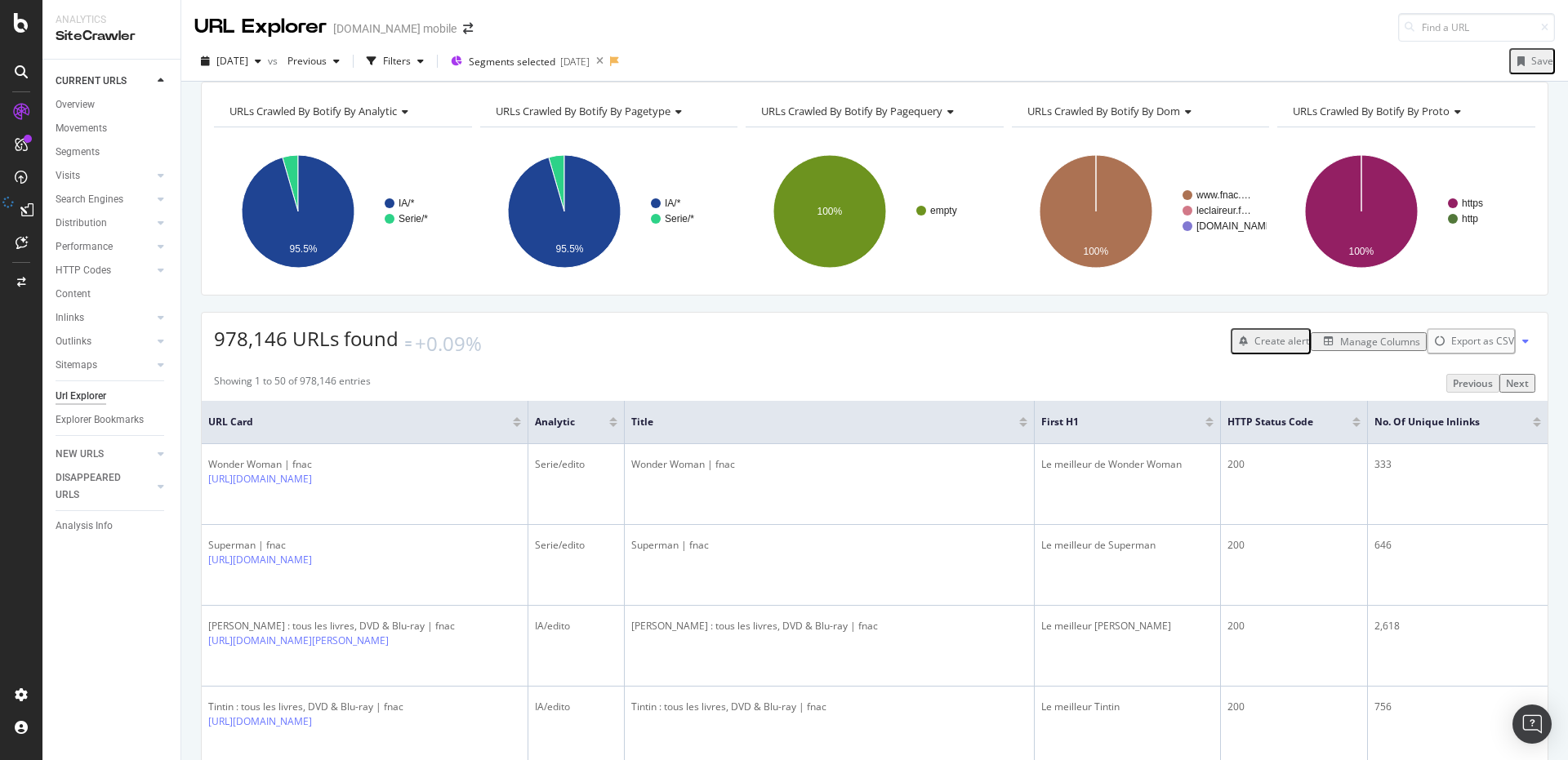
click at [1516, 354] on button at bounding box center [1526, 342] width 20 height 27
click at [1024, 357] on div "978,146 URLs found +0.09% Create alert Manage Columns Export as CSV" at bounding box center [874, 336] width 1346 height 45
click at [840, 357] on div "978,146 URLs found +0.09% Create alert Manage Columns Export as CSV" at bounding box center [874, 336] width 1346 height 45
click at [530, 68] on span "Segments selected" at bounding box center [512, 62] width 87 height 14
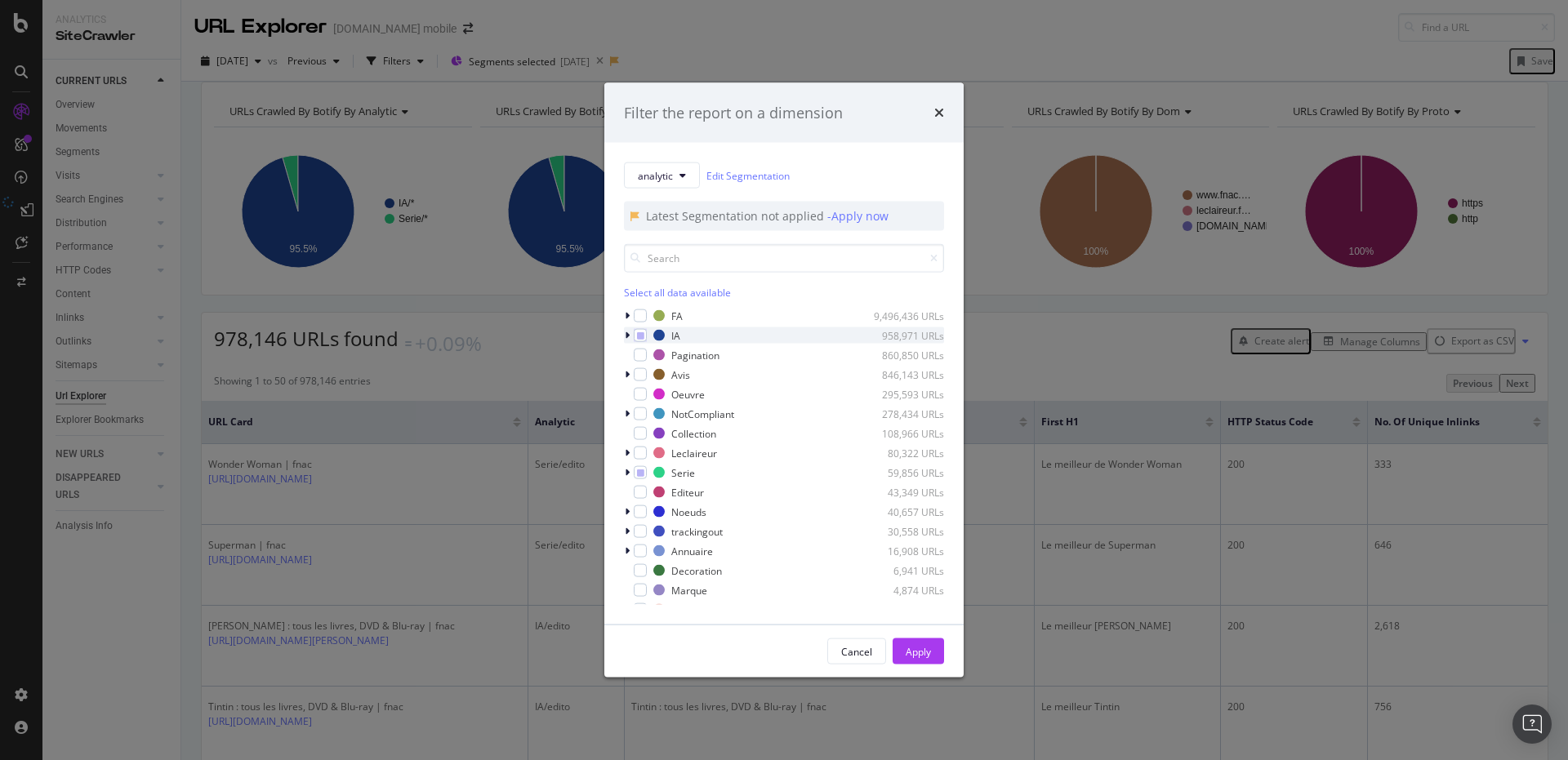
click at [626, 335] on icon "modal" at bounding box center [627, 336] width 5 height 10
click at [626, 335] on icon "modal" at bounding box center [627, 336] width 7 height 10
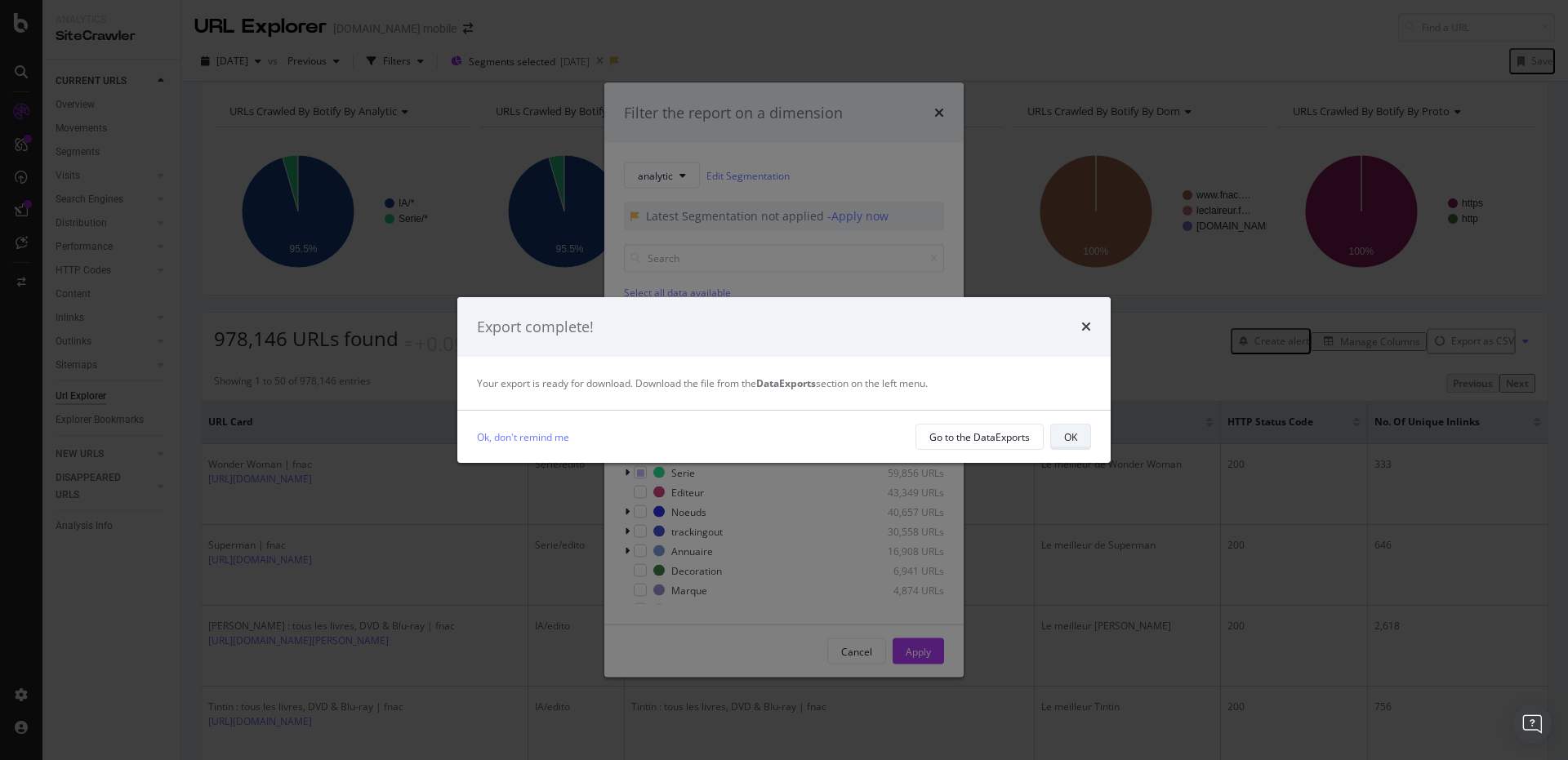
click at [1072, 434] on div "OK" at bounding box center [1070, 437] width 13 height 14
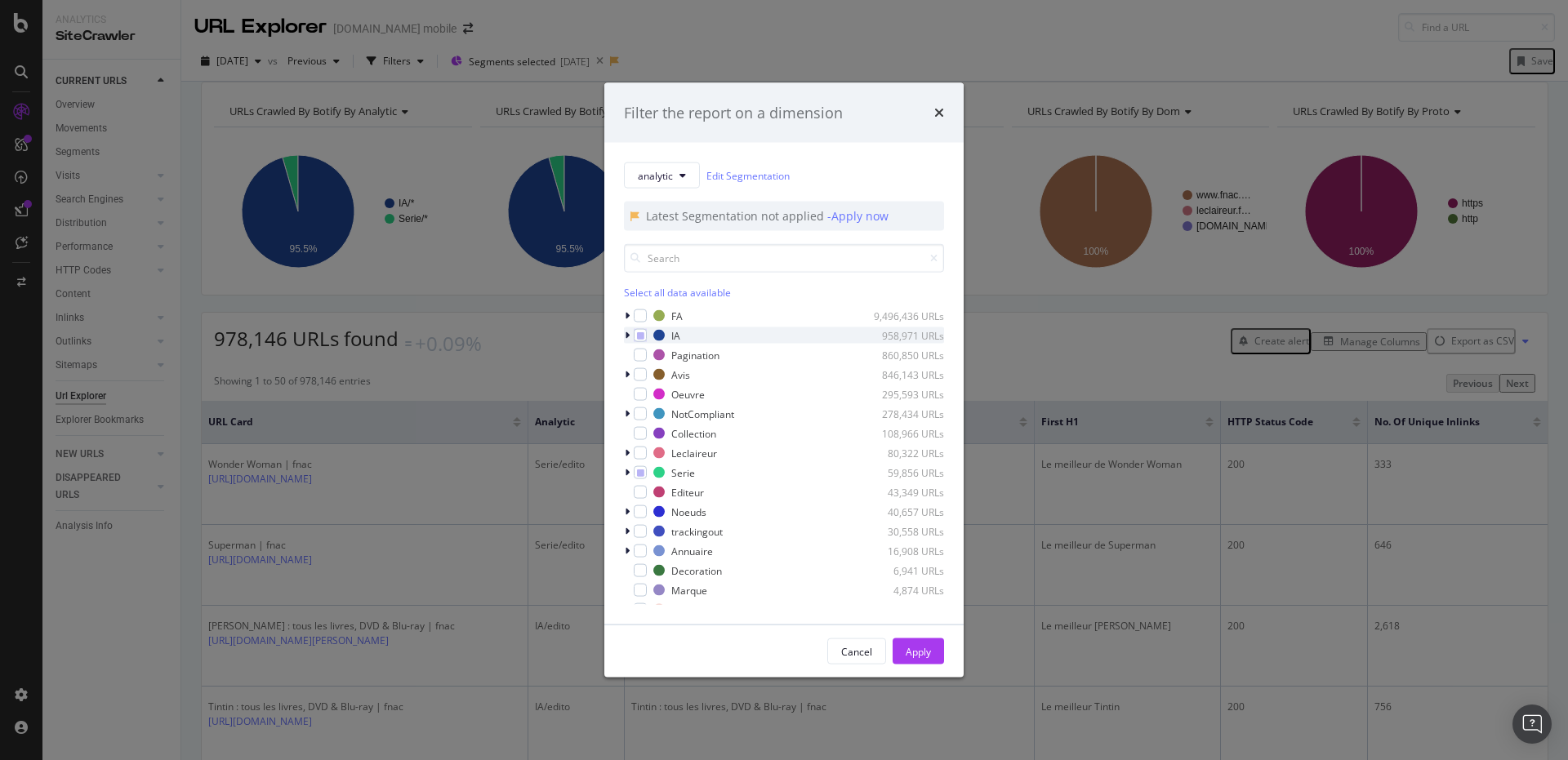
click at [626, 331] on icon "modal" at bounding box center [627, 336] width 5 height 10
click at [649, 434] on icon "modal" at bounding box center [650, 433] width 7 height 8
click at [637, 428] on icon "modal" at bounding box center [640, 427] width 7 height 8
click at [637, 427] on icon "modal" at bounding box center [640, 427] width 7 height 8
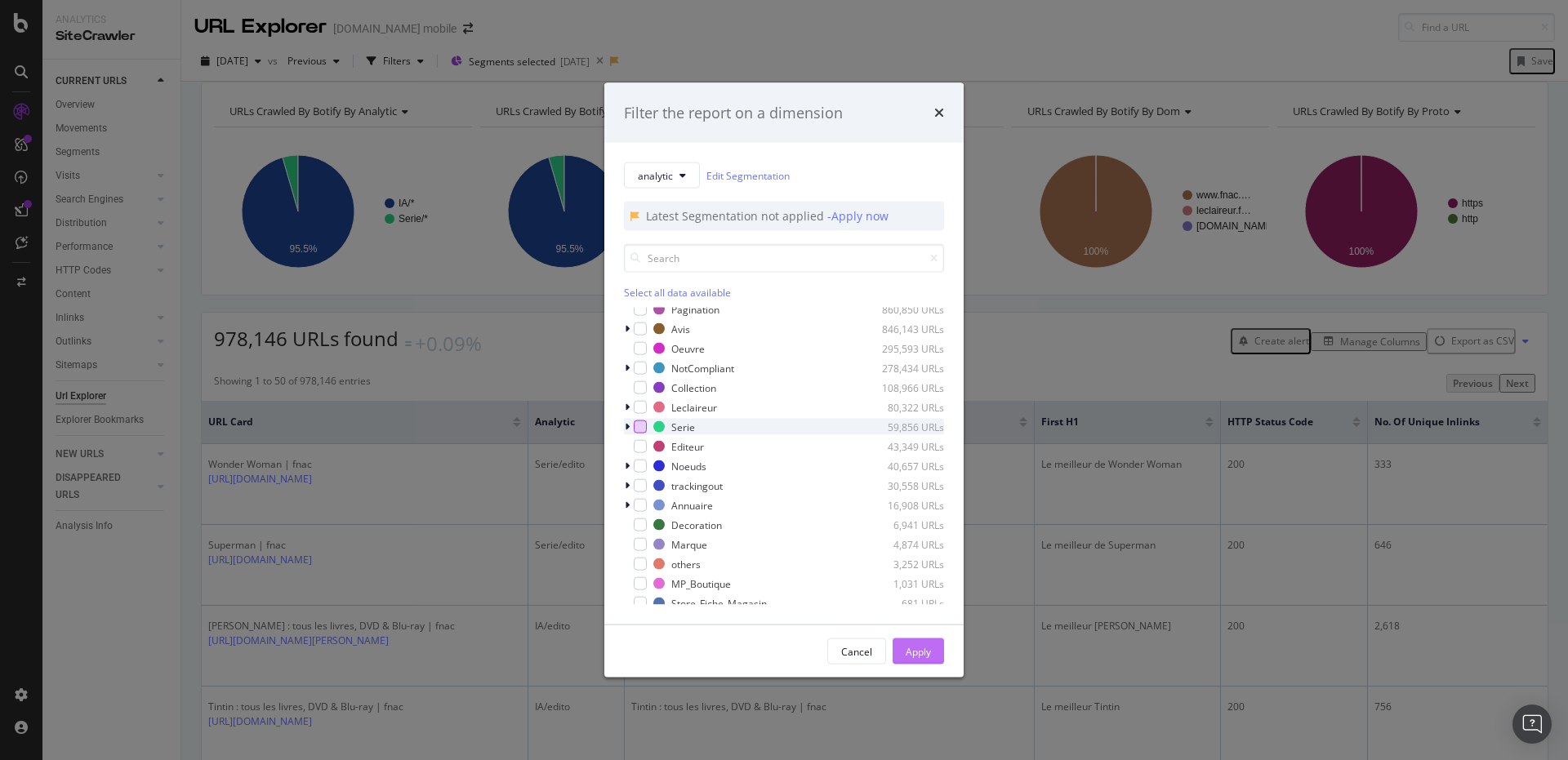
click at [906, 653] on div "Apply" at bounding box center [918, 652] width 26 height 14
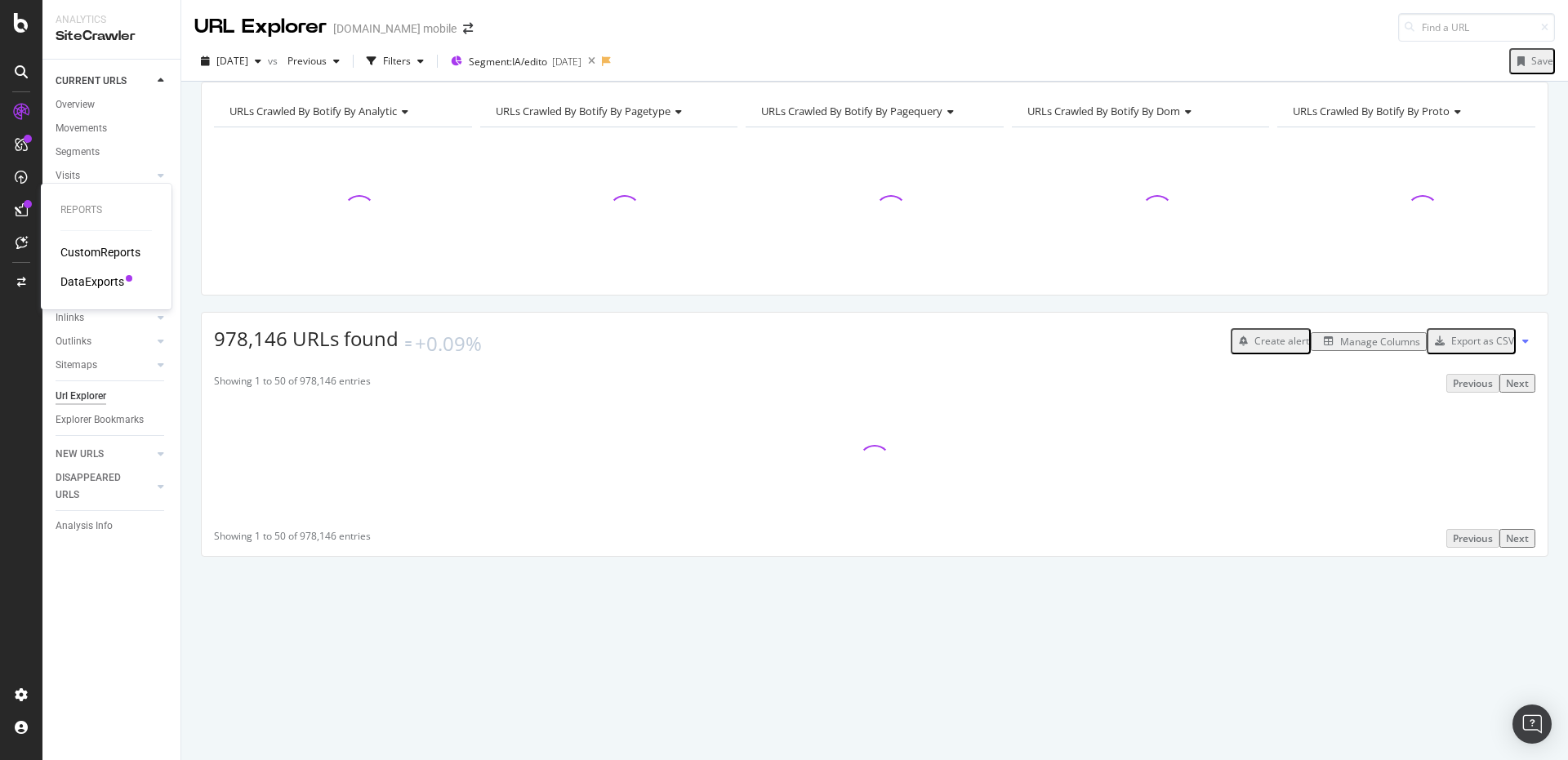
click at [92, 275] on div "DataExports" at bounding box center [92, 282] width 64 height 17
click at [1058, 82] on div "URLs Crawled By Botify By analytic Chart (by Value) Table Expand Export as CSV …" at bounding box center [874, 82] width 1387 height 0
click at [1500, 372] on div "978,146 URLs found +0.09% Create alert Manage Columns Export as CSV Showing 1 t…" at bounding box center [874, 434] width 1348 height 245
click at [1500, 352] on div "Export as CSV" at bounding box center [1471, 342] width 86 height 22
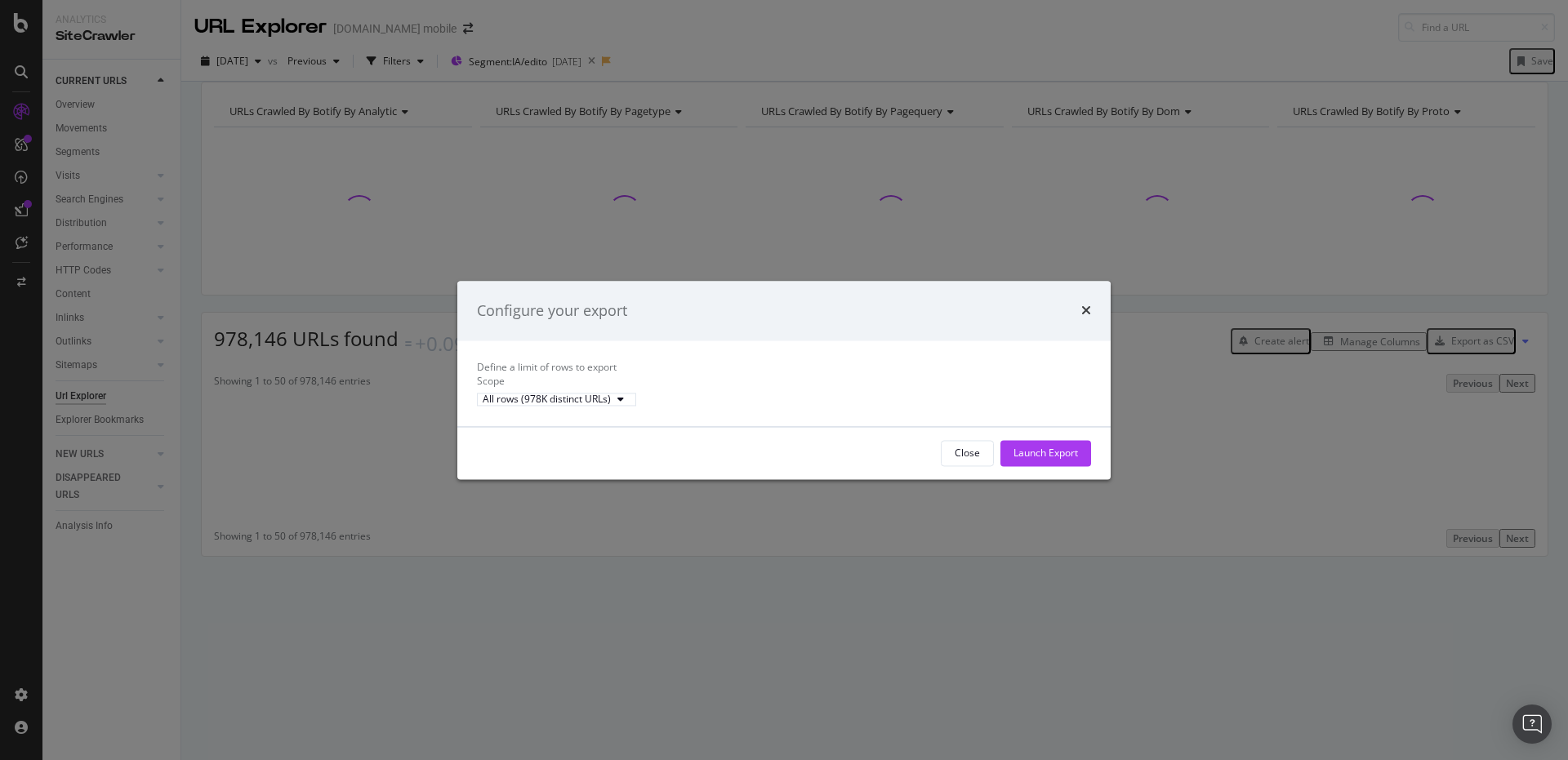
click at [1046, 256] on div "Configure your export Define a limit of rows to export Scope All rows (978K dis…" at bounding box center [784, 380] width 1568 height 760
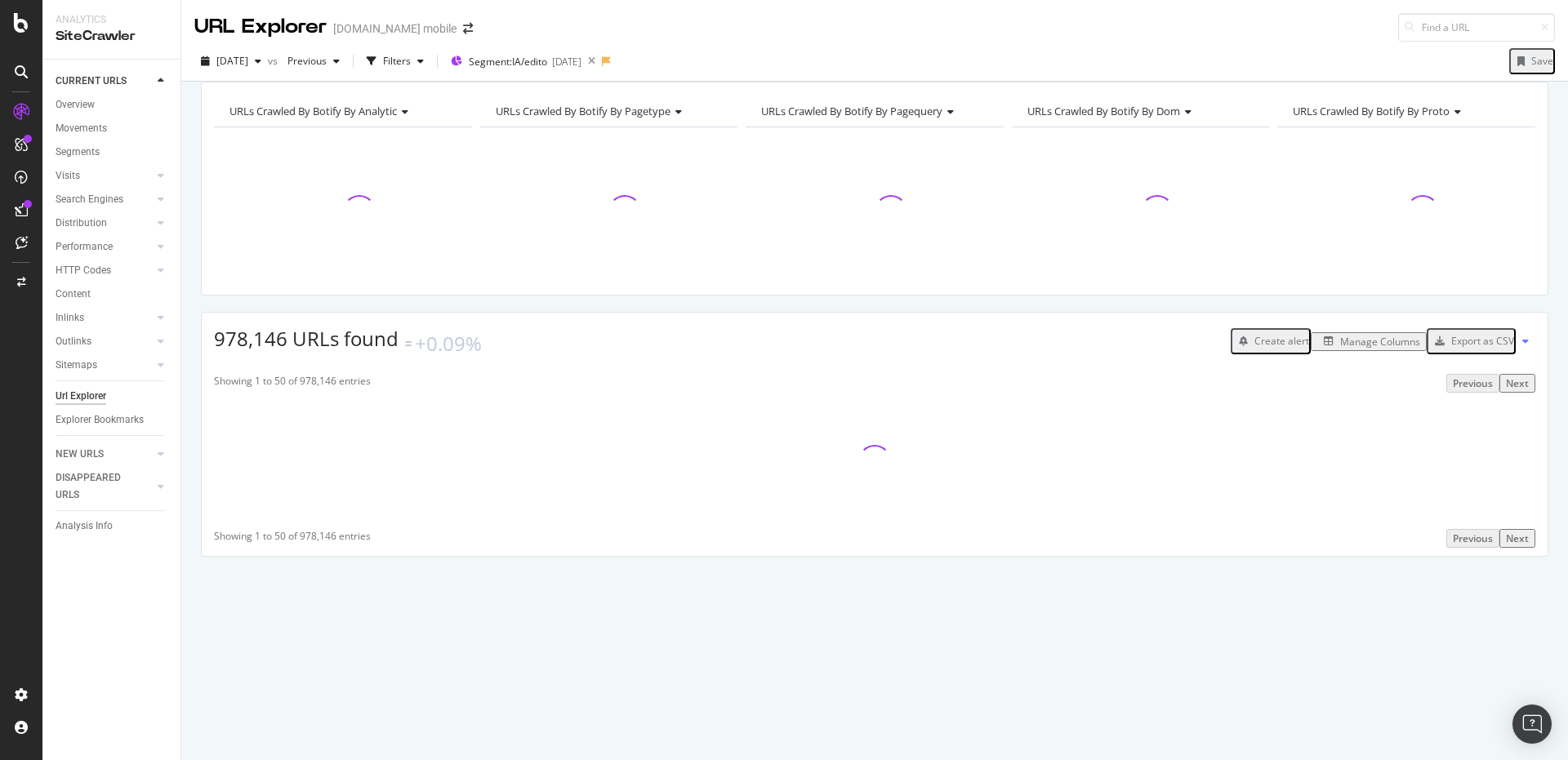
click at [574, 319] on div "URLs Crawled By Botify By analytic Chart (by Value) Table Expand Export as CSV …" at bounding box center [874, 348] width 1387 height 533
click at [434, 283] on div at bounding box center [343, 212] width 258 height 142
click at [611, 65] on icon at bounding box center [606, 61] width 9 height 10
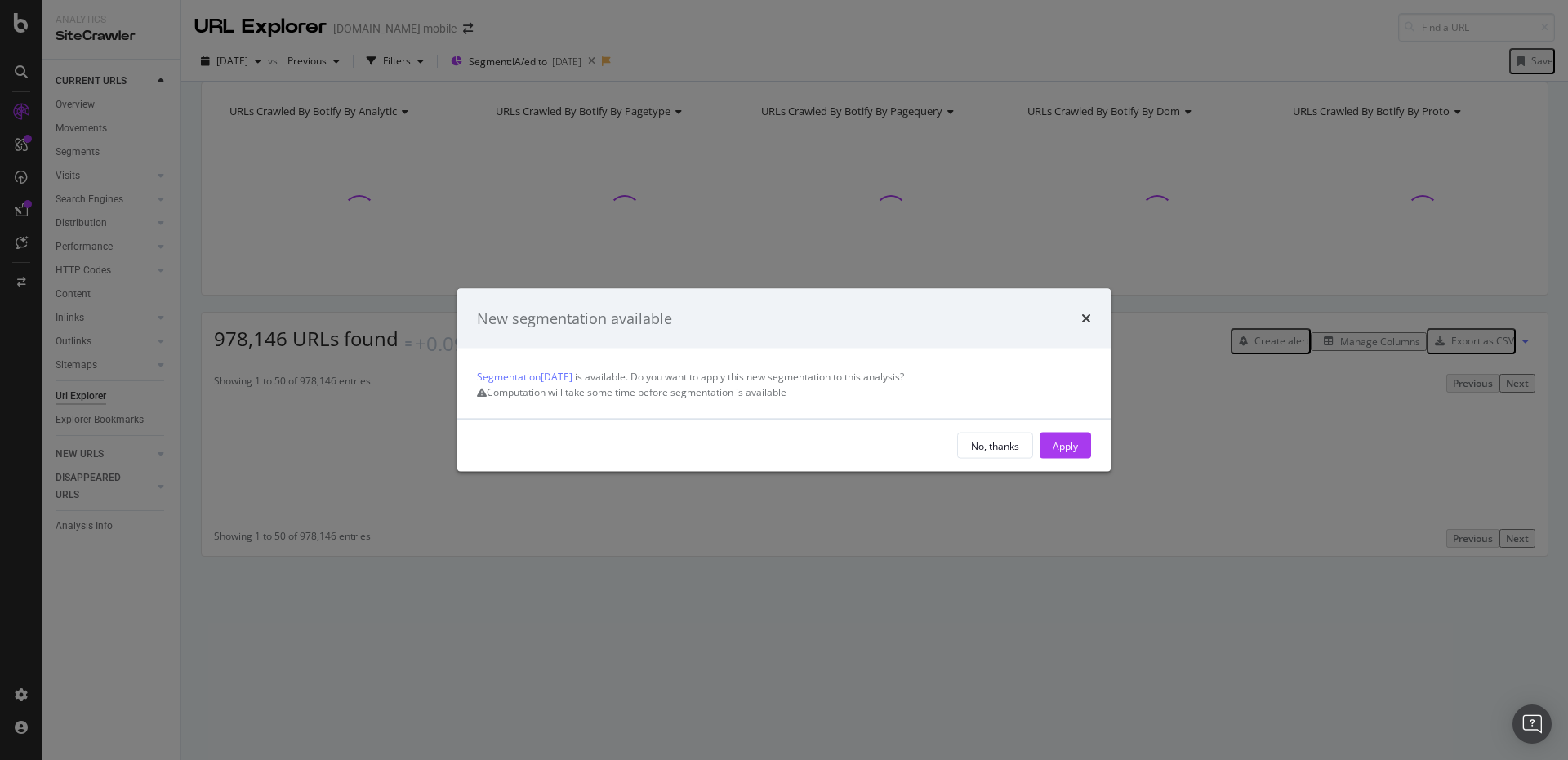
click at [638, 358] on div "Segmentation [DATE] is available. Do you want to apply this new segmentation to…" at bounding box center [784, 383] width 654 height 70
click at [775, 360] on div "Segmentation [DATE] is available. Do you want to apply this new segmentation to…" at bounding box center [784, 383] width 654 height 70
click at [1085, 312] on icon "times" at bounding box center [1087, 318] width 10 height 13
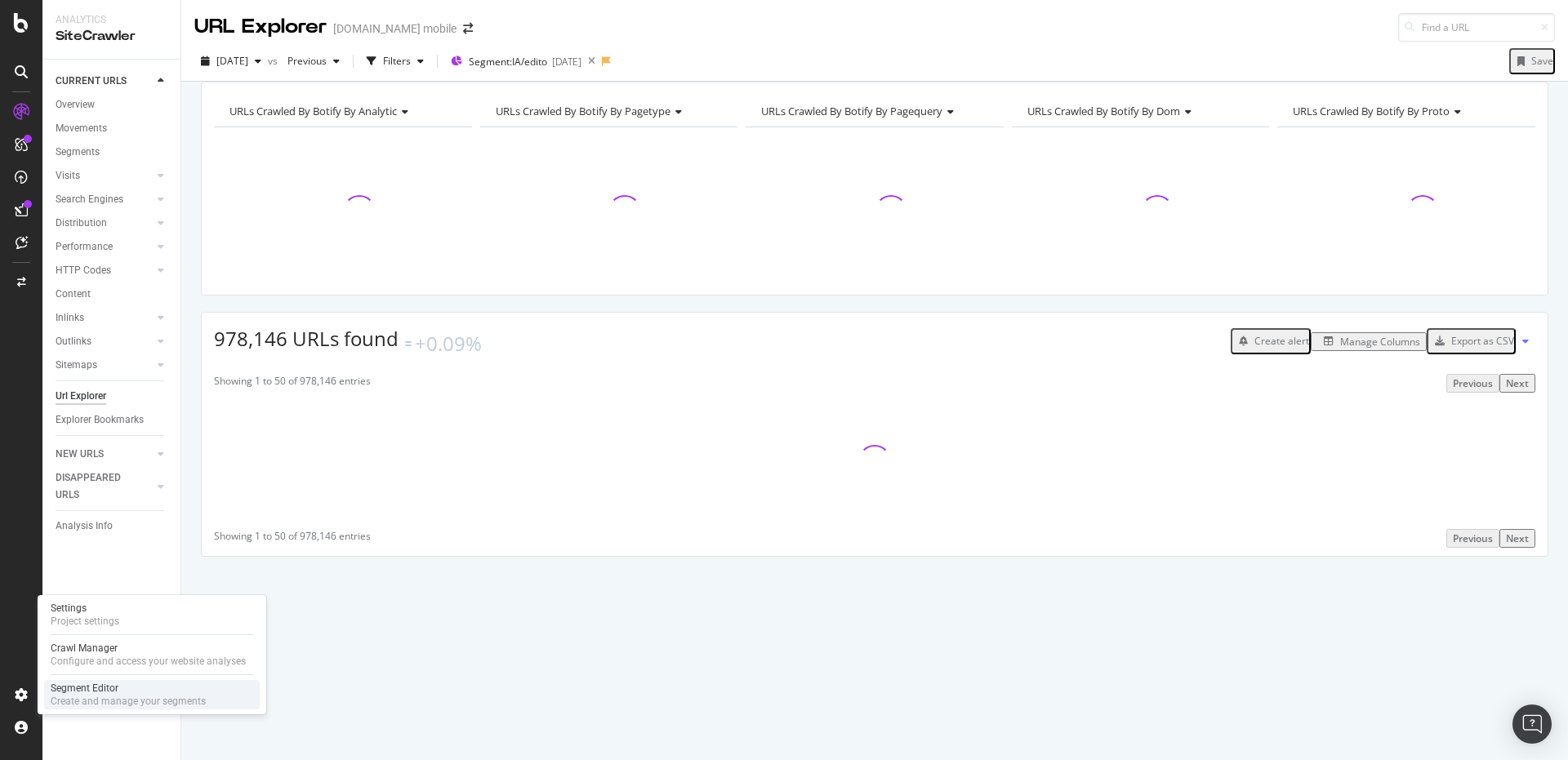
click at [132, 688] on div "Segment Editor" at bounding box center [128, 688] width 156 height 13
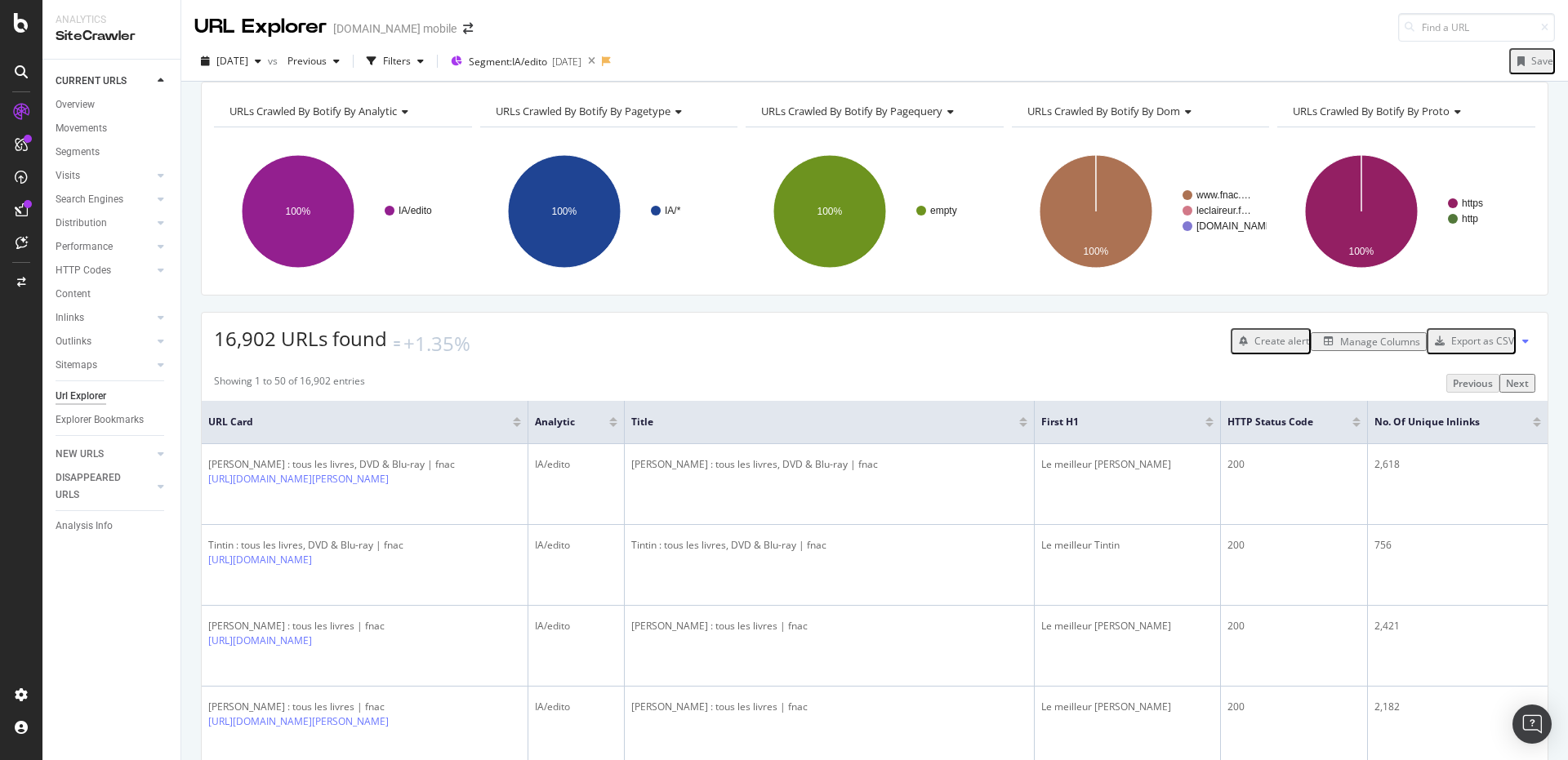
click at [768, 356] on div "16,902 URLs found +1.35% Create alert Manage Columns Export as CSV" at bounding box center [874, 336] width 1346 height 45
click at [547, 60] on span "Segment: IA/edito" at bounding box center [508, 62] width 79 height 14
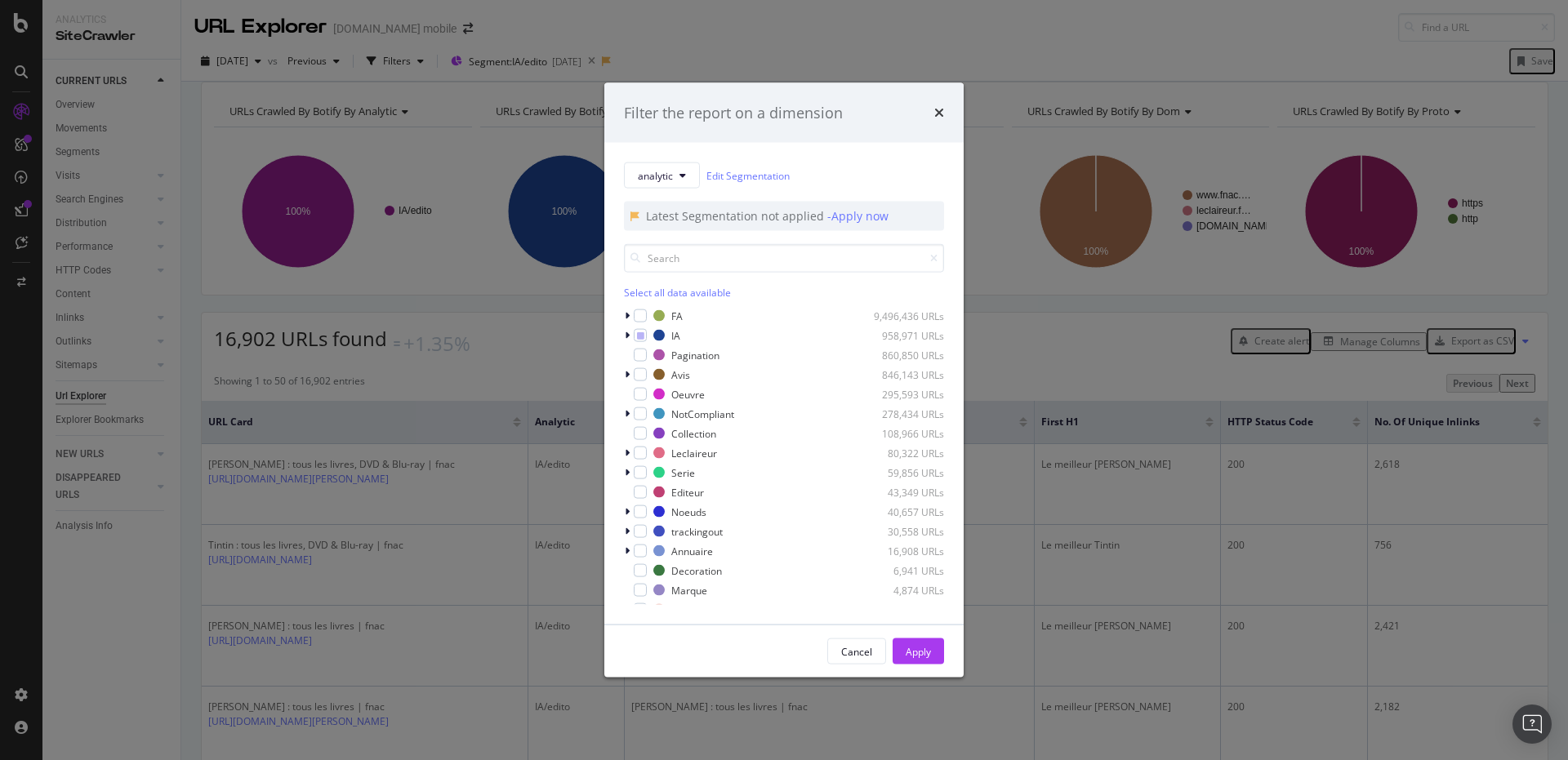
click at [617, 338] on div "analytic Edit Segmentation Latest Segmentation not applied - Apply now Select a…" at bounding box center [784, 384] width 359 height 482
click at [626, 331] on icon "modal" at bounding box center [627, 336] width 5 height 10
click at [1004, 78] on div "Filter the report on a dimension analytic Edit Segmentation Latest Segmentation…" at bounding box center [784, 380] width 1568 height 760
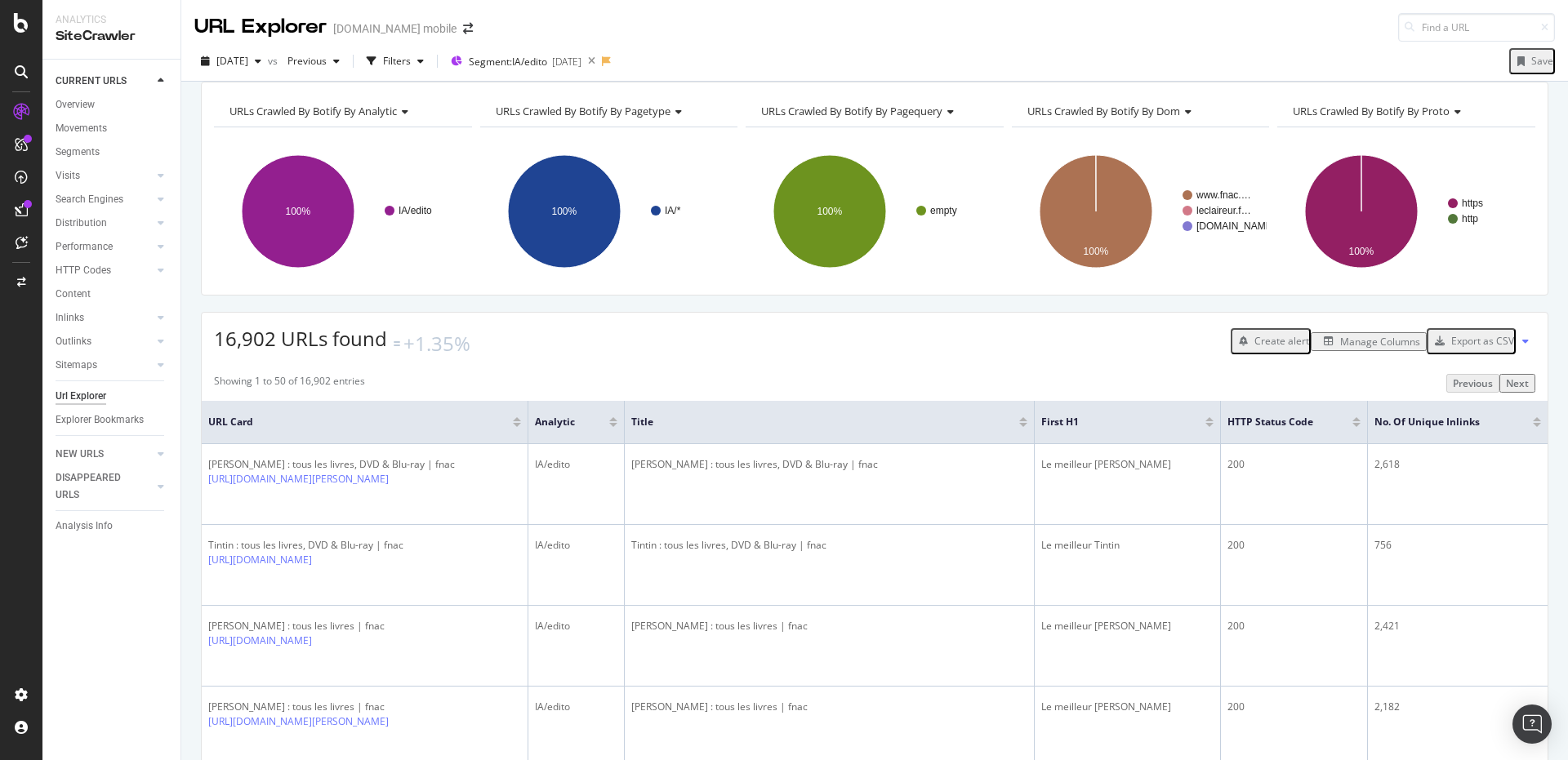
click at [1004, 79] on div "[DATE] vs Previous Filters Segment: IA/edito [DATE] Save" at bounding box center [874, 64] width 1387 height 32
click at [820, 55] on div "[DATE] vs Previous Filters Segment: IA/edito [DATE] Save" at bounding box center [874, 64] width 1387 height 32
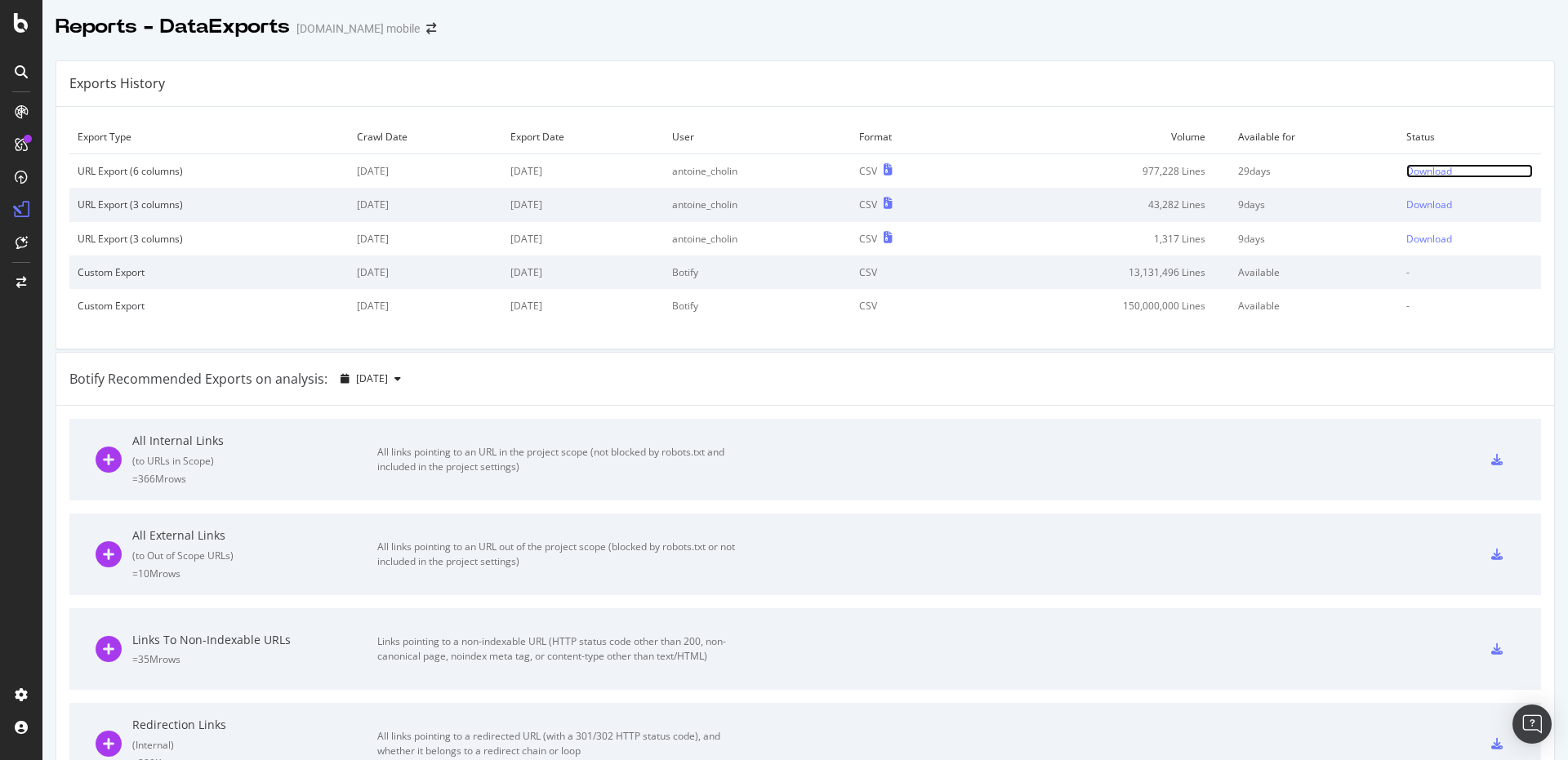
click at [1407, 170] on div "Download" at bounding box center [1429, 171] width 45 height 14
click at [853, 54] on div "Exports History Export Type Crawl Date Export Date User Format Volume Available…" at bounding box center [805, 769] width 1526 height 1443
click at [741, 55] on div "Exports History Export Type Crawl Date Export Date User Format Volume Available…" at bounding box center [805, 769] width 1526 height 1443
click at [596, 75] on div "Exports History" at bounding box center [805, 84] width 1498 height 45
click at [1240, 73] on div "Exports History" at bounding box center [805, 84] width 1498 height 45
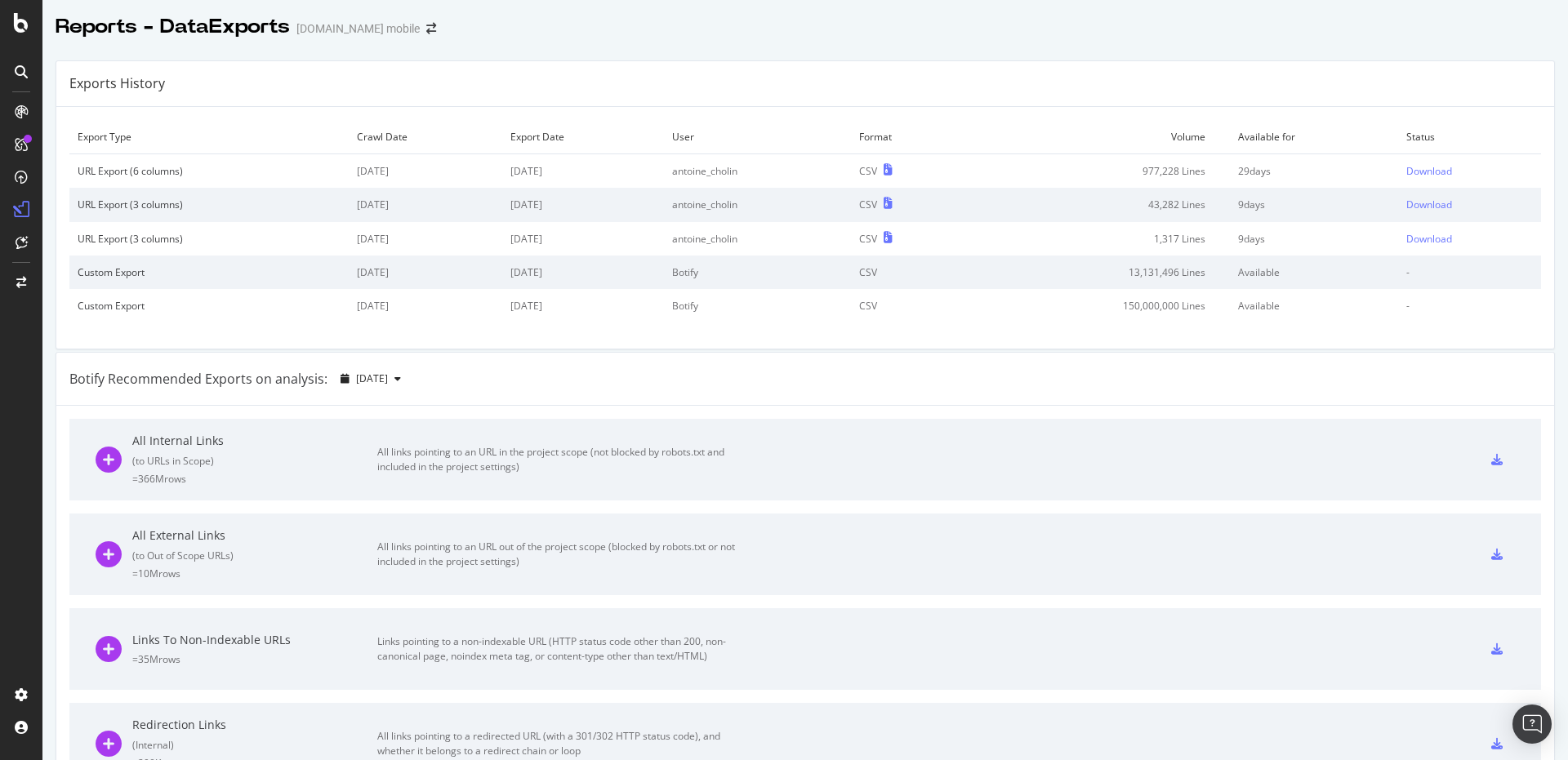
click at [1220, 42] on div at bounding box center [805, 43] width 1526 height 7
drag, startPoint x: 964, startPoint y: 23, endPoint x: 866, endPoint y: 23, distance: 98.0
click at [964, 23] on div "Reports - DataExports Fnac.com mobile" at bounding box center [805, 20] width 1526 height 40
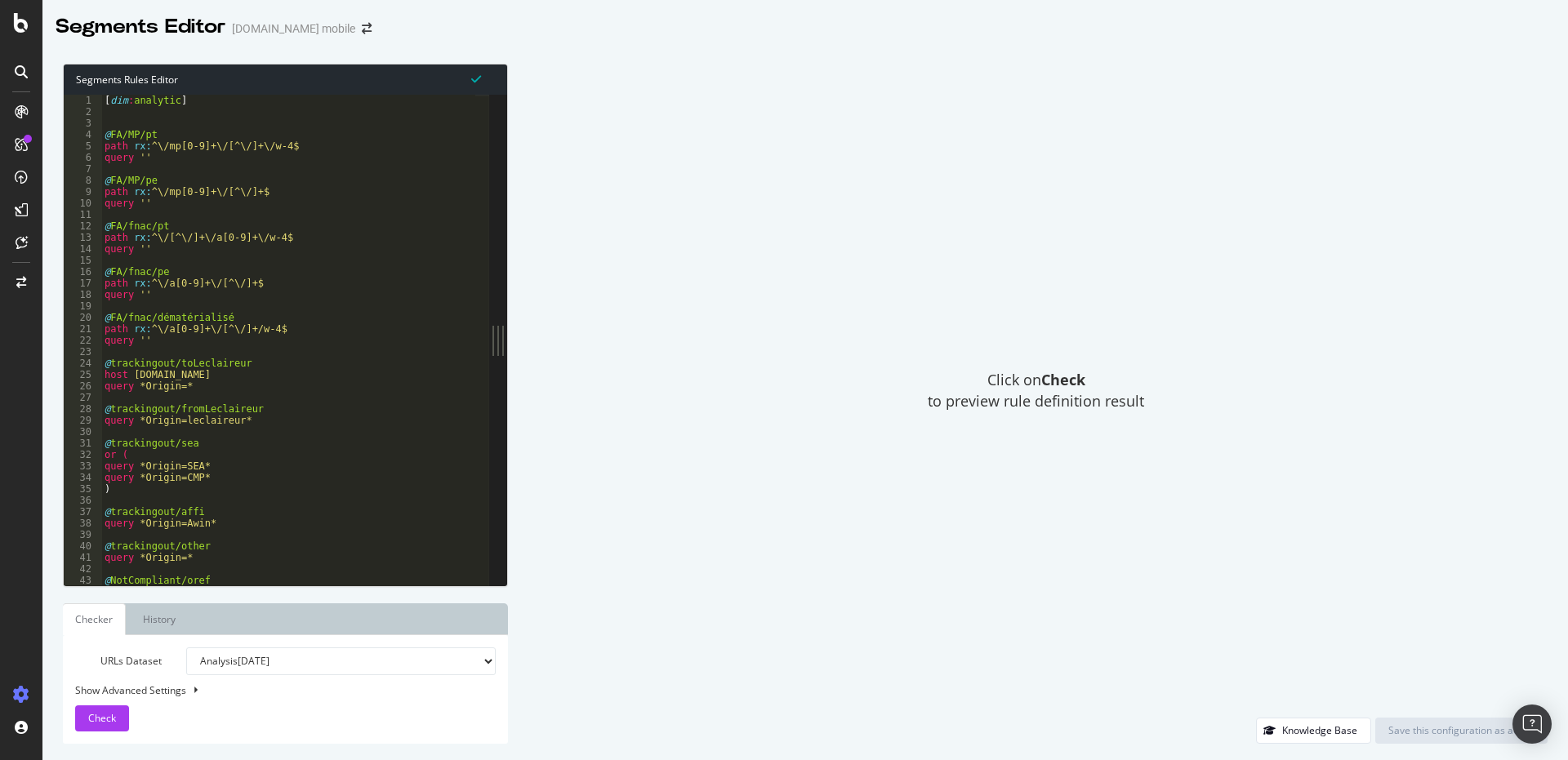
click at [261, 668] on select "Analysis 2025 Aug. 1st Analysis 2025 Jul. 1st Analysis 2025 Jun. 1st Analysis 2…" at bounding box center [341, 662] width 309 height 28
click at [709, 571] on div "Click on Check to preview rule definition result" at bounding box center [1036, 391] width 1024 height 655
click at [152, 614] on link "History" at bounding box center [159, 619] width 59 height 32
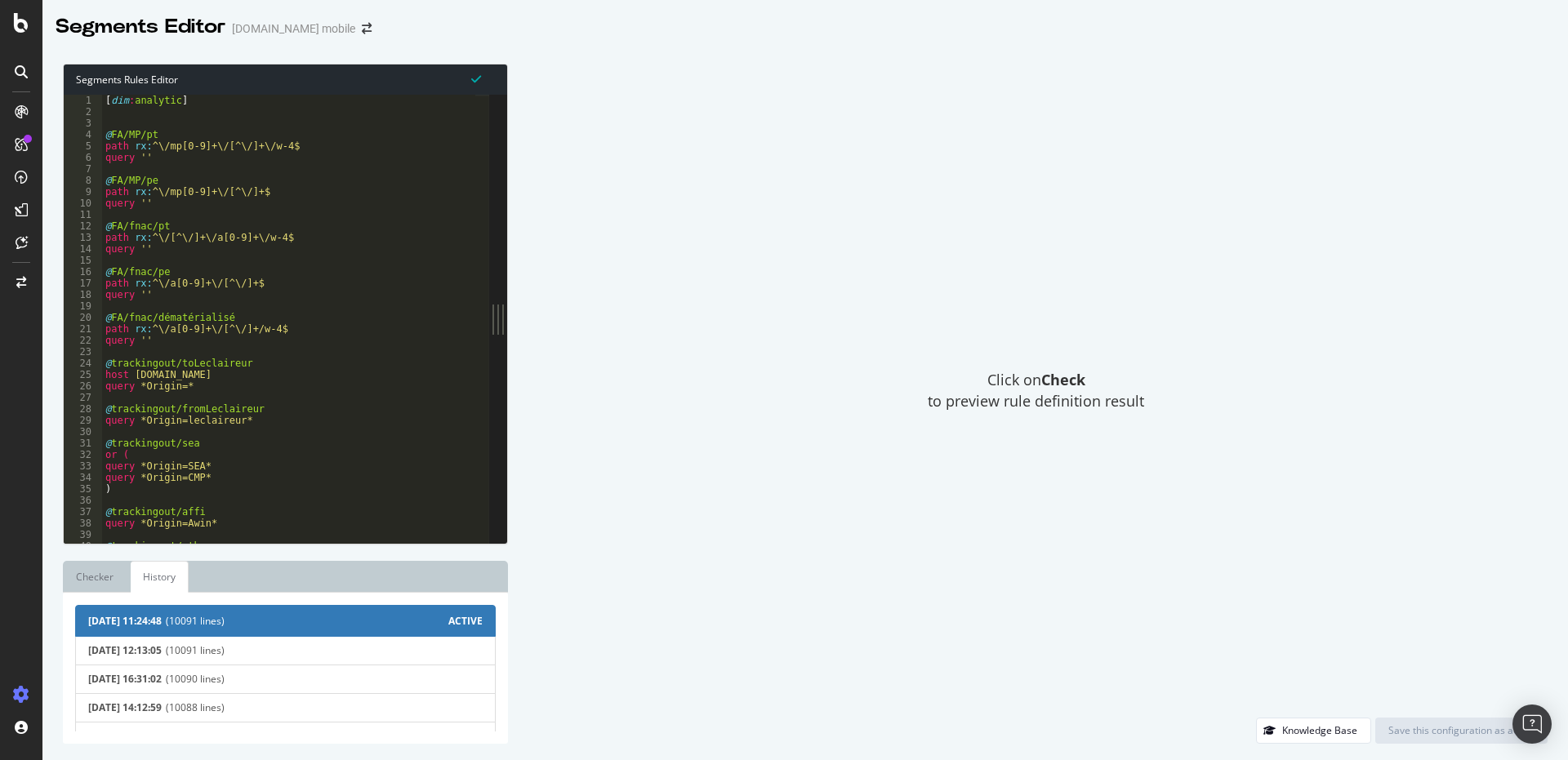
type textarea "@trackingout/toLeclaireur"
click at [218, 366] on div "[ dim : analytic ] @ FA/MP/pt path rx : ^\/mp[0-9]+\/[^\/]+\/w-4$ query '' @ FA…" at bounding box center [345, 323] width 486 height 458
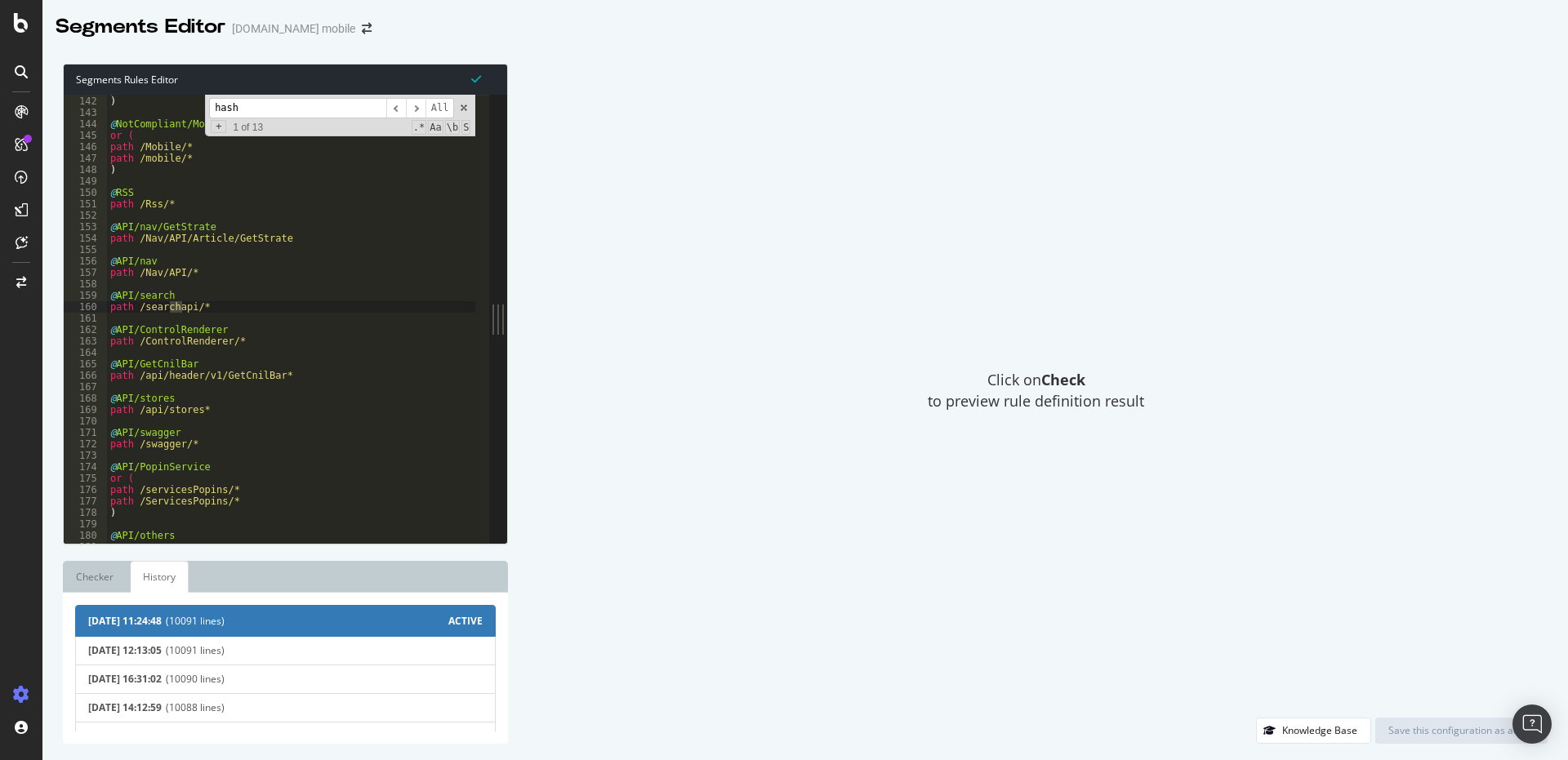
scroll to position [2002, 0]
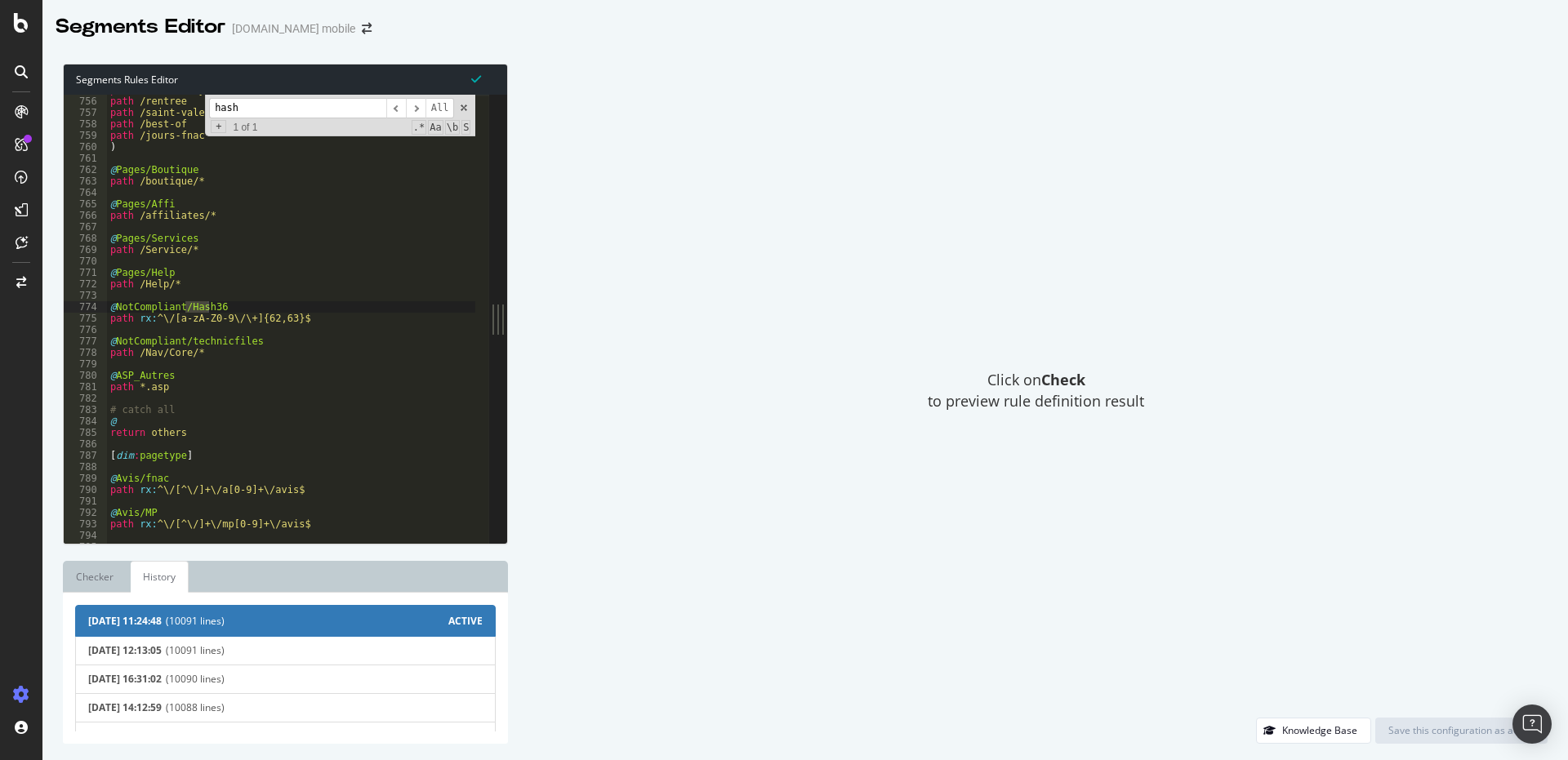
type input "hash"
drag, startPoint x: 251, startPoint y: 318, endPoint x: 288, endPoint y: 319, distance: 37.0
click at [287, 319] on div "path /french-days path /rentree path /saint-valentin path /best-of path /jours-…" at bounding box center [350, 312] width 486 height 458
click at [207, 302] on div "path /french-days path /rentree path /saint-valentin path /best-of path /jours-…" at bounding box center [350, 312] width 486 height 458
type textarea "@NotCompliant/Hash36"
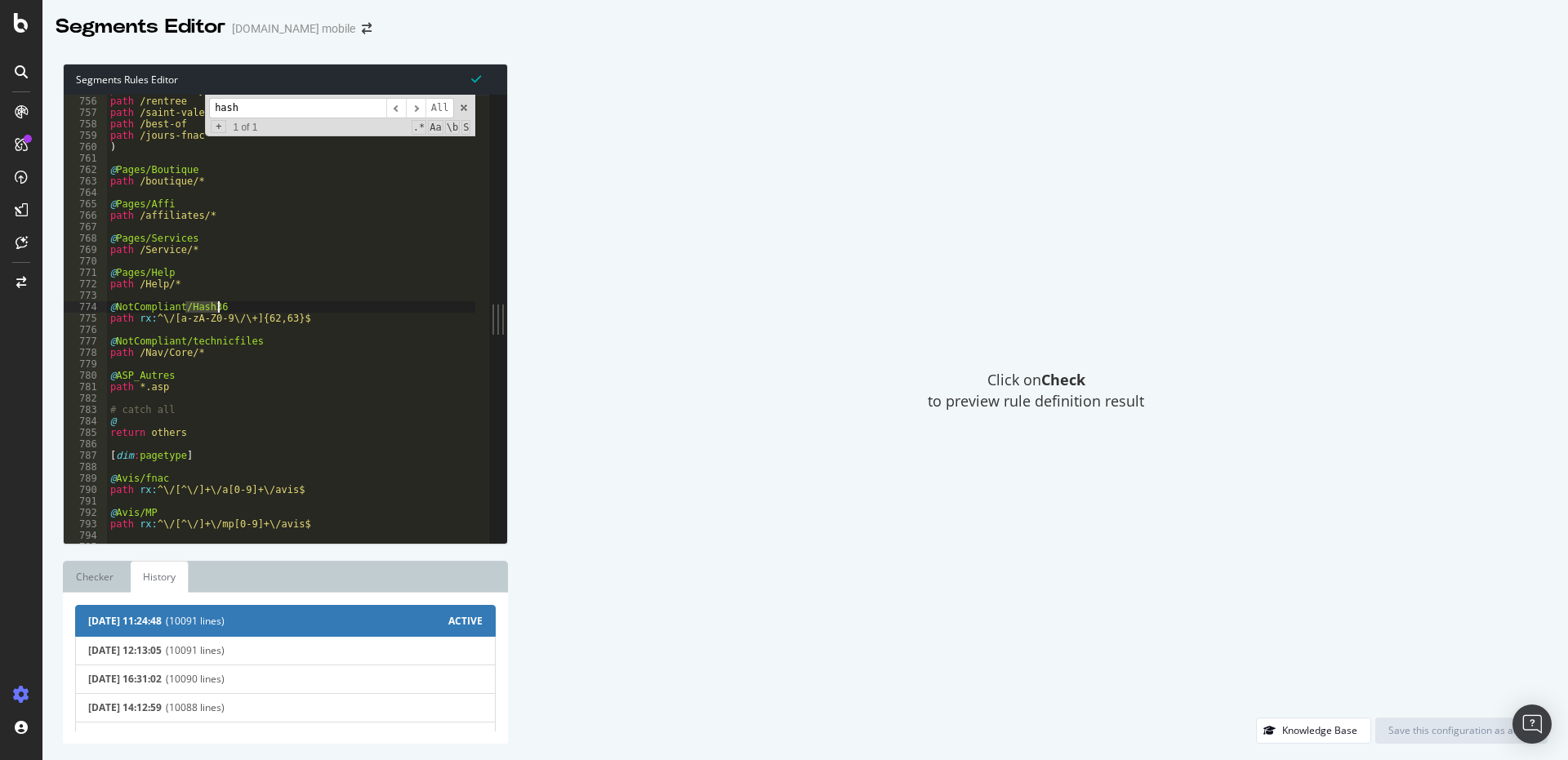
click at [207, 302] on div "path /french-days path /rentree path /saint-valentin path /best-of path /jours-…" at bounding box center [350, 312] width 486 height 458
click at [186, 651] on span "(10091 lines)" at bounding box center [324, 651] width 317 height 12
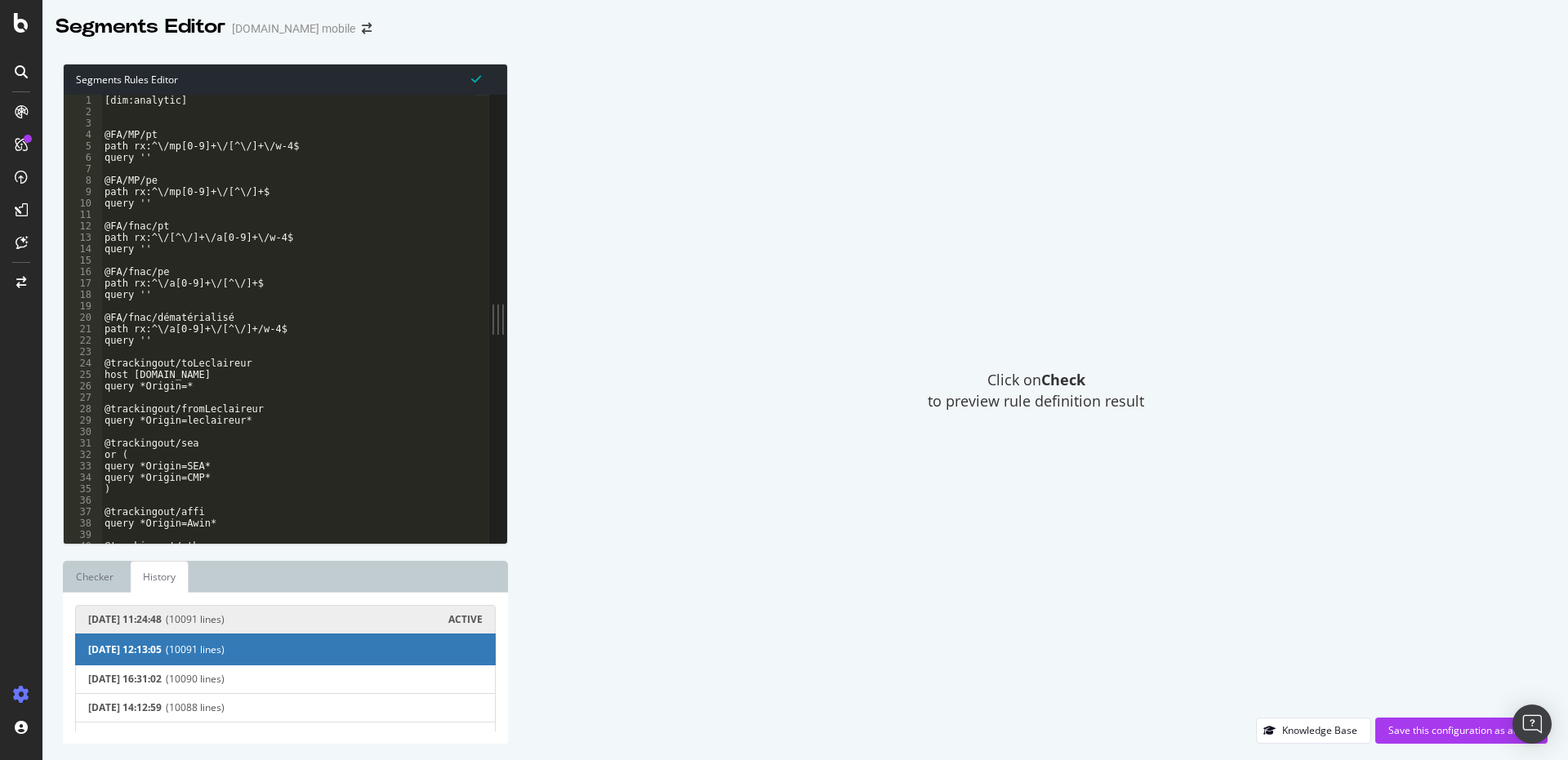
type textarea "@FA/fnac/dématérialisé"
click at [202, 319] on div "[dim:analytic] @FA/MP/pt path rx:^\/mp[0-9]+\/[^\/]+\/w-4$ query '' @FA/MP/pe p…" at bounding box center [345, 323] width 486 height 458
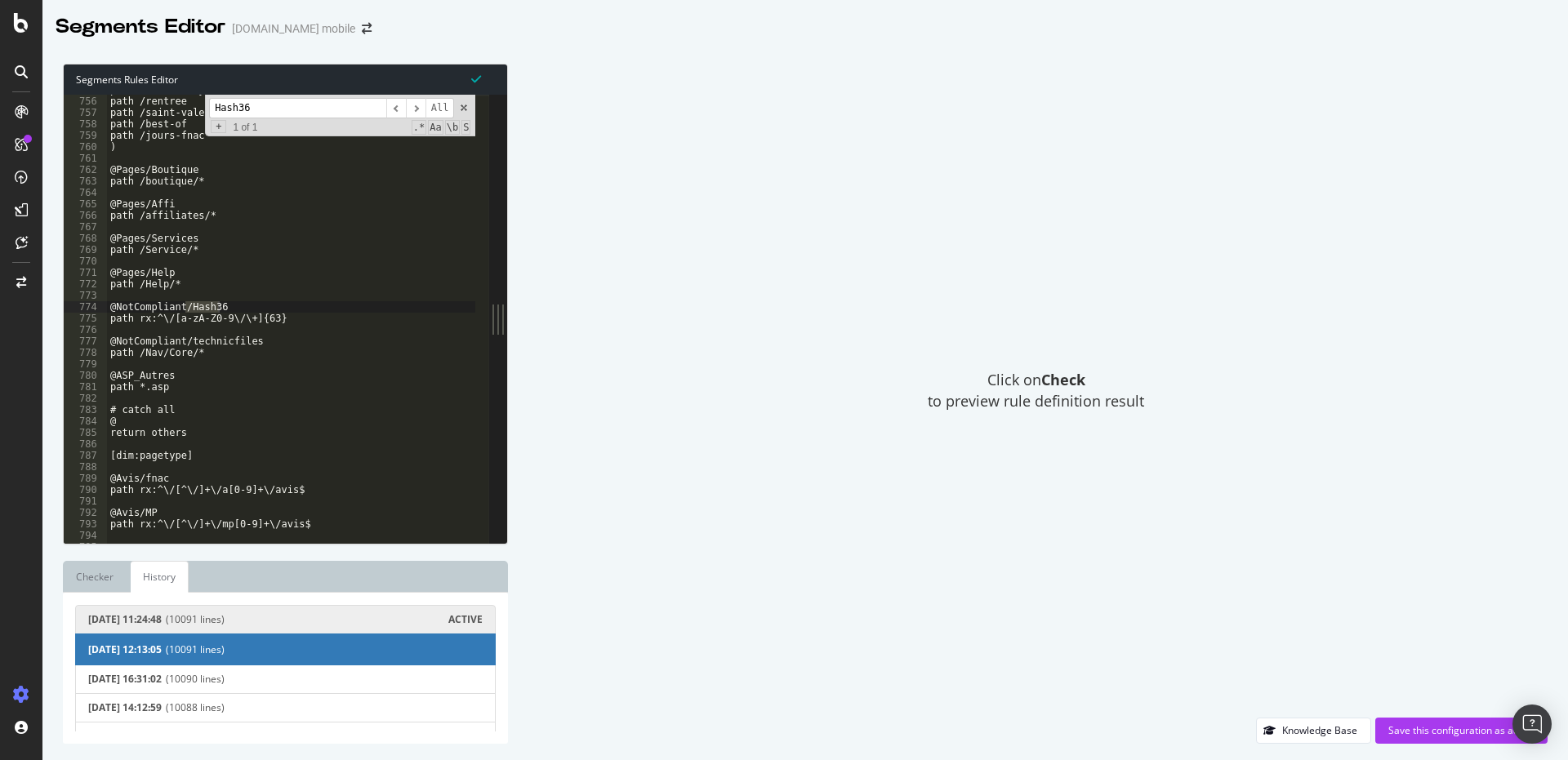
type input "Hash36"
click at [530, 413] on div "Click on Check to preview rule definition result" at bounding box center [1036, 391] width 1024 height 655
